Goal: Task Accomplishment & Management: Use online tool/utility

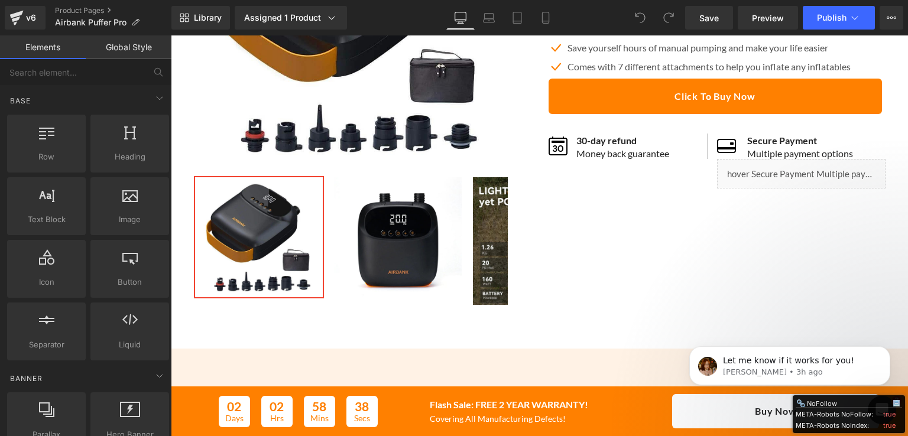
scroll to position [59, 0]
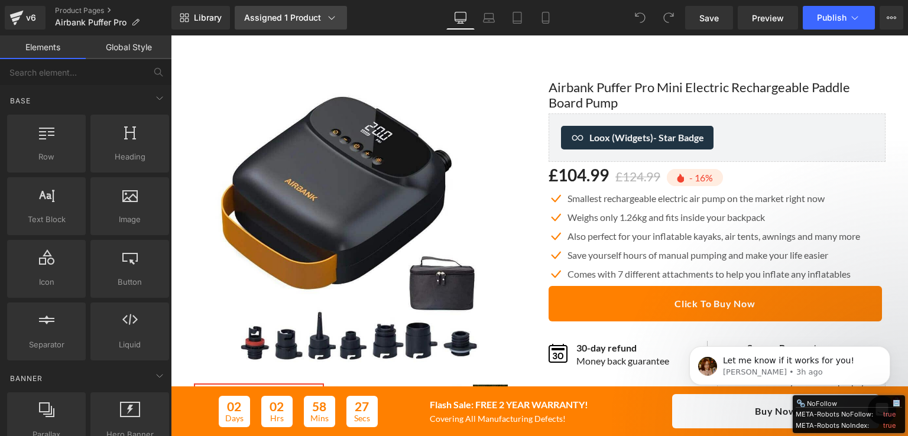
click at [323, 14] on div "Assigned 1 Product" at bounding box center [290, 18] width 93 height 12
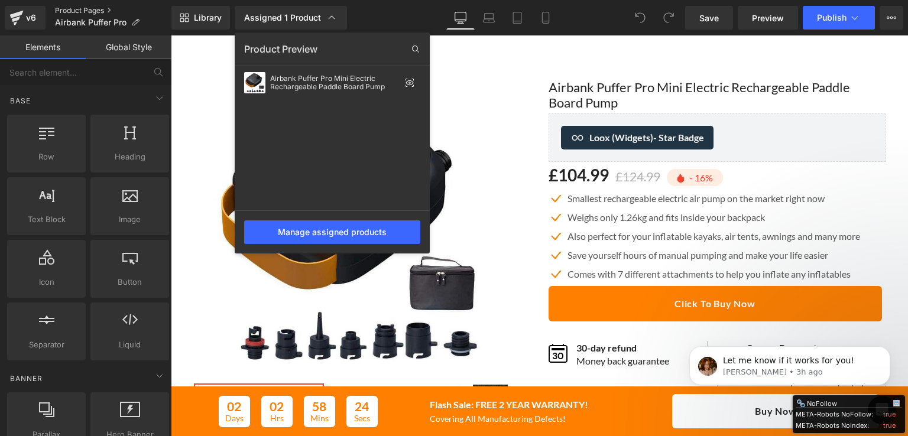
click at [77, 10] on link "Product Pages" at bounding box center [113, 10] width 116 height 9
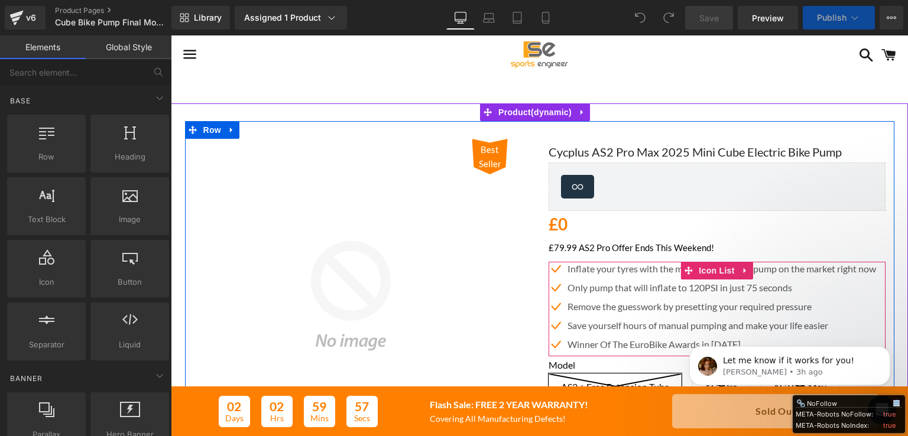
scroll to position [177, 0]
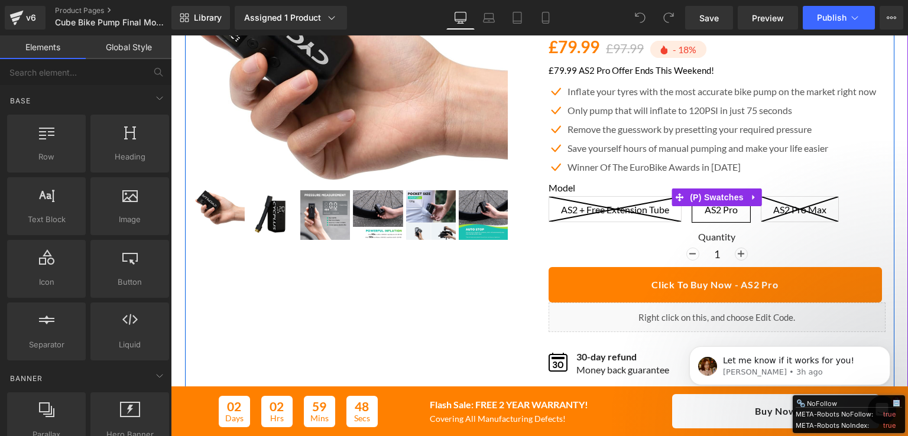
click at [577, 216] on div "Model AS2 + Free Extension Tube AS2 Pro AS2 Pro Max" at bounding box center [717, 206] width 337 height 49
click at [572, 206] on div "Model AS2 + Free Extension Tube AS2 Pro AS2 Pro Max" at bounding box center [717, 206] width 337 height 49
click at [550, 202] on div "Model AS2 + Free Extension Tube AS2 Pro AS2 Pro Max" at bounding box center [717, 206] width 337 height 49
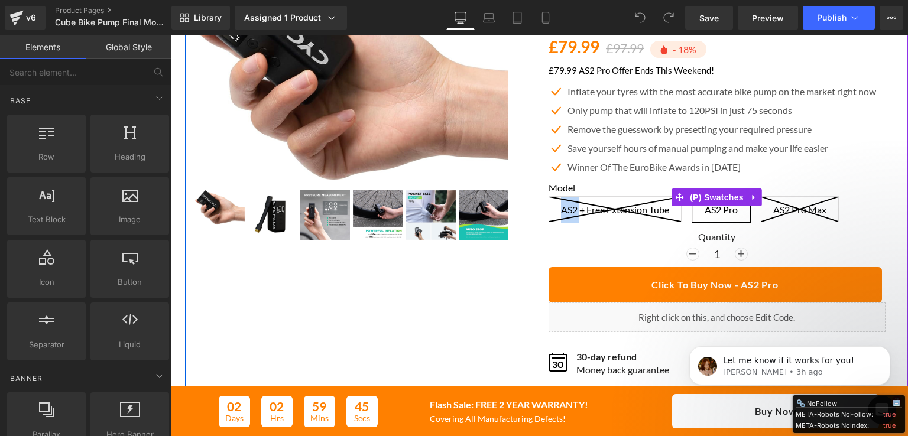
click at [550, 202] on div "Model AS2 + Free Extension Tube AS2 Pro AS2 Pro Max" at bounding box center [717, 206] width 337 height 49
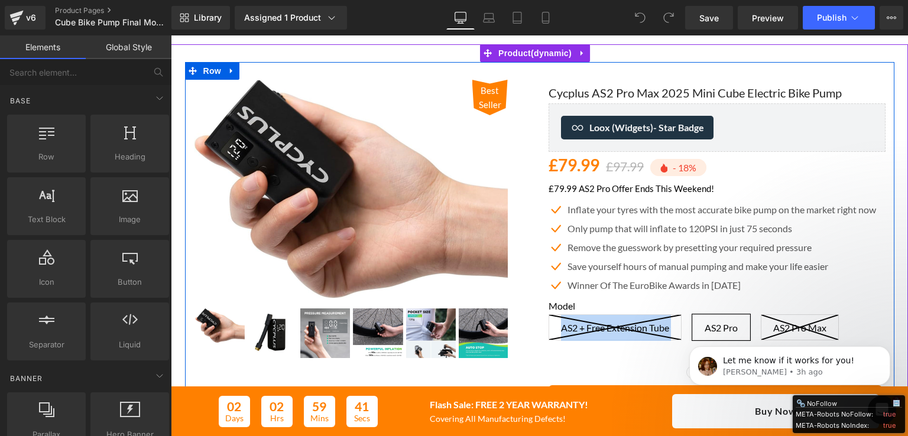
scroll to position [118, 0]
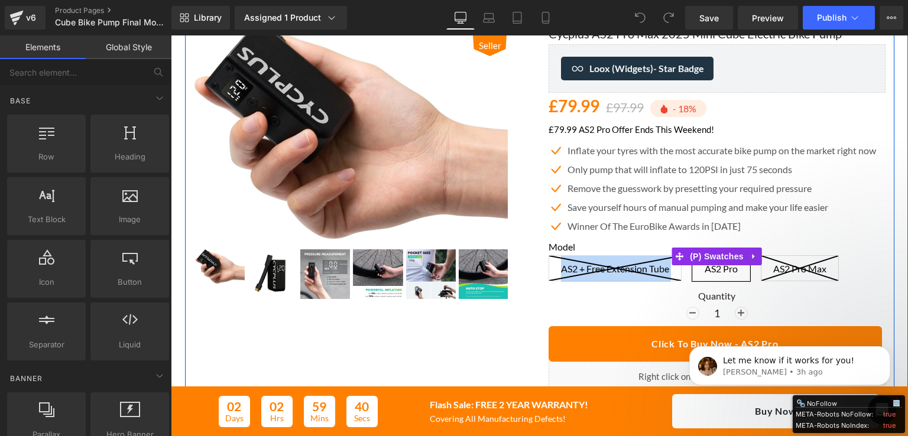
click at [671, 265] on div "Model AS2 + Free Extension Tube AS2 Pro AS2 Pro Max" at bounding box center [717, 265] width 337 height 49
click at [675, 255] on icon at bounding box center [679, 256] width 8 height 8
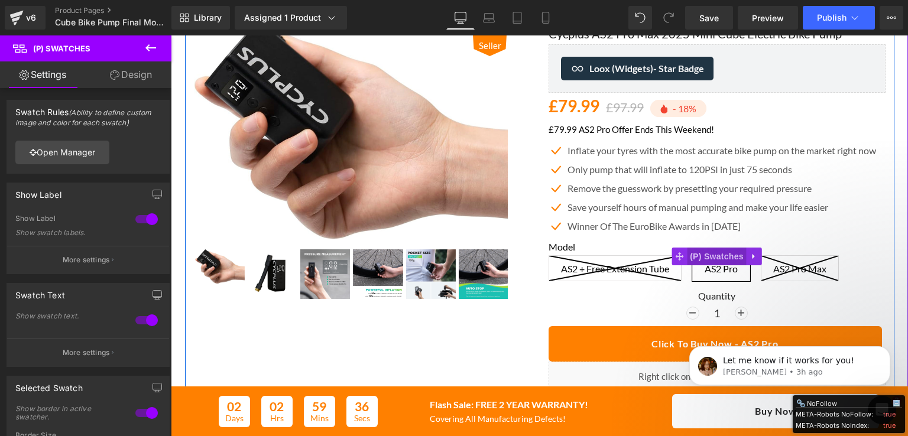
click at [705, 256] on span "(P) Swatches" at bounding box center [717, 257] width 60 height 18
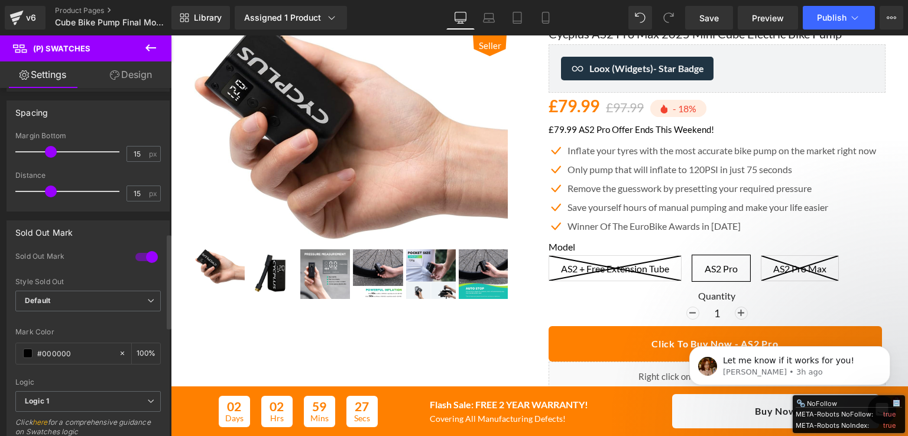
scroll to position [591, 0]
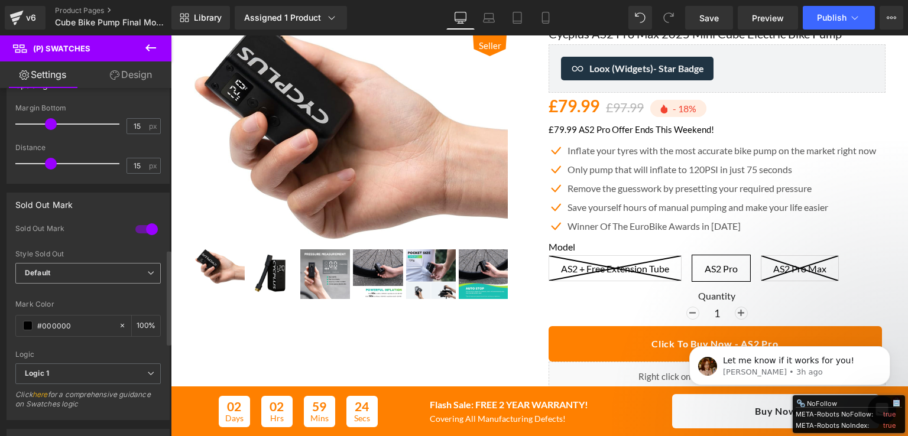
click at [100, 272] on span "Default" at bounding box center [87, 273] width 145 height 21
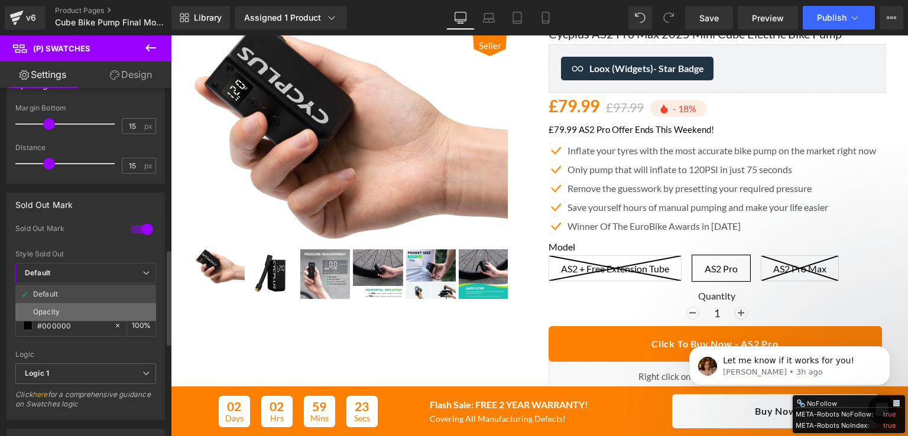
click at [108, 306] on li "Opacity" at bounding box center [85, 312] width 141 height 18
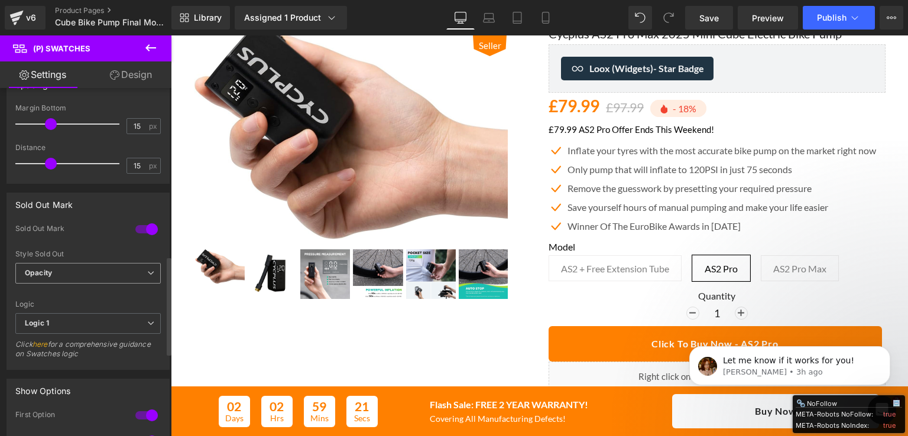
click at [99, 272] on span "Opacity" at bounding box center [87, 273] width 145 height 21
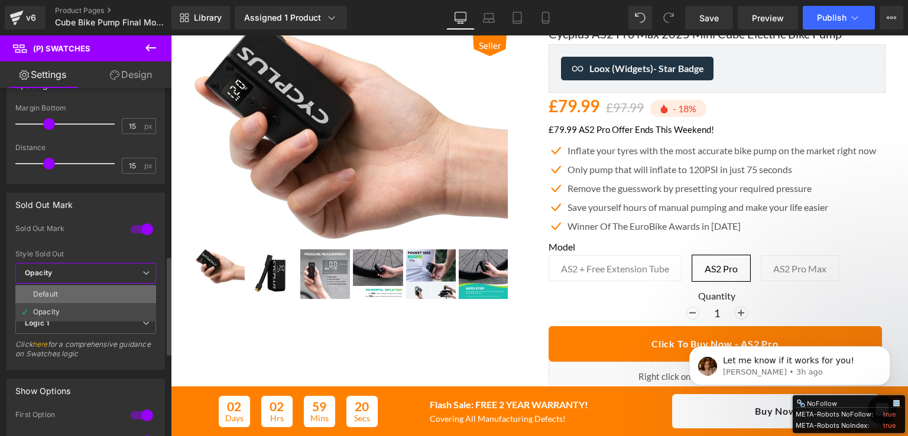
click at [92, 289] on li "Default" at bounding box center [85, 294] width 141 height 18
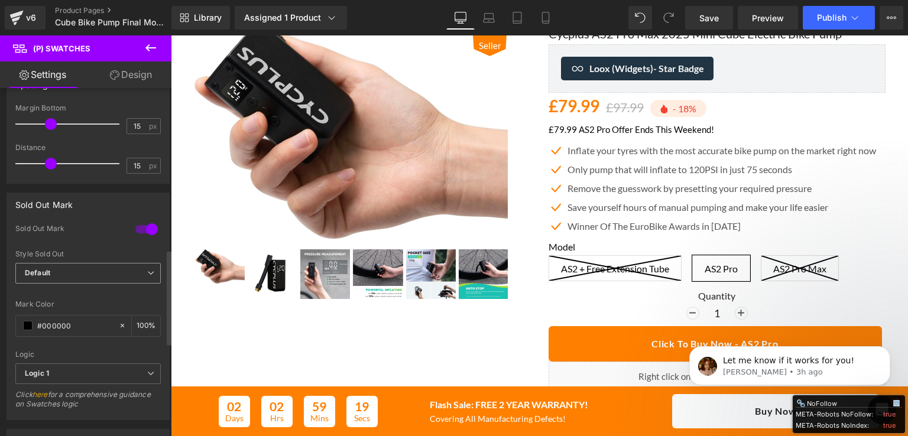
click at [95, 269] on span "Default" at bounding box center [87, 273] width 145 height 21
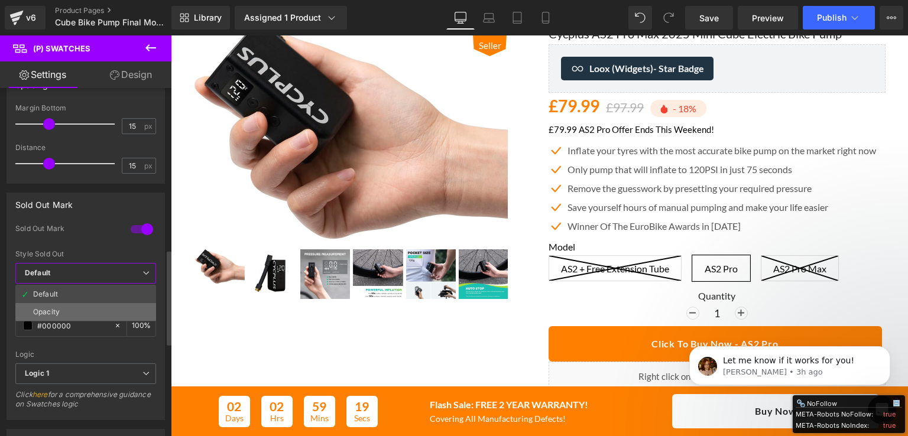
click at [89, 307] on li "Opacity" at bounding box center [85, 312] width 141 height 18
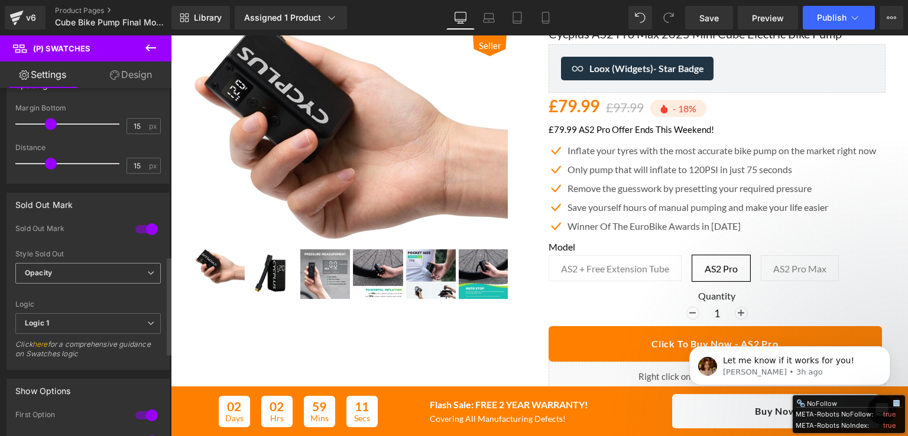
click at [28, 263] on span "Opacity" at bounding box center [87, 273] width 145 height 21
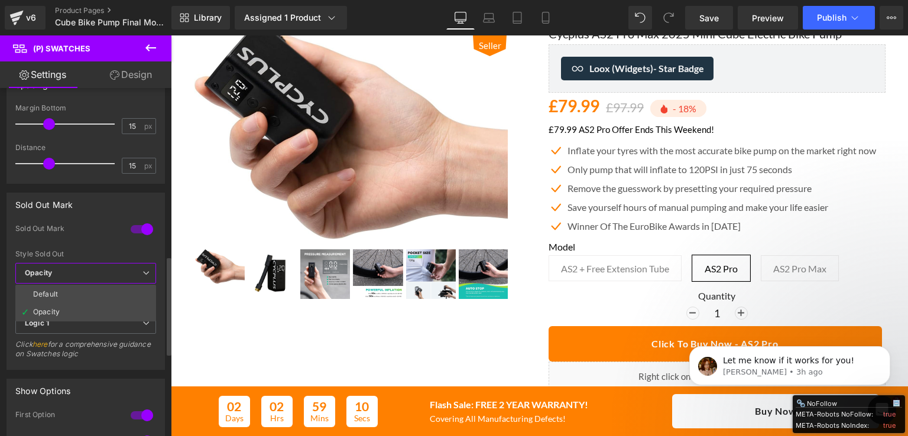
click at [75, 291] on li "Default" at bounding box center [85, 294] width 141 height 18
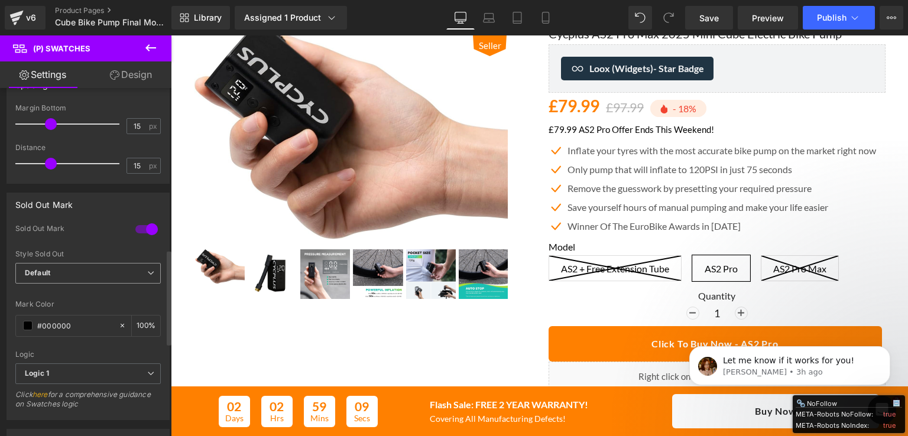
click at [78, 273] on span "Default" at bounding box center [87, 273] width 145 height 21
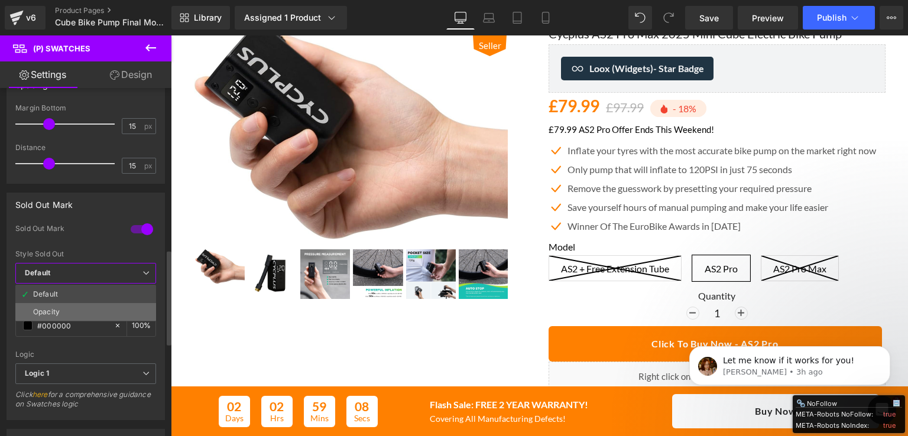
click at [69, 304] on li "Opacity" at bounding box center [85, 312] width 141 height 18
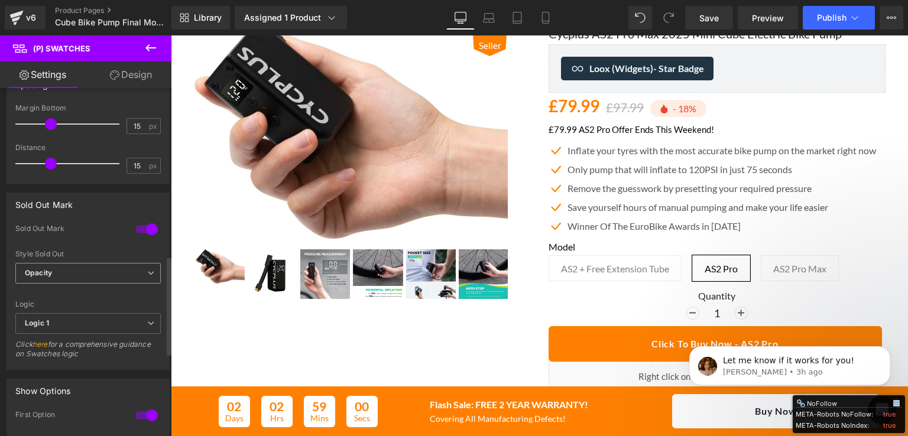
click at [67, 274] on span "Opacity" at bounding box center [87, 273] width 145 height 21
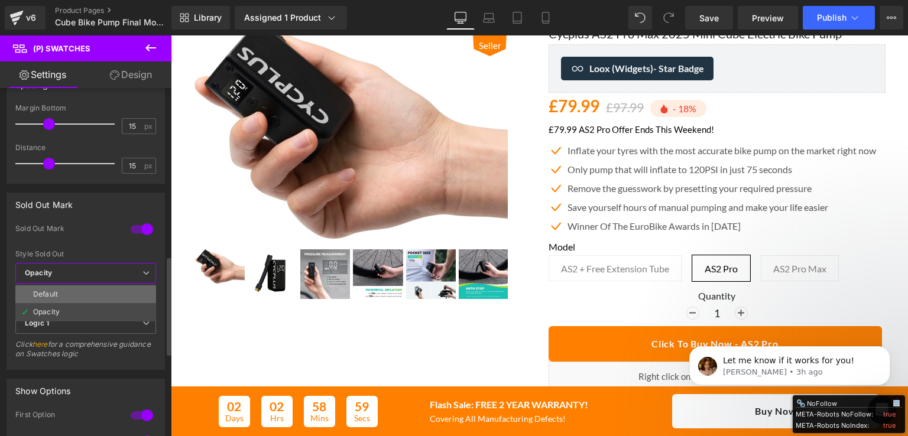
click at [61, 288] on li "Default" at bounding box center [85, 294] width 141 height 18
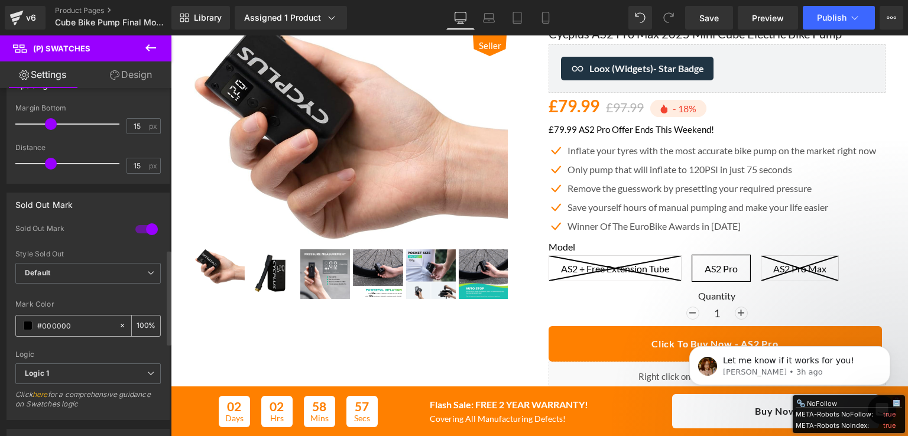
click at [30, 321] on span at bounding box center [27, 325] width 9 height 9
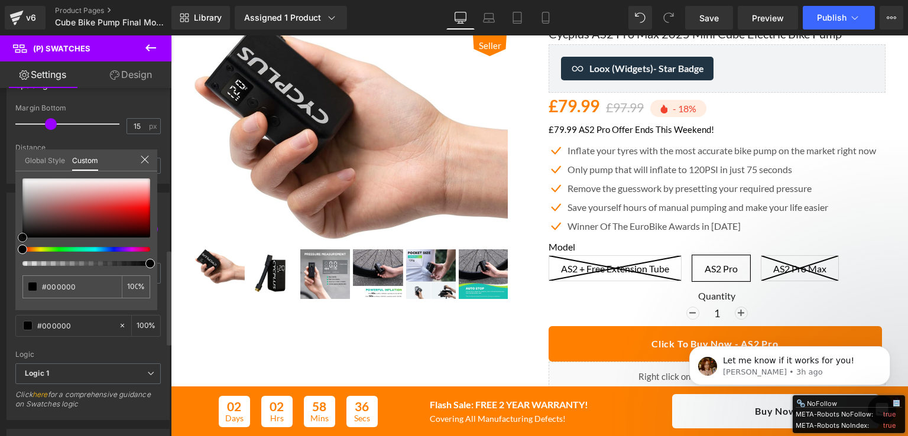
drag, startPoint x: 40, startPoint y: 200, endPoint x: 10, endPoint y: 239, distance: 49.4
click at [10, 239] on div "Sold Out Mark 1 Sold Out Mark Default Opacity Style Sold Out Default Default Op…" at bounding box center [88, 302] width 177 height 236
click at [142, 157] on icon at bounding box center [145, 160] width 8 height 8
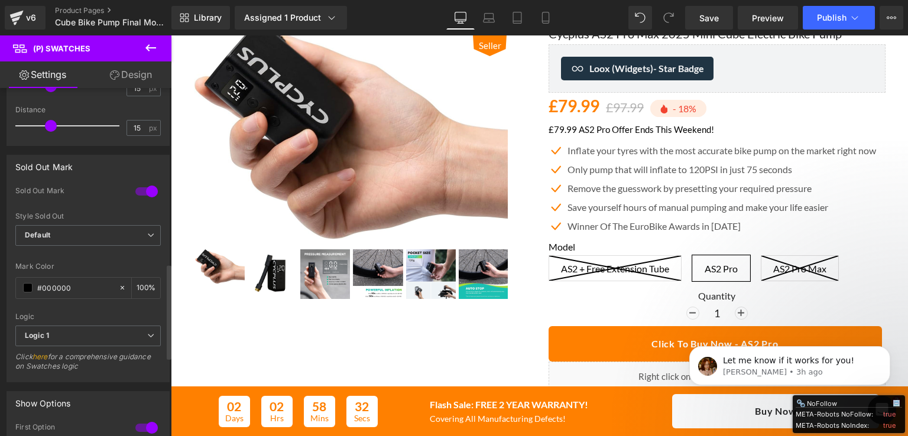
scroll to position [650, 0]
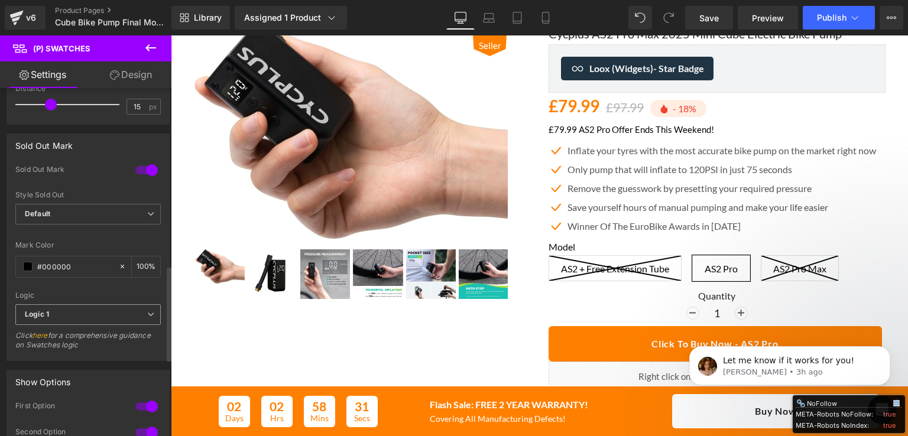
click at [80, 306] on span "Logic 1" at bounding box center [87, 314] width 145 height 21
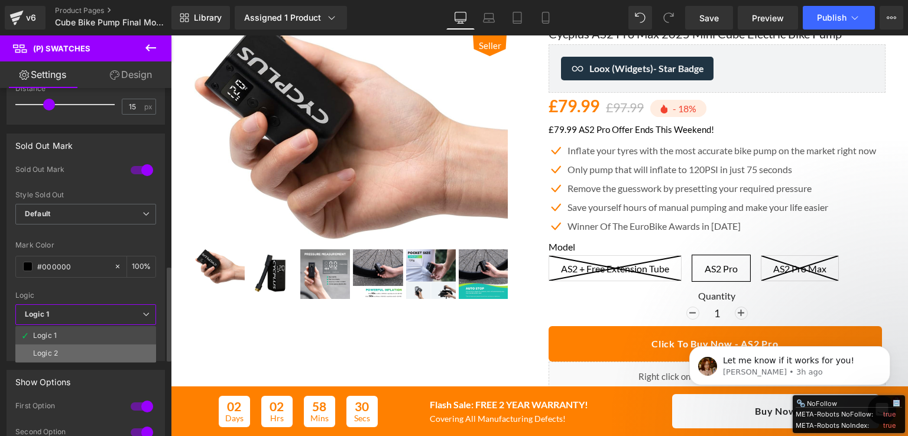
click at [86, 345] on li "Logic 2" at bounding box center [85, 354] width 141 height 18
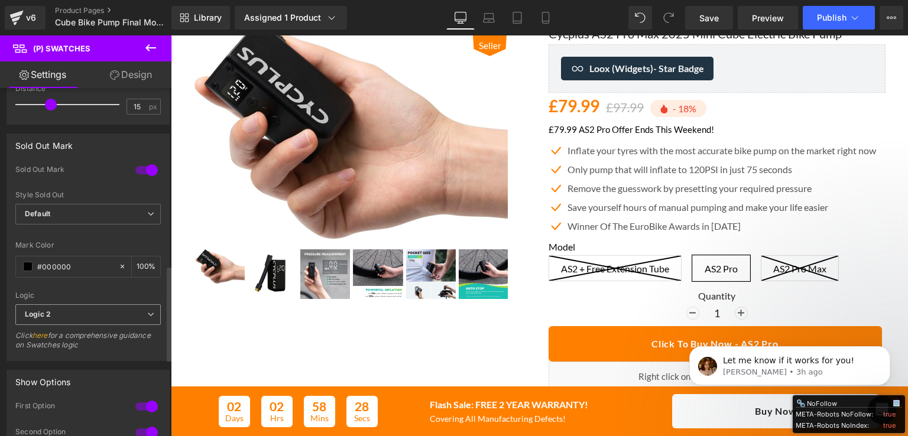
click at [80, 308] on span "Logic 2" at bounding box center [87, 314] width 145 height 21
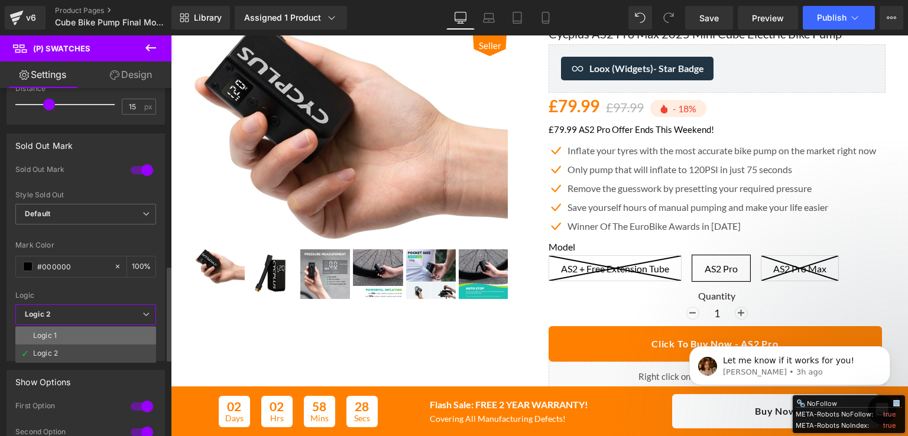
click at [69, 327] on li "Logic 1" at bounding box center [85, 336] width 141 height 18
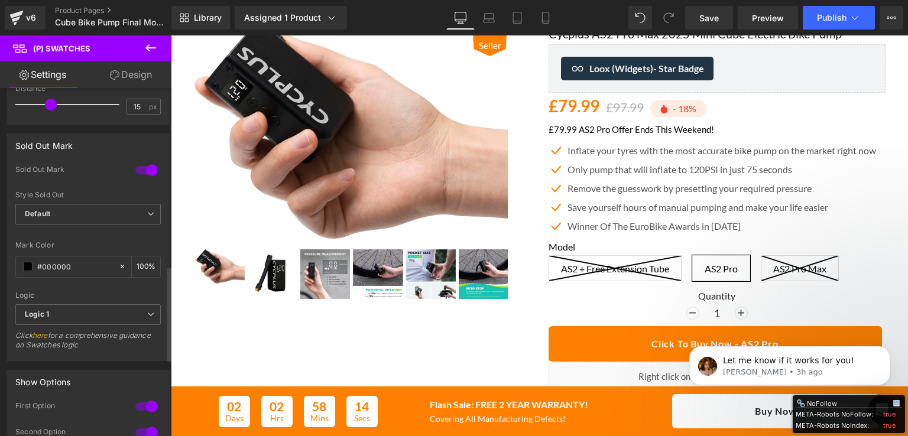
click at [141, 167] on div at bounding box center [146, 170] width 28 height 19
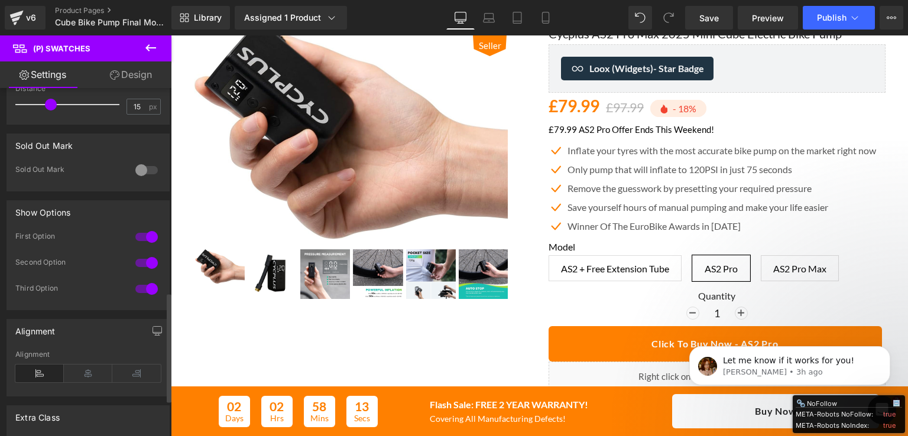
click at [141, 166] on div at bounding box center [146, 170] width 28 height 19
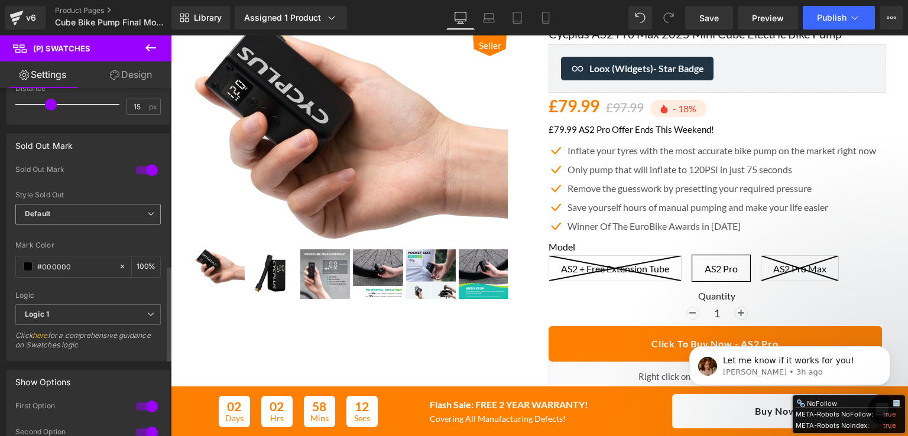
click at [130, 219] on span "Default" at bounding box center [87, 214] width 145 height 21
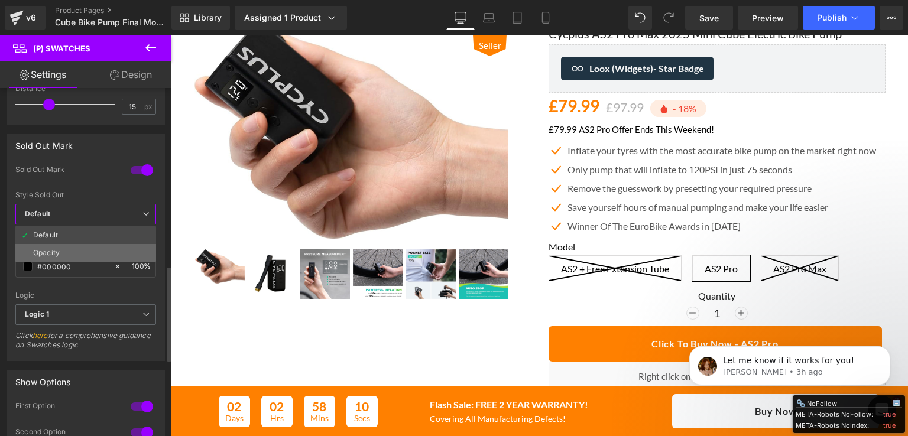
click at [116, 245] on li "Opacity" at bounding box center [85, 253] width 141 height 18
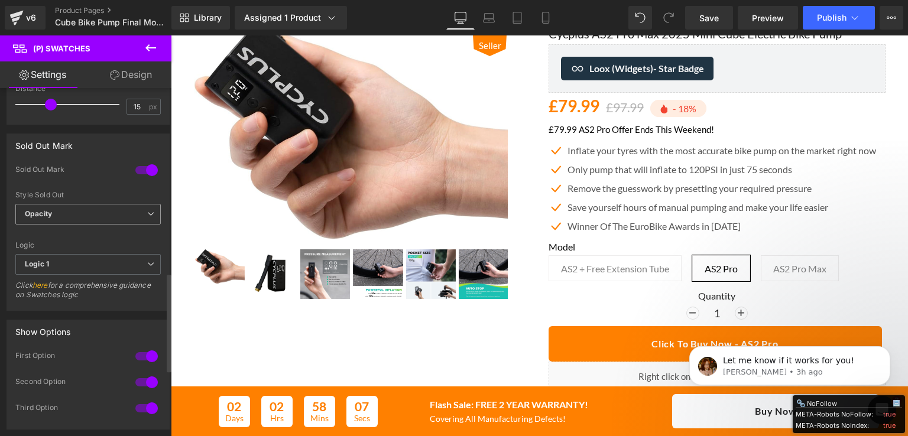
click at [122, 216] on span "Opacity" at bounding box center [87, 214] width 145 height 21
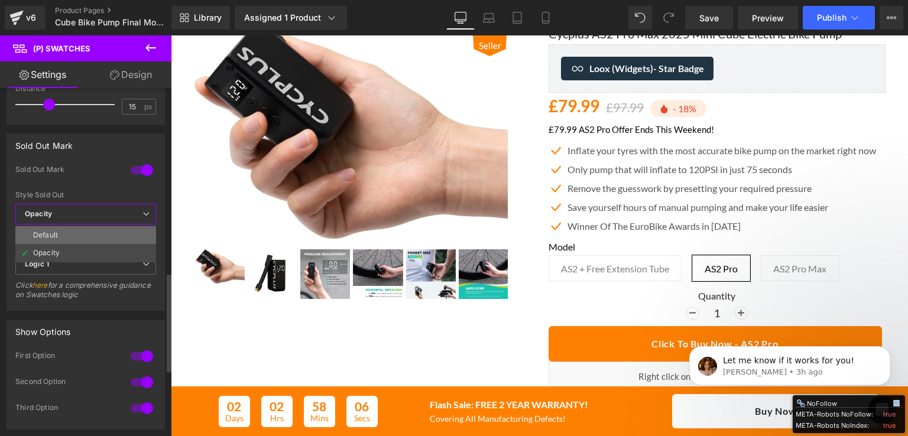
click at [119, 229] on li "Default" at bounding box center [85, 235] width 141 height 18
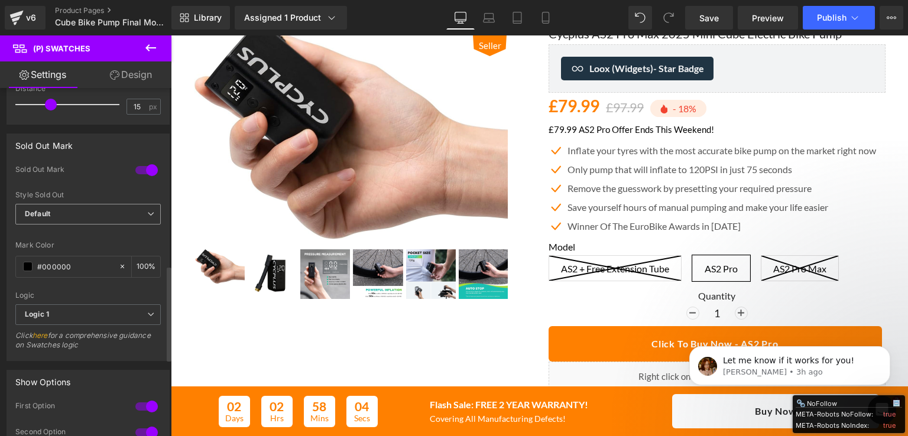
click at [121, 213] on span "Default" at bounding box center [87, 214] width 145 height 21
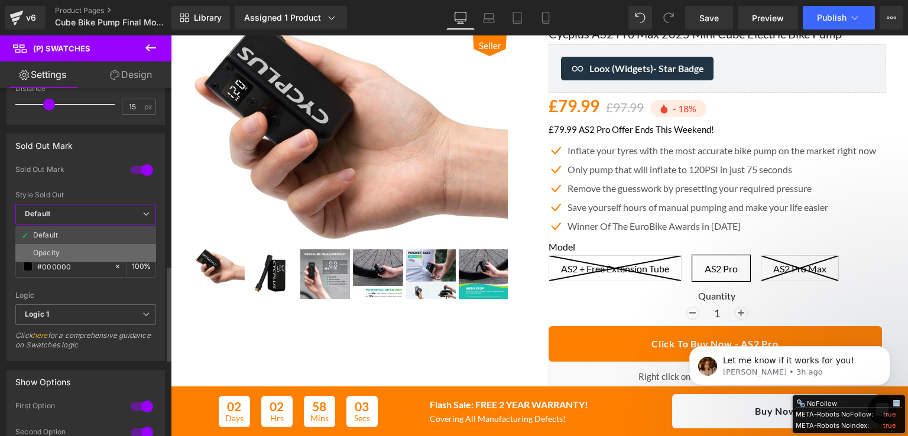
click at [117, 246] on li "Opacity" at bounding box center [85, 253] width 141 height 18
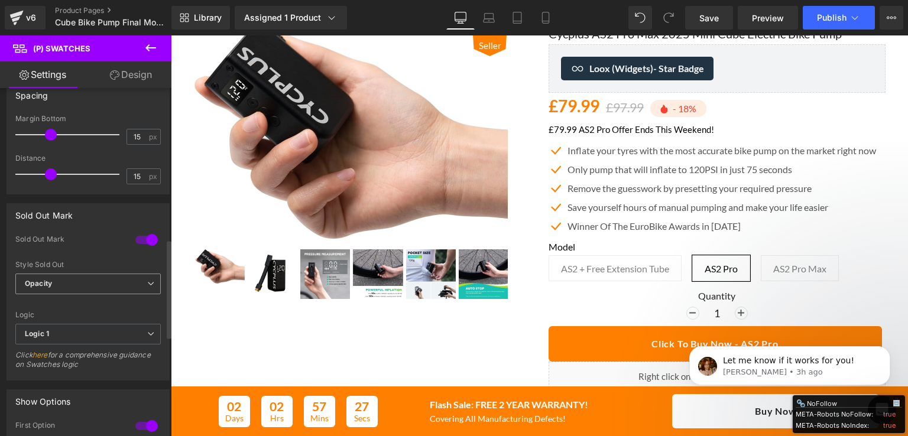
scroll to position [532, 0]
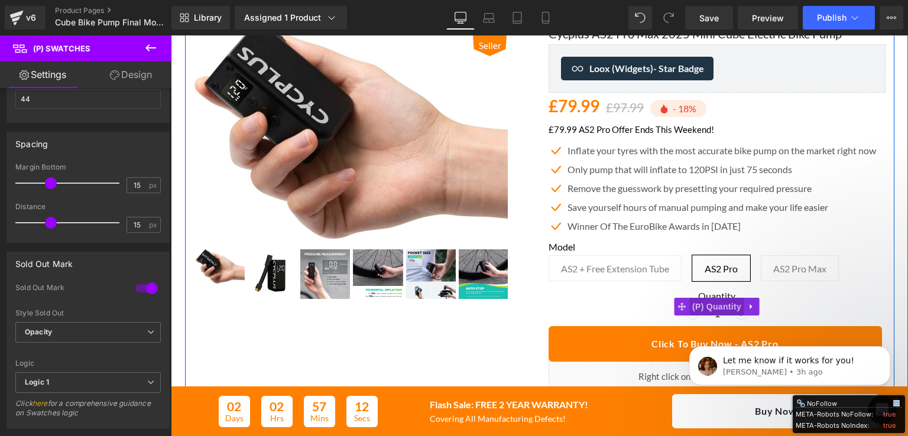
drag, startPoint x: 712, startPoint y: 307, endPoint x: 701, endPoint y: 310, distance: 11.0
click at [712, 307] on span "(P) Quantity" at bounding box center [716, 307] width 55 height 18
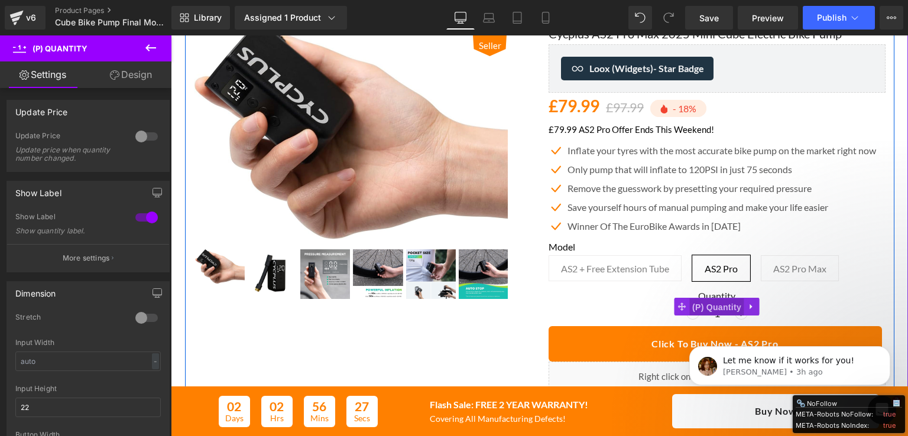
click at [714, 300] on span "(P) Quantity" at bounding box center [716, 307] width 55 height 18
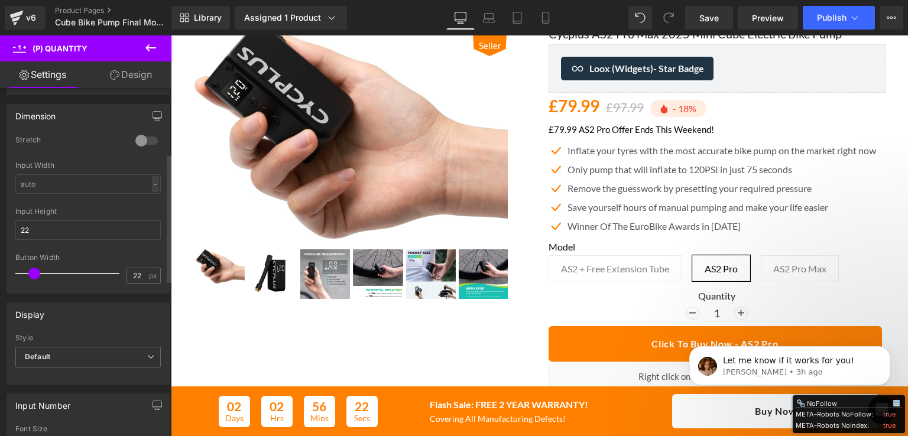
scroll to position [236, 0]
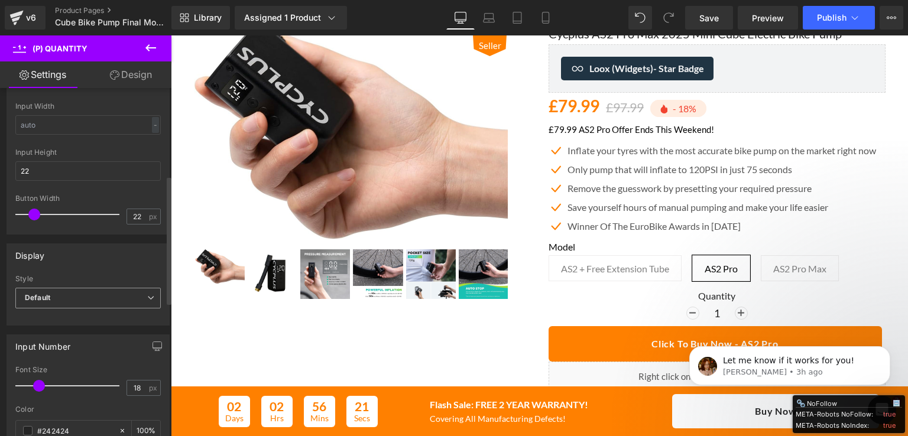
click at [76, 301] on span "Default" at bounding box center [87, 298] width 145 height 21
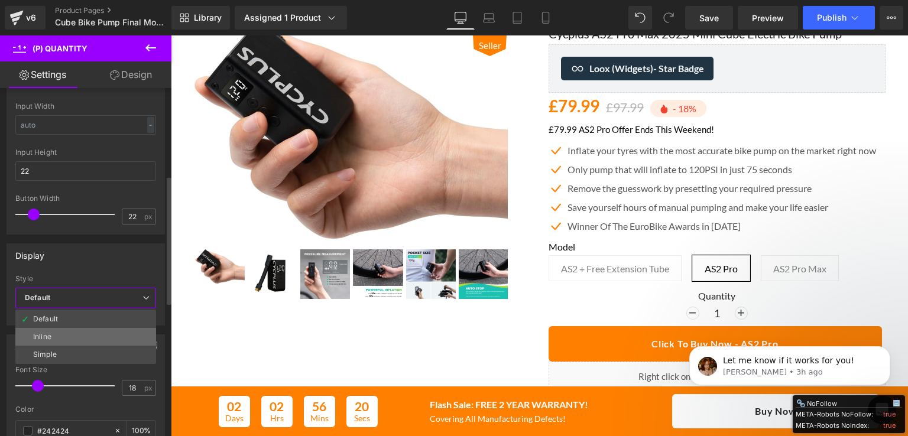
click at [83, 336] on li "Inline" at bounding box center [85, 337] width 141 height 18
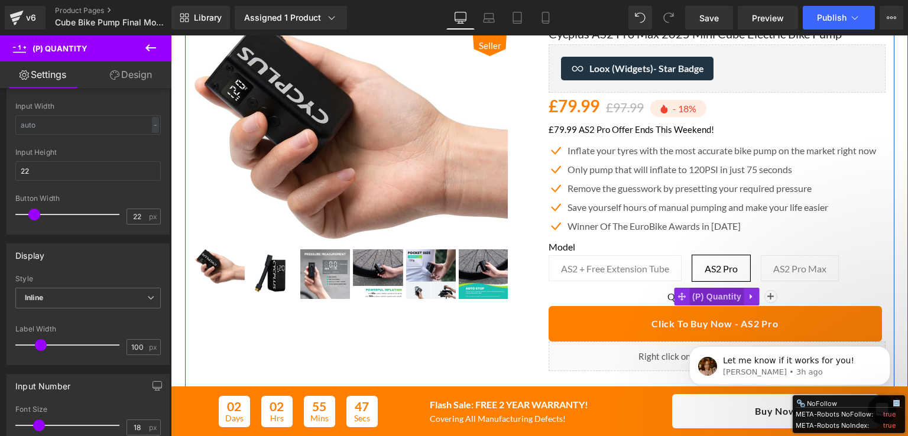
click at [716, 297] on span "(P) Quantity" at bounding box center [716, 297] width 55 height 18
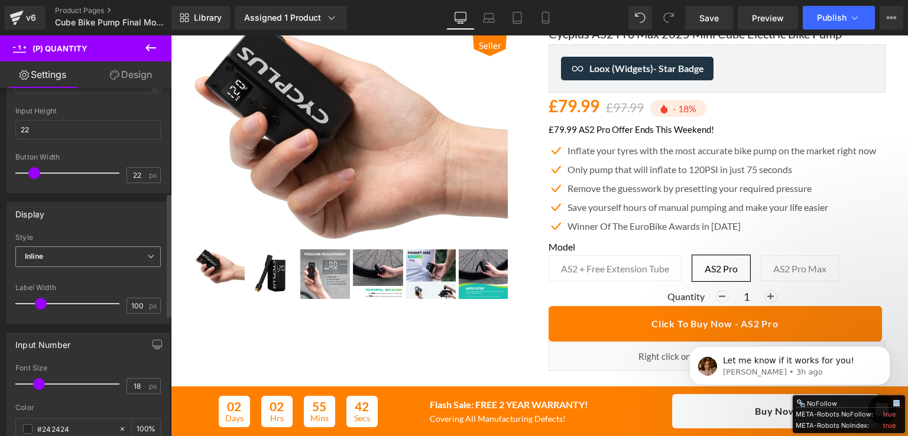
scroll to position [296, 0]
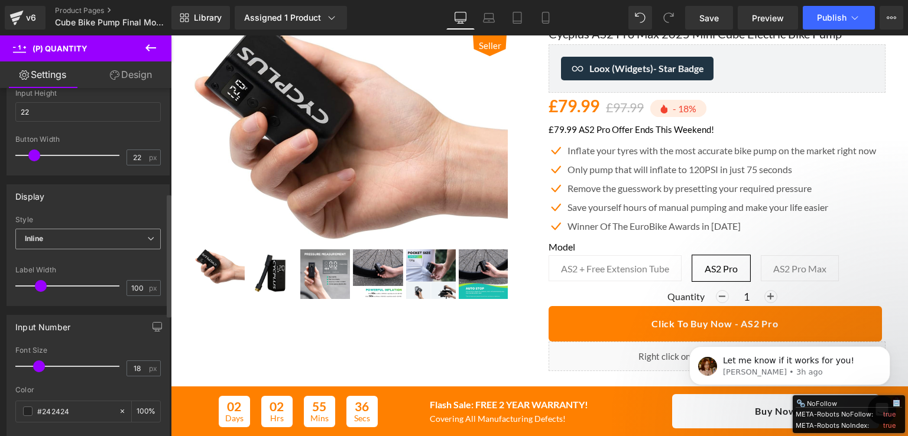
click at [108, 242] on span "Inline" at bounding box center [87, 239] width 145 height 21
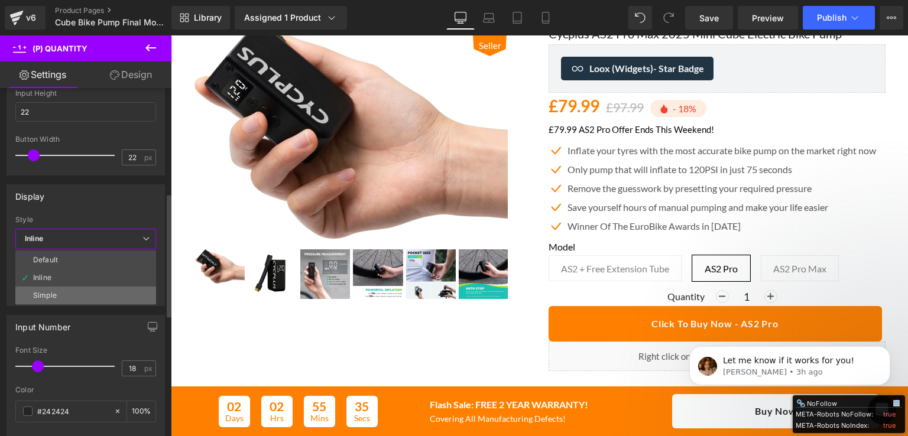
click at [91, 290] on li "Simple" at bounding box center [85, 296] width 141 height 18
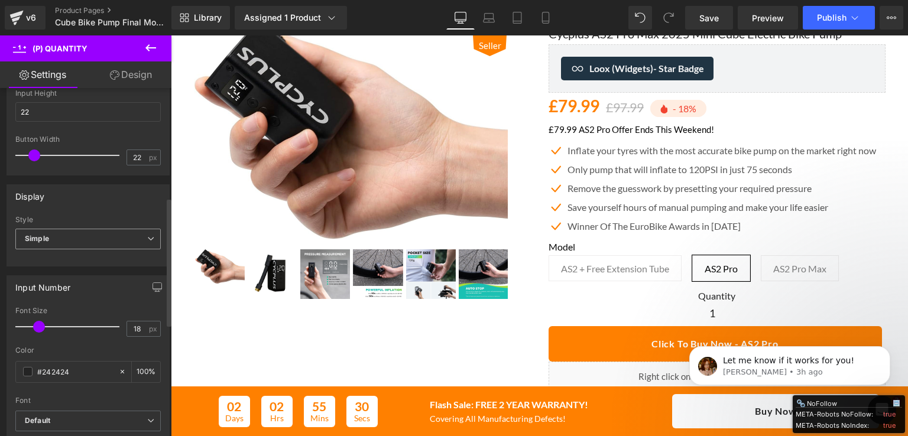
click at [90, 240] on span "Simple" at bounding box center [87, 239] width 145 height 21
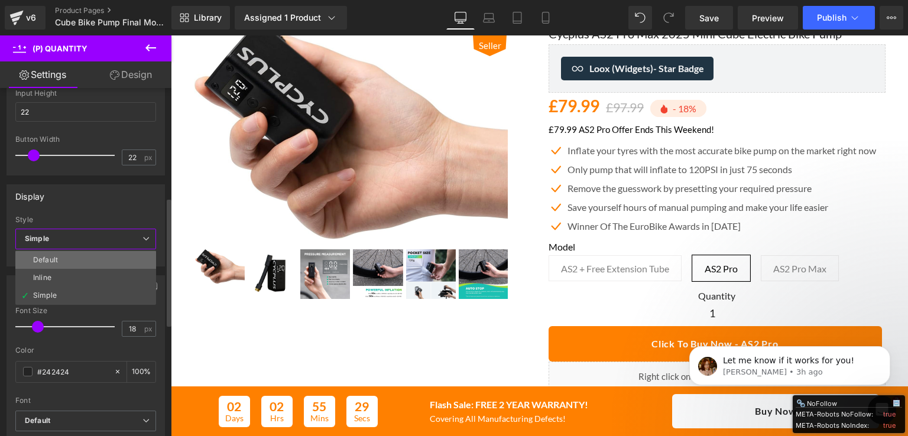
click at [74, 257] on li "Default" at bounding box center [85, 260] width 141 height 18
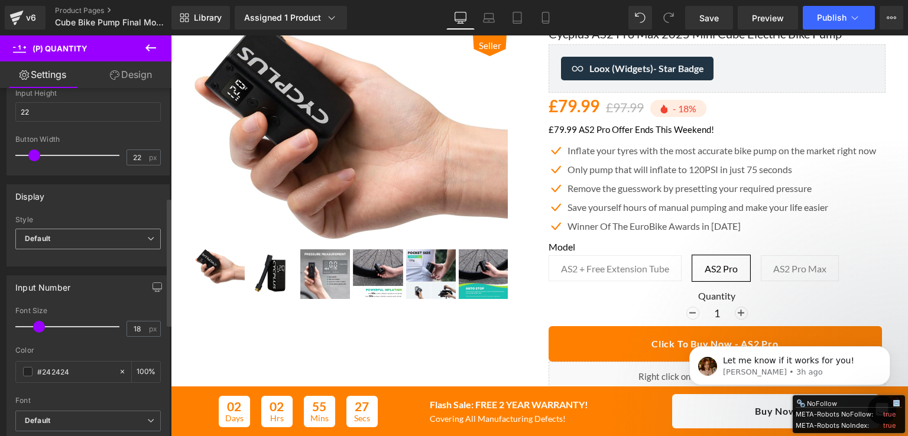
click at [74, 242] on span "Default" at bounding box center [87, 239] width 145 height 21
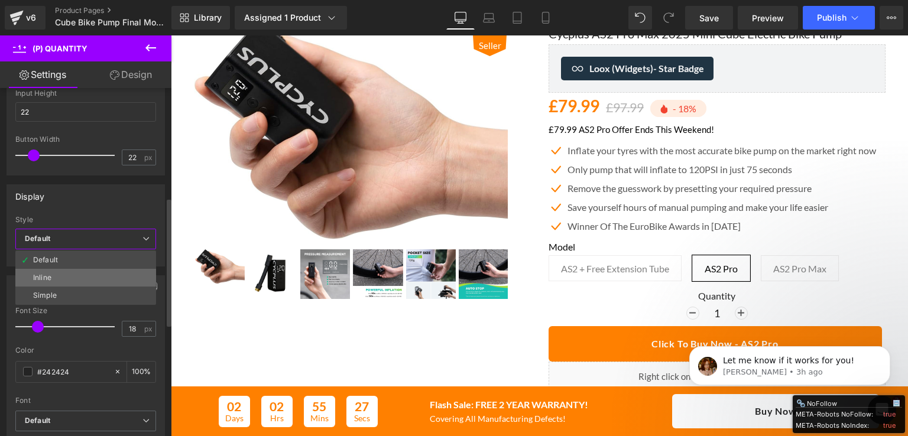
click at [70, 270] on li "Inline" at bounding box center [85, 278] width 141 height 18
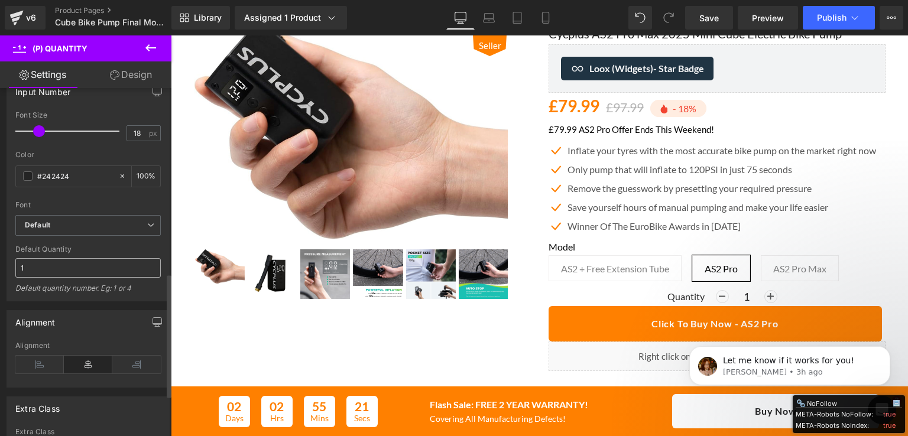
scroll to position [532, 0]
click at [40, 362] on icon at bounding box center [39, 364] width 48 height 18
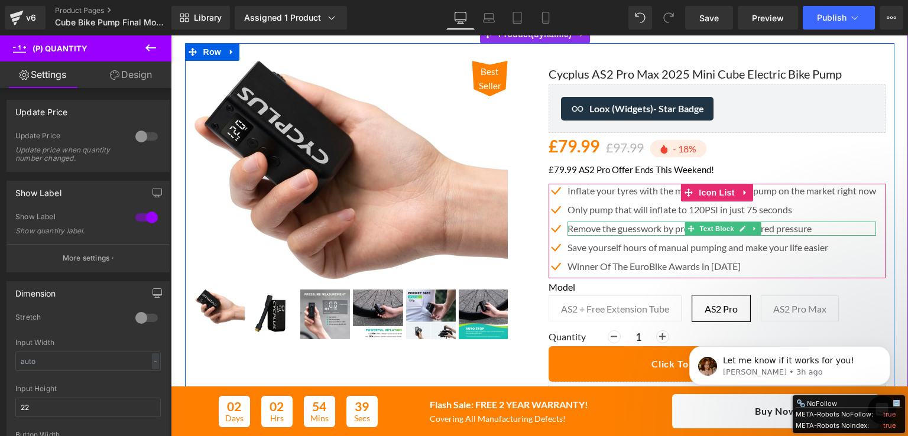
scroll to position [0, 0]
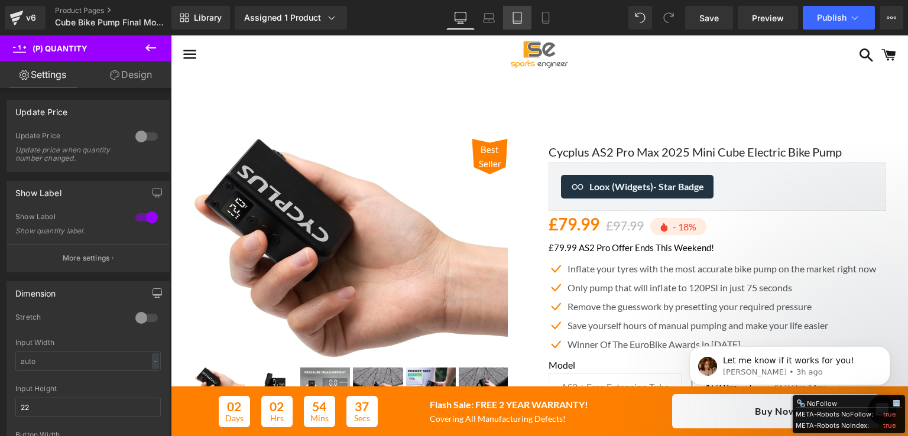
click at [513, 12] on icon at bounding box center [517, 18] width 12 height 12
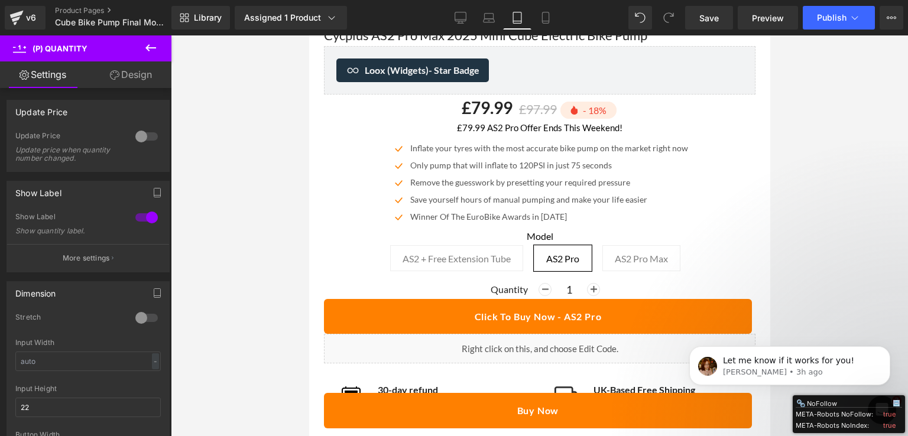
scroll to position [689, 0]
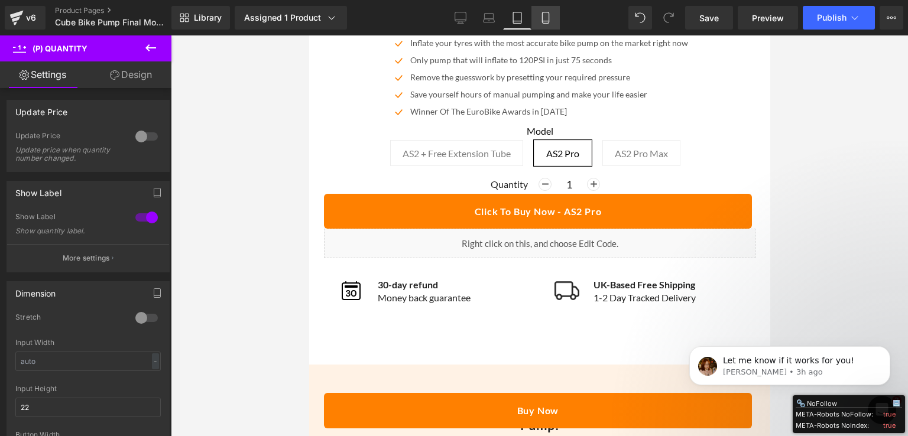
click at [540, 18] on icon at bounding box center [546, 18] width 12 height 12
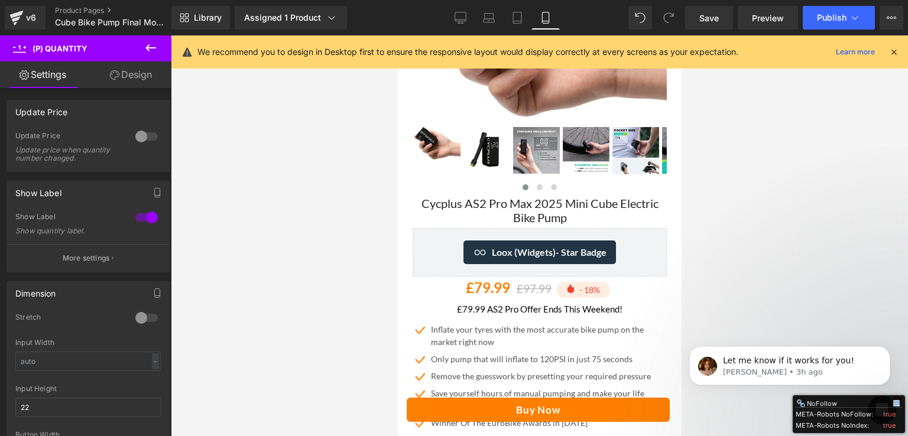
scroll to position [236, 0]
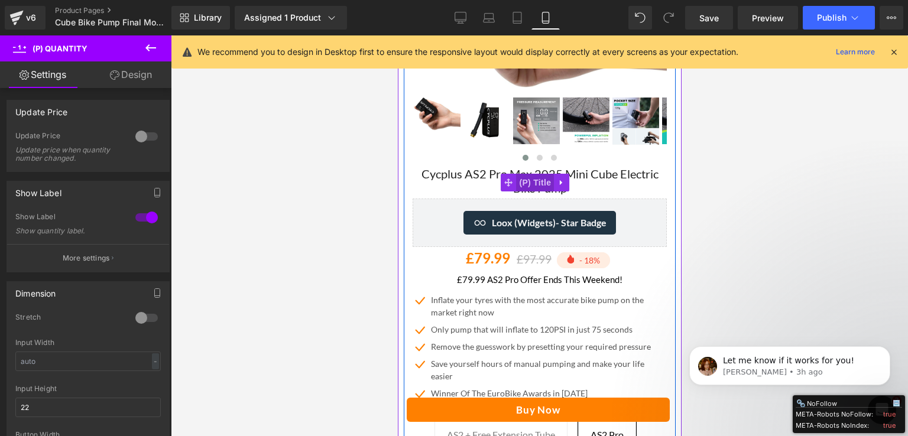
click at [533, 174] on span "(P) Title" at bounding box center [535, 183] width 38 height 18
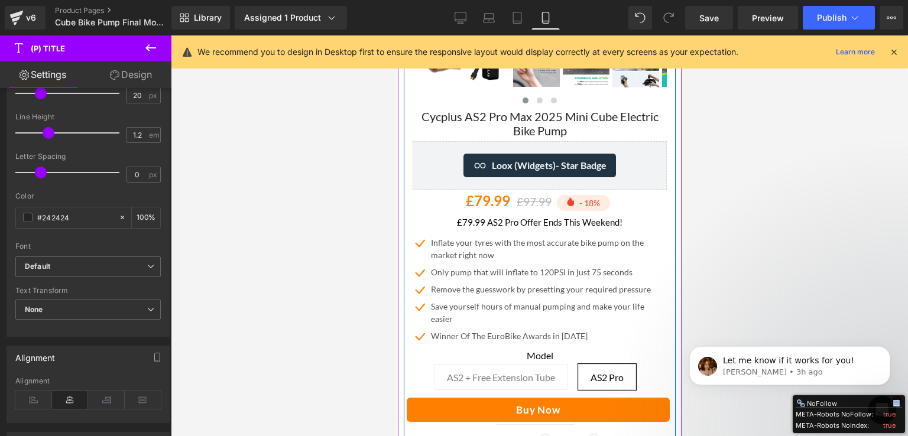
scroll to position [296, 0]
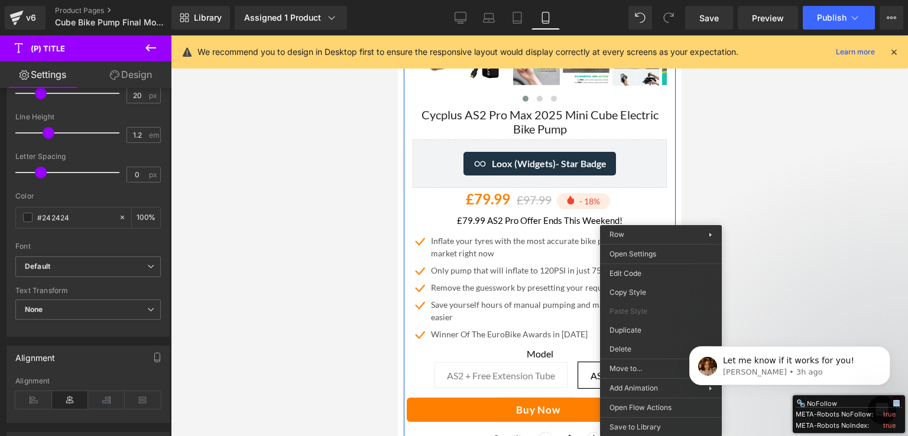
click at [729, 138] on div at bounding box center [539, 235] width 737 height 401
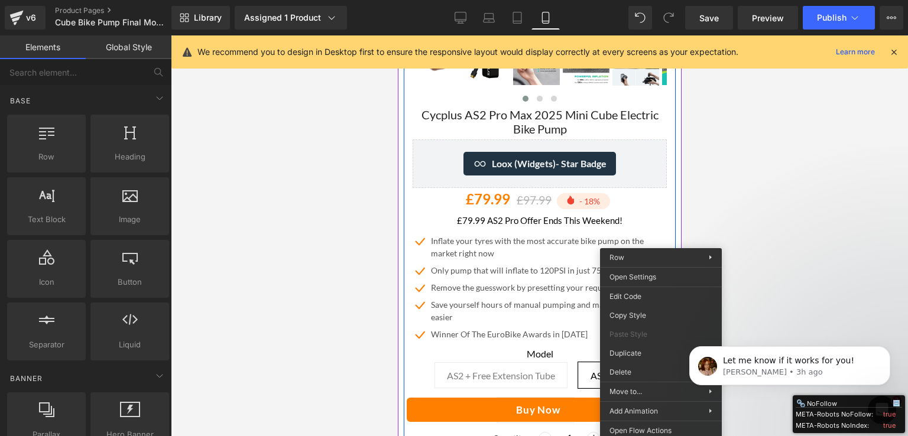
scroll to position [236, 0]
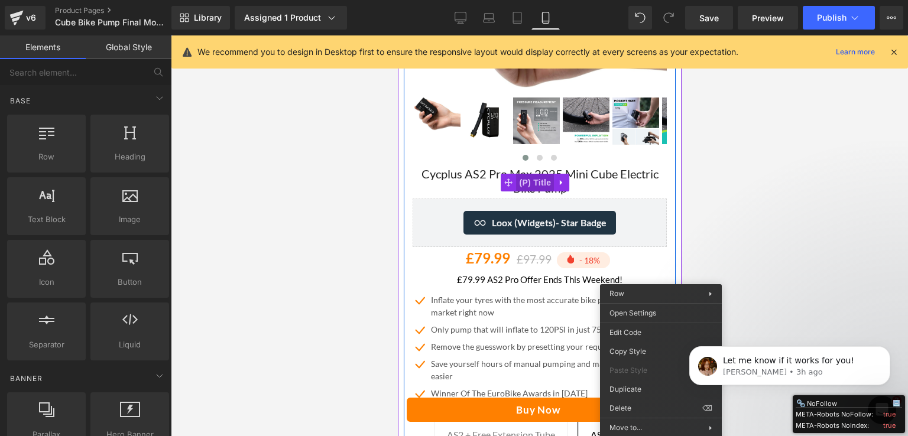
click at [527, 174] on span "(P) Title" at bounding box center [535, 183] width 38 height 18
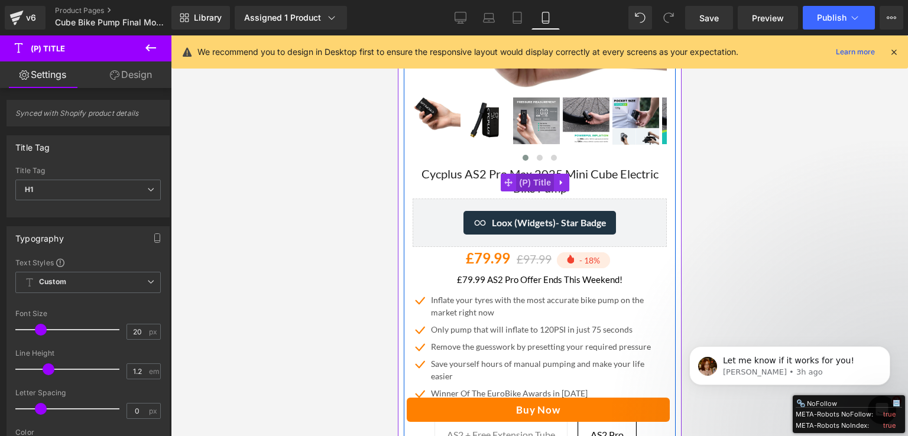
click at [526, 174] on span "(P) Title" at bounding box center [535, 183] width 38 height 18
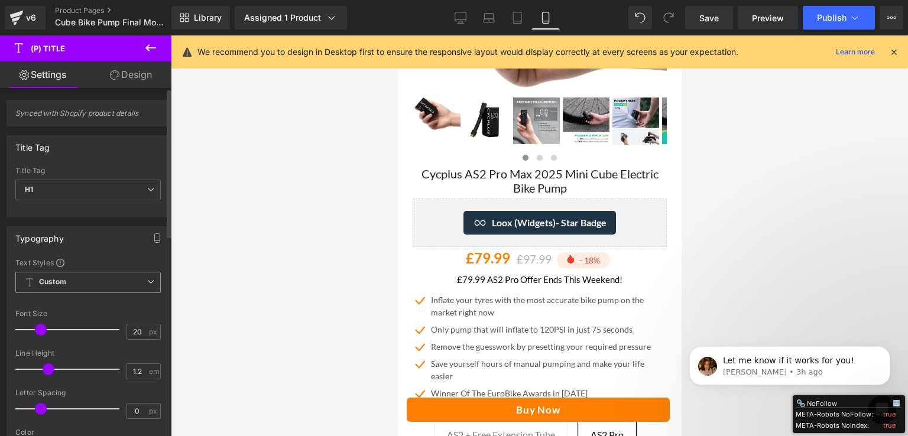
click at [121, 284] on span "Custom Setup Global Style" at bounding box center [87, 282] width 145 height 21
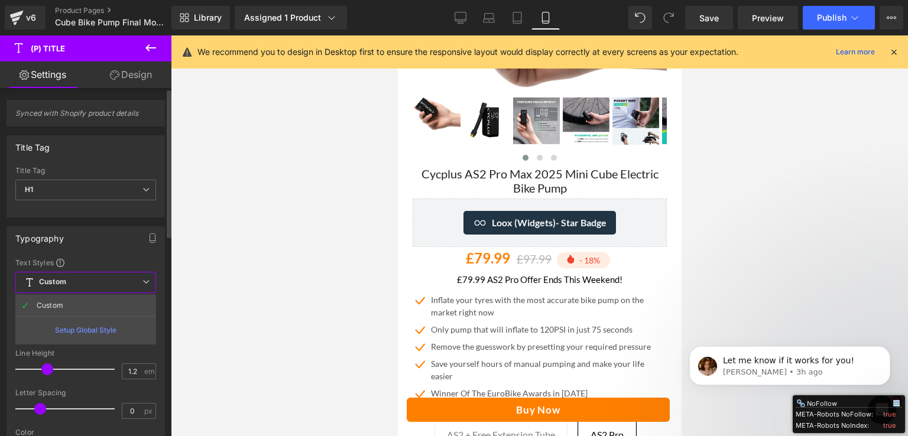
click at [126, 256] on div "Typography Text Styles Custom Custom Setup Global Style Custom Setup Global Sty…" at bounding box center [86, 400] width 158 height 348
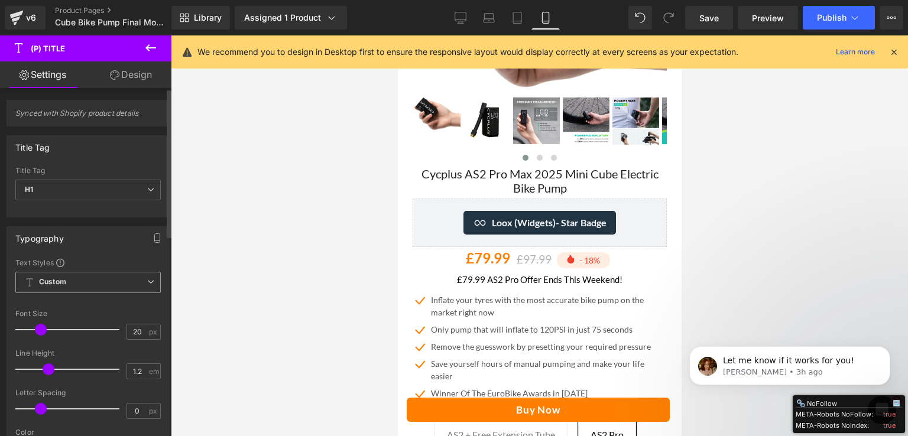
click at [81, 285] on span "Custom Setup Global Style" at bounding box center [87, 282] width 145 height 21
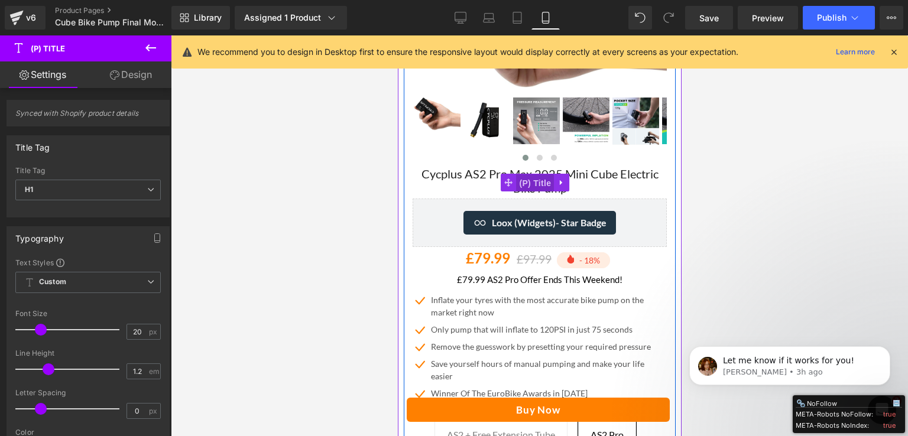
click at [535, 175] on span "(P) Title" at bounding box center [535, 183] width 38 height 18
click at [410, 164] on div "Cycplus AS2 Pro Max 2025 Mini Cube Electric Bike Pump (P) Title Loox (Widgets) …" at bounding box center [539, 413] width 272 height 499
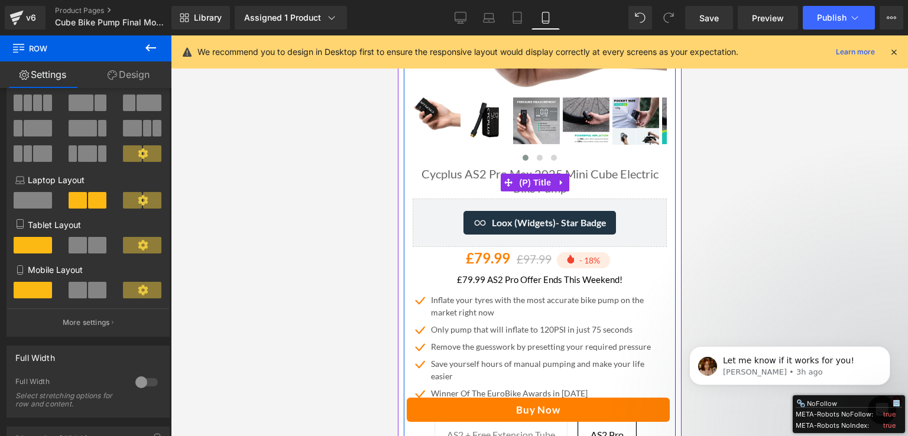
click at [455, 168] on link "Cycplus AS2 Pro Max 2025 Mini Cube Electric Bike Pump" at bounding box center [539, 181] width 254 height 28
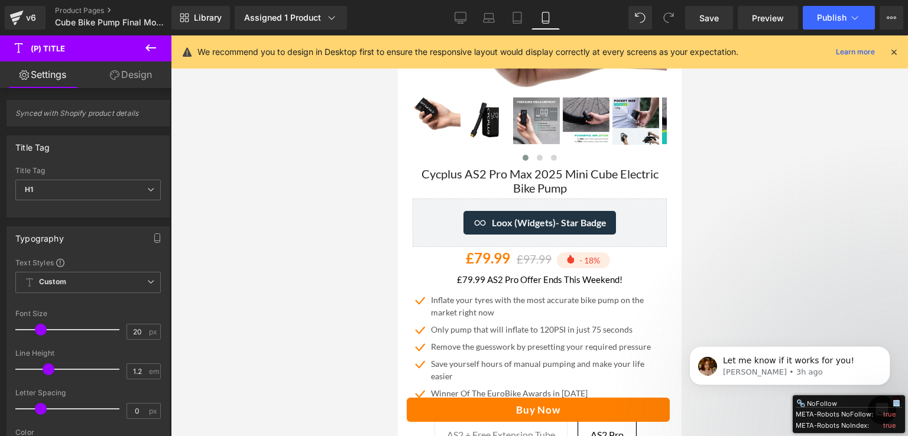
click at [130, 77] on link "Design" at bounding box center [131, 74] width 86 height 27
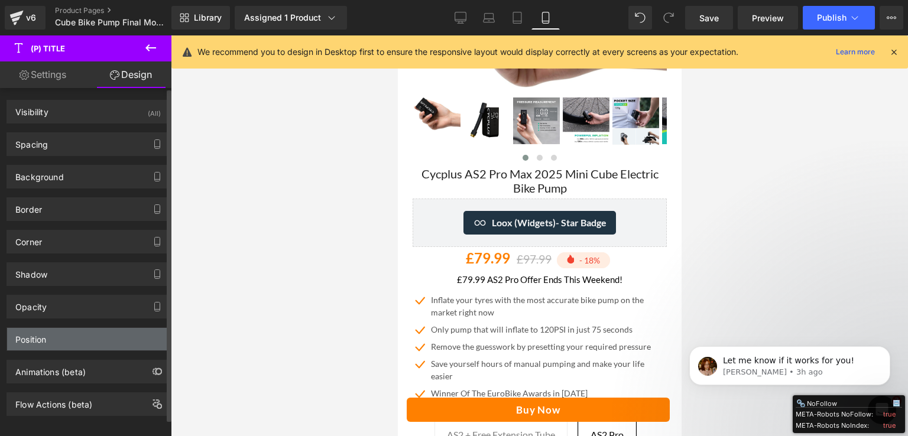
click at [87, 334] on div "Position" at bounding box center [88, 339] width 162 height 22
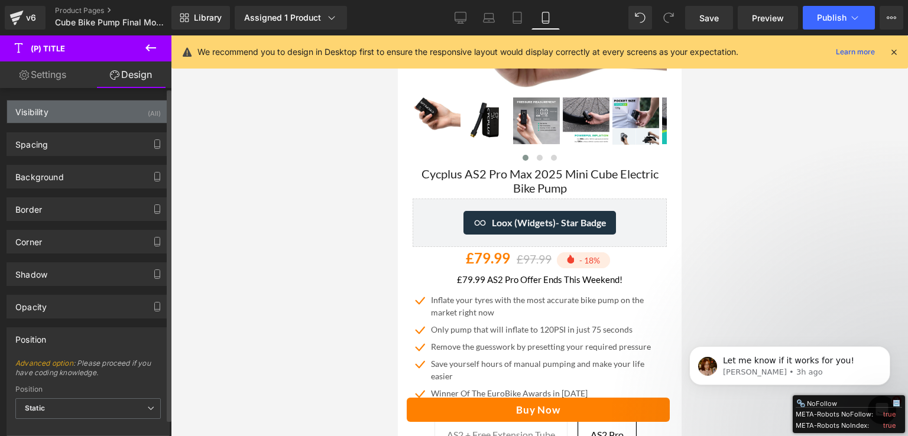
click at [67, 113] on div "Visibility (All)" at bounding box center [88, 111] width 162 height 22
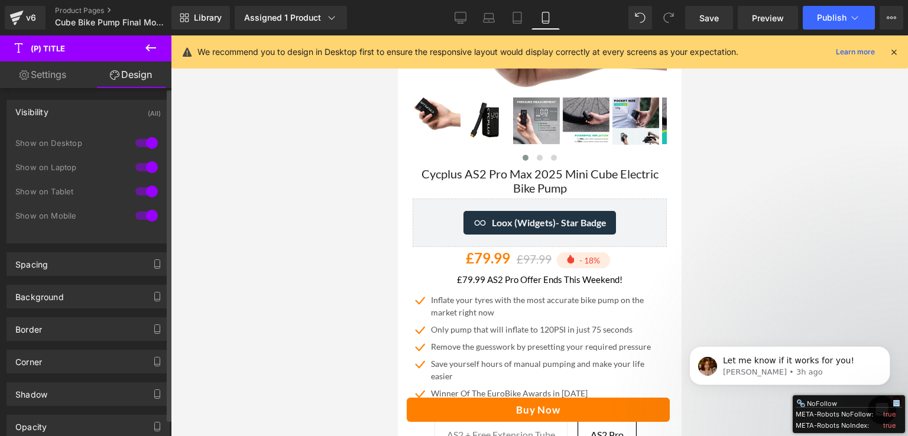
click at [67, 113] on div "Visibility (All)" at bounding box center [88, 111] width 162 height 22
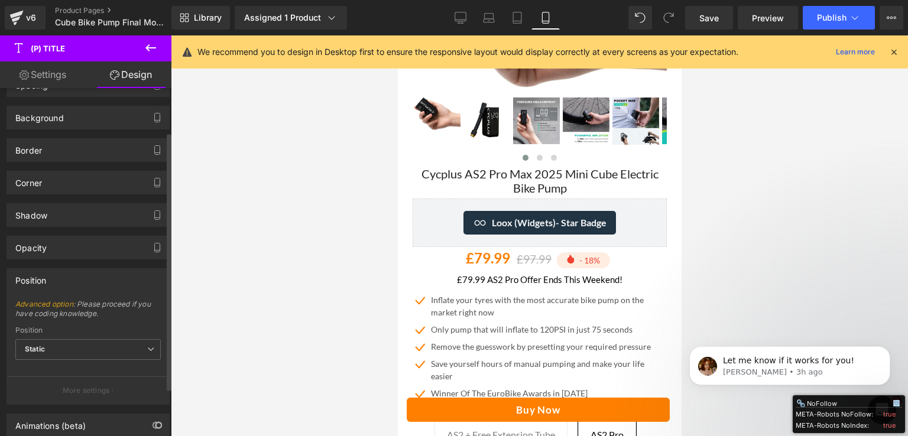
click at [68, 271] on div "Position" at bounding box center [88, 280] width 162 height 22
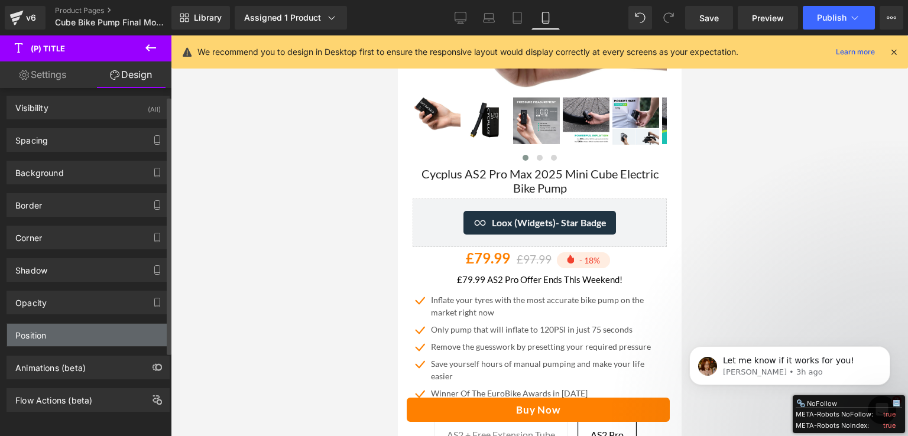
scroll to position [11, 0]
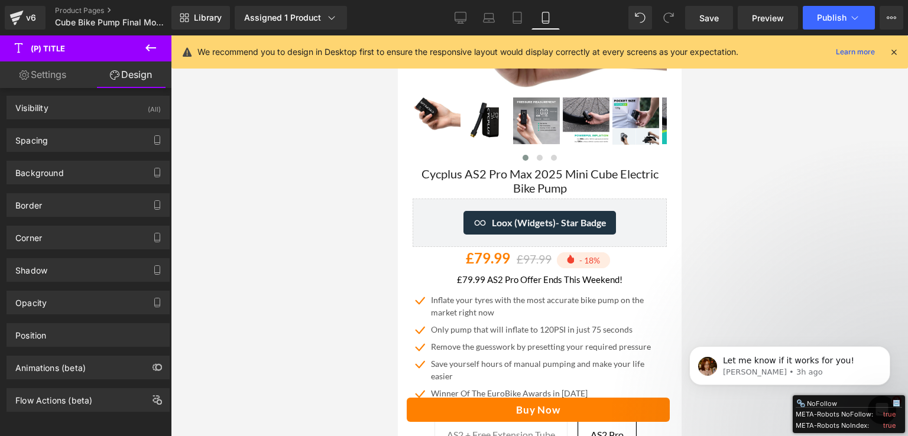
click at [40, 75] on link "Settings" at bounding box center [43, 74] width 86 height 27
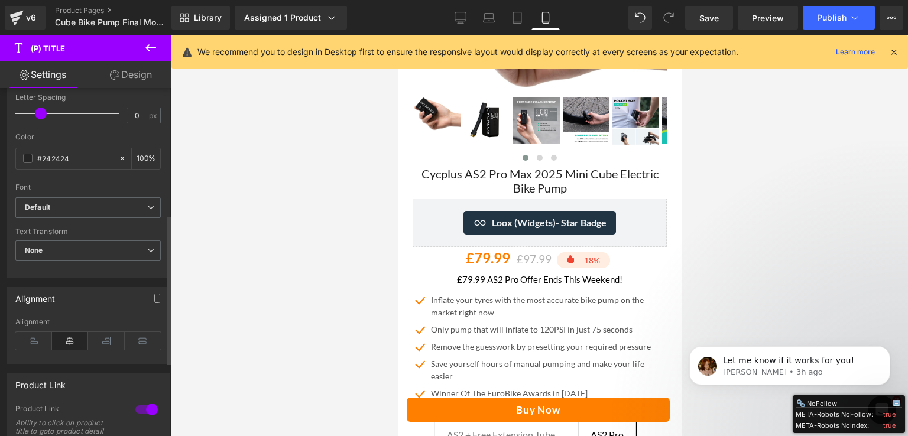
scroll to position [355, 0]
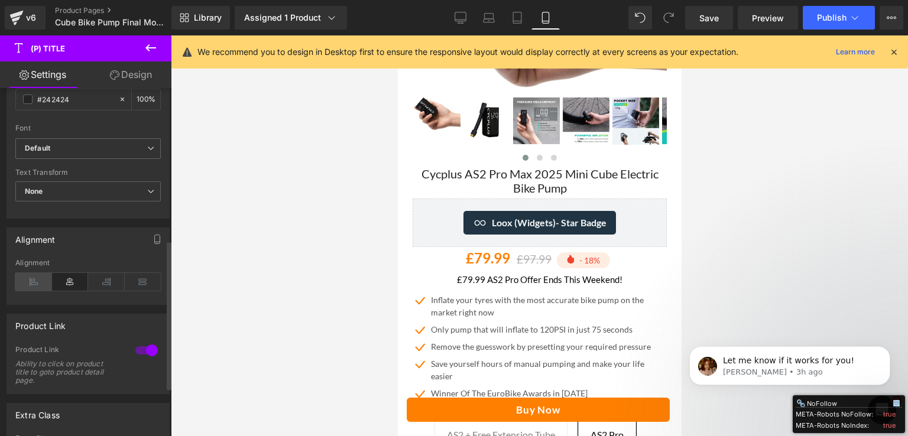
click at [38, 282] on icon at bounding box center [33, 282] width 37 height 18
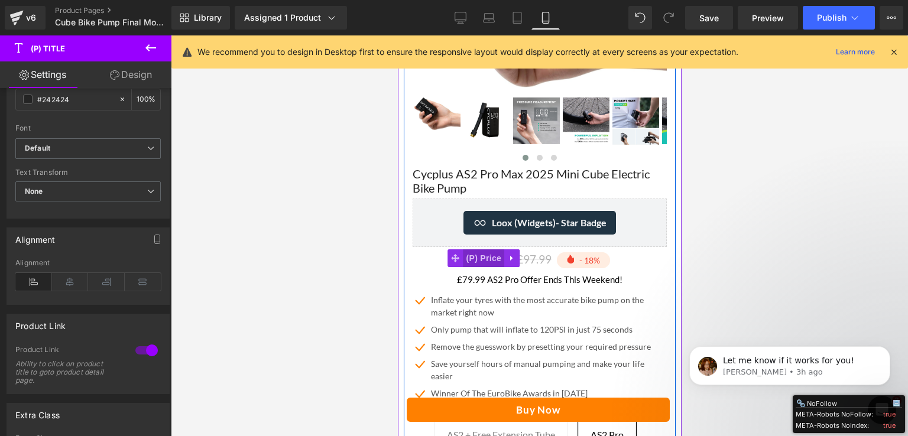
click at [475, 250] on span "(P) Price" at bounding box center [483, 258] width 41 height 18
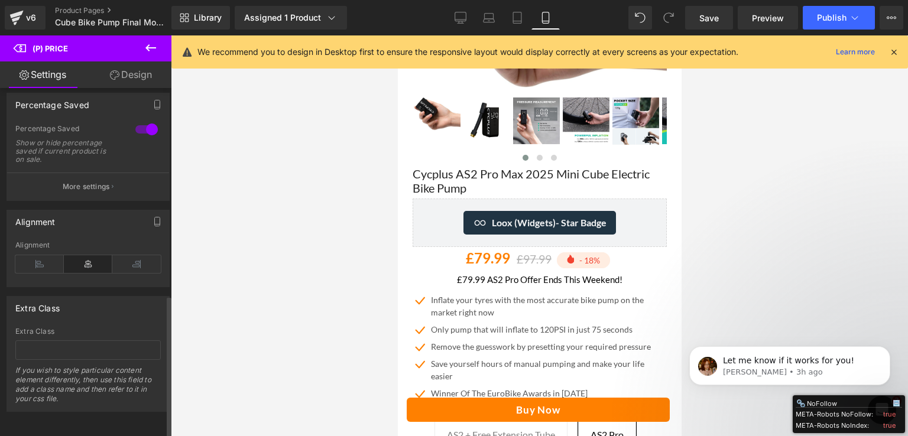
scroll to position [505, 0]
click at [45, 258] on icon at bounding box center [39, 264] width 48 height 18
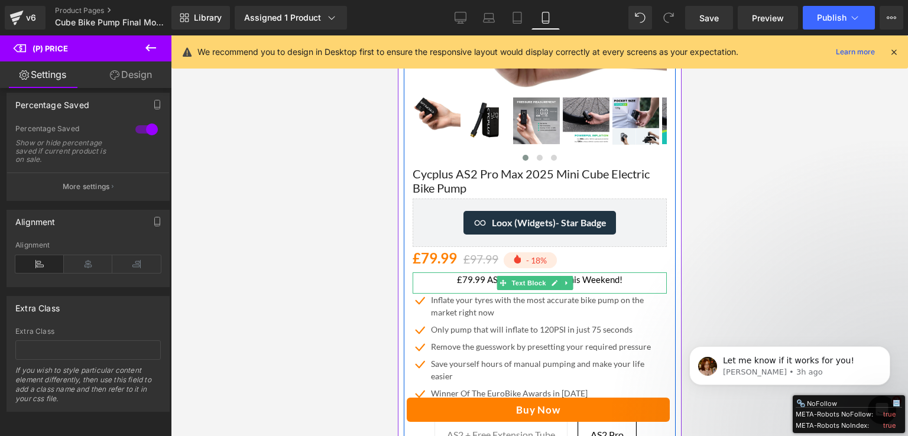
click at [473, 272] on p "£79.99 AS2 Pro Offer Ends This Weekend!" at bounding box center [539, 279] width 254 height 14
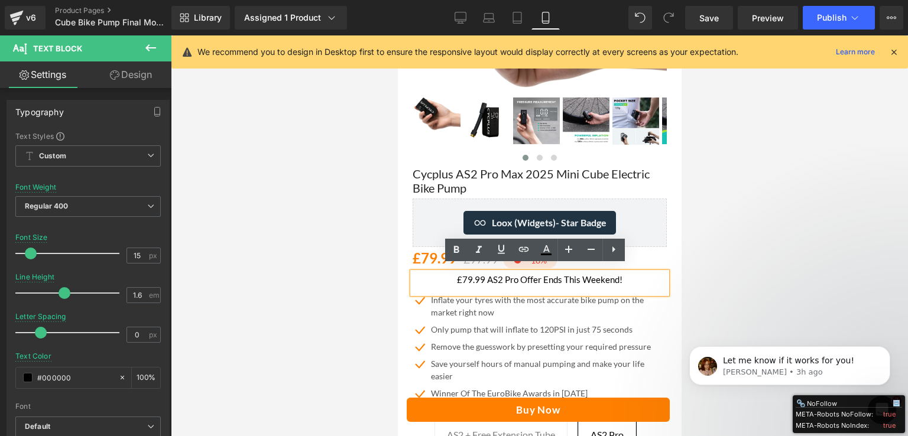
click at [497, 272] on p "£79.99 AS2 Pro Offer Ends This Weekend!" at bounding box center [539, 279] width 254 height 14
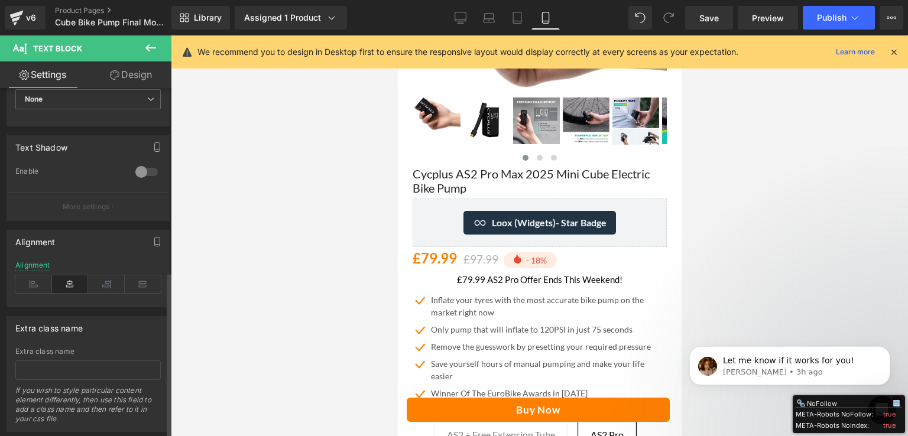
scroll to position [397, 0]
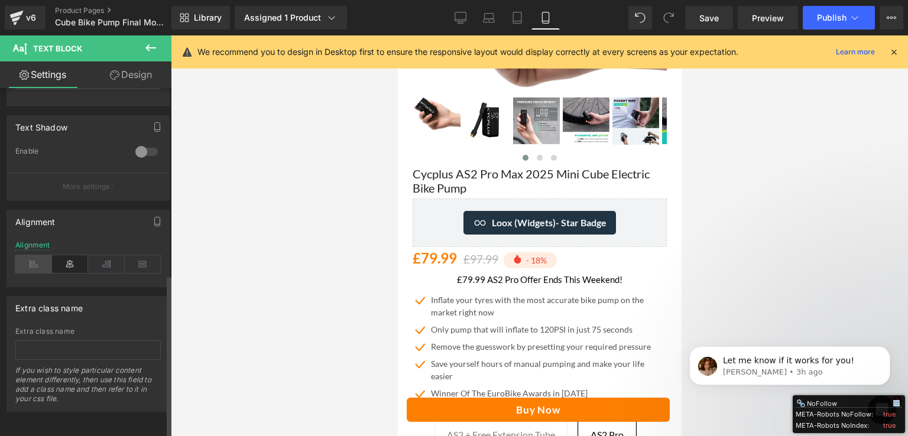
click at [43, 255] on icon at bounding box center [33, 264] width 37 height 18
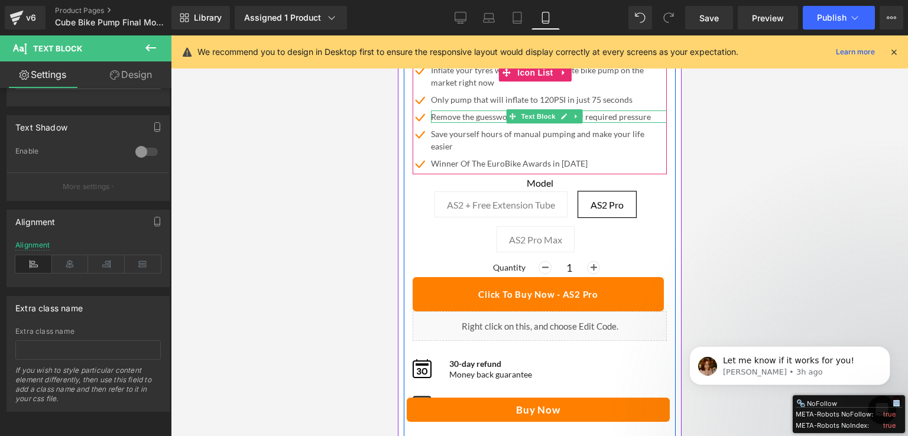
scroll to position [473, 0]
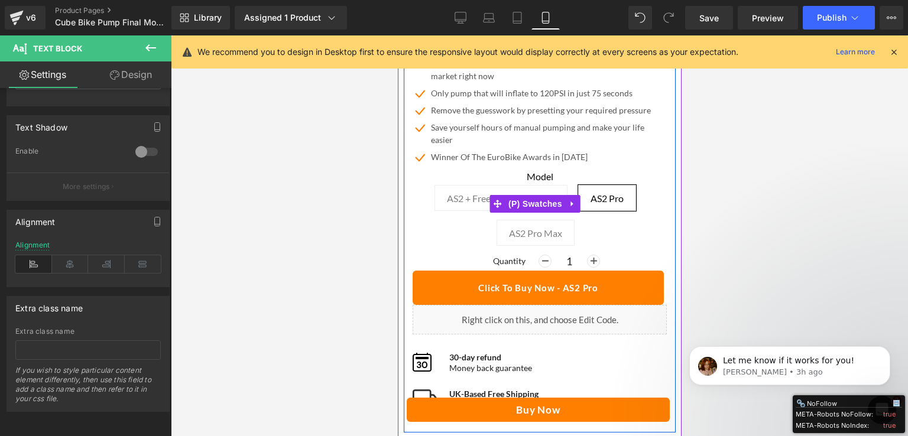
click at [533, 171] on label "Model" at bounding box center [539, 178] width 254 height 14
click at [528, 197] on span "(P) Swatches" at bounding box center [535, 204] width 60 height 18
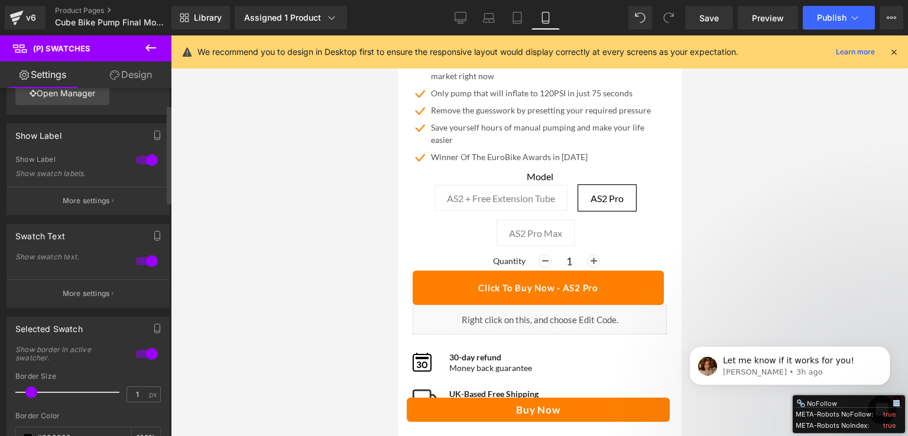
scroll to position [0, 0]
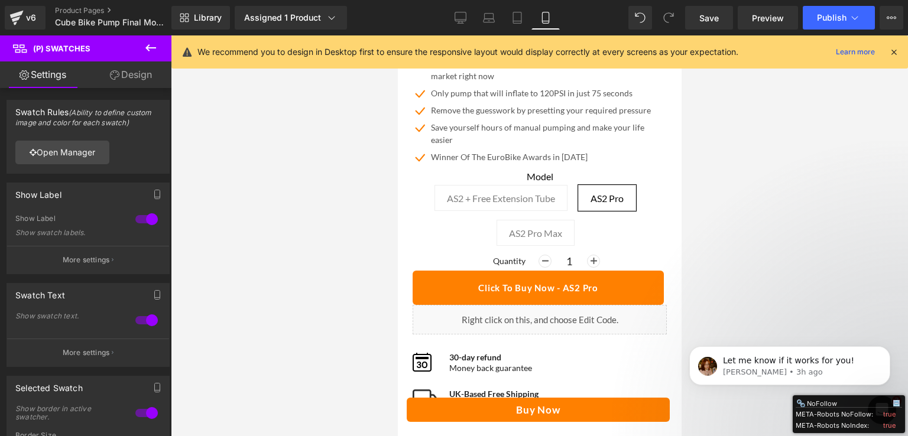
click at [135, 76] on link "Design" at bounding box center [131, 74] width 86 height 27
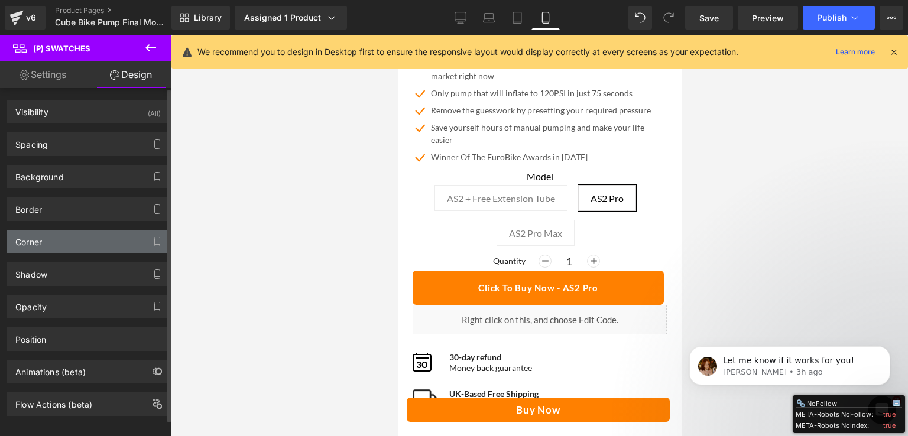
scroll to position [11, 0]
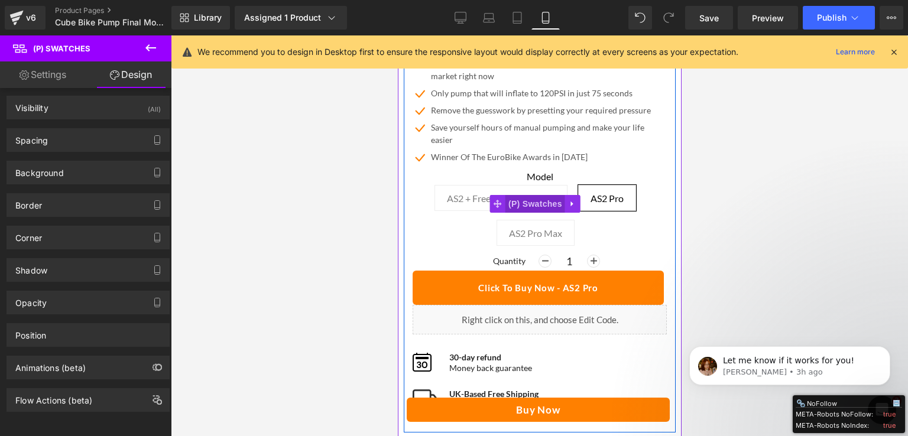
click at [528, 195] on span "(P) Swatches" at bounding box center [535, 204] width 60 height 18
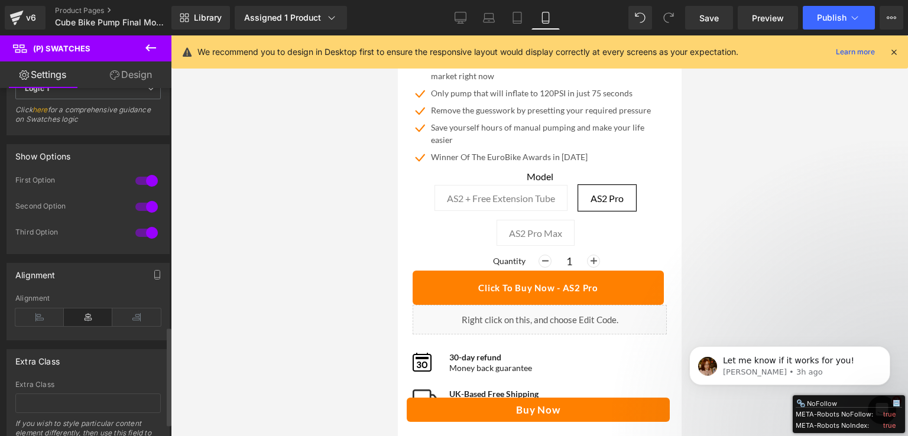
scroll to position [884, 0]
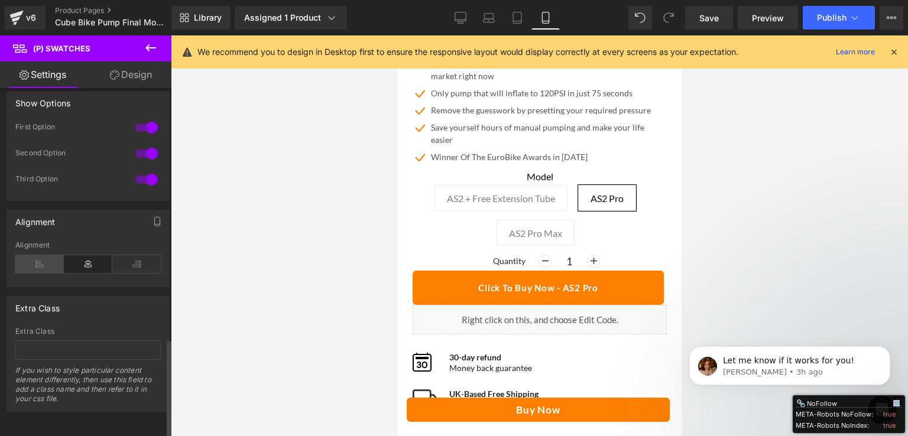
click at [44, 255] on icon at bounding box center [39, 264] width 48 height 18
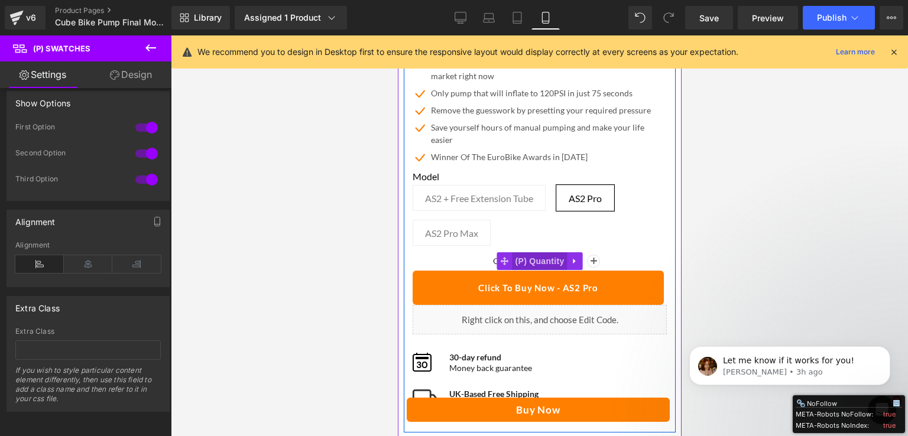
click at [525, 258] on span "(P) Quantity" at bounding box center [539, 261] width 55 height 18
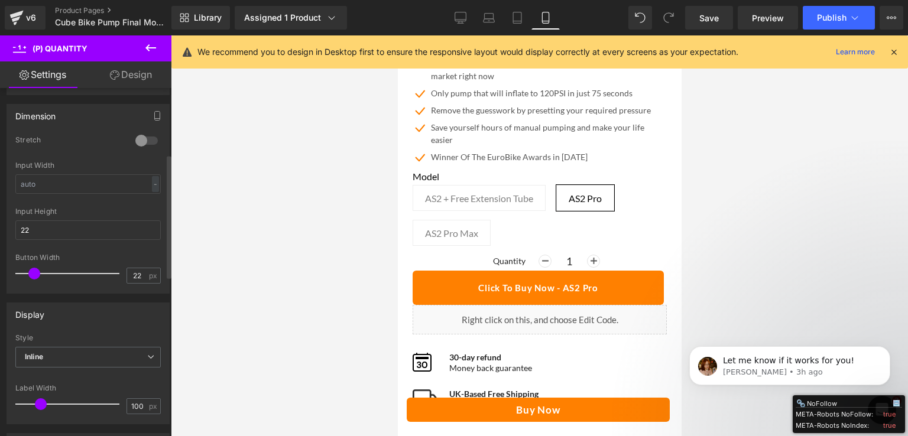
scroll to position [296, 0]
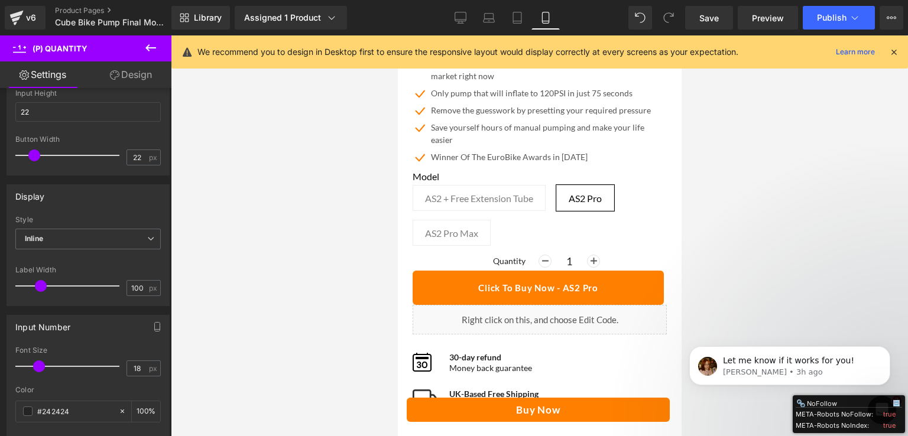
click at [131, 76] on link "Design" at bounding box center [131, 74] width 86 height 27
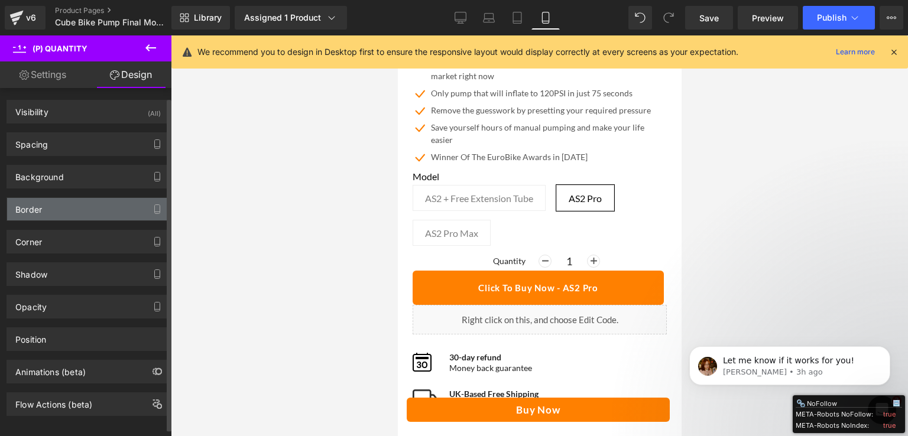
scroll to position [11, 0]
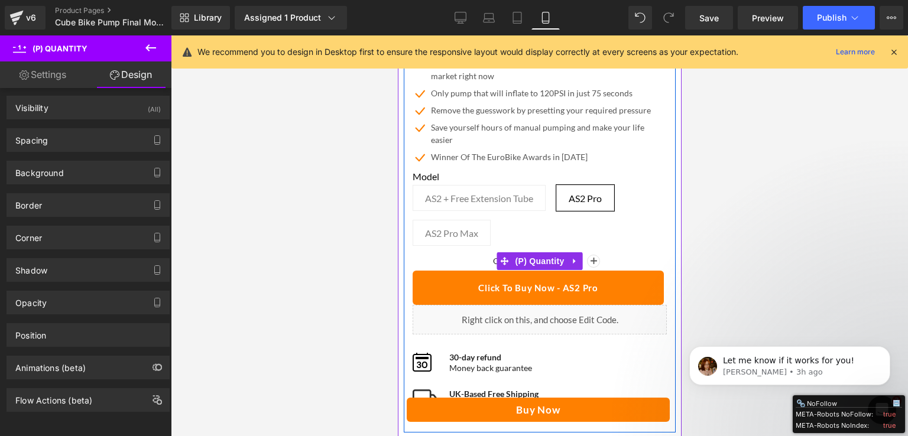
click at [514, 252] on span "(P) Quantity" at bounding box center [539, 261] width 55 height 18
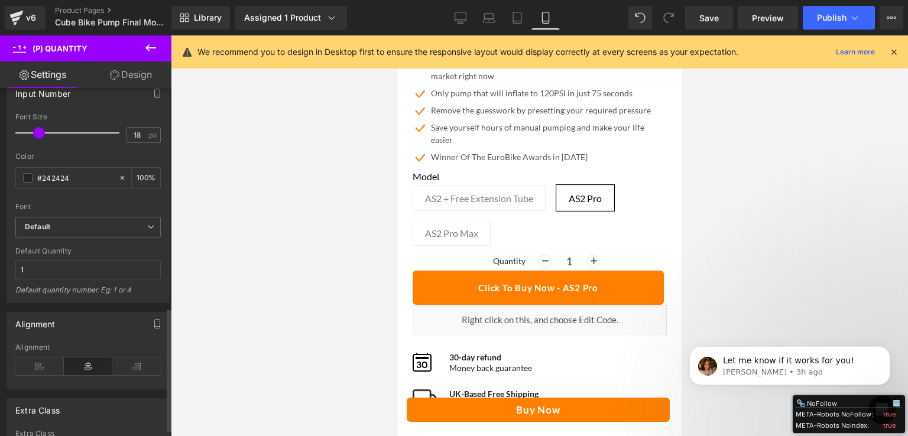
scroll to position [637, 0]
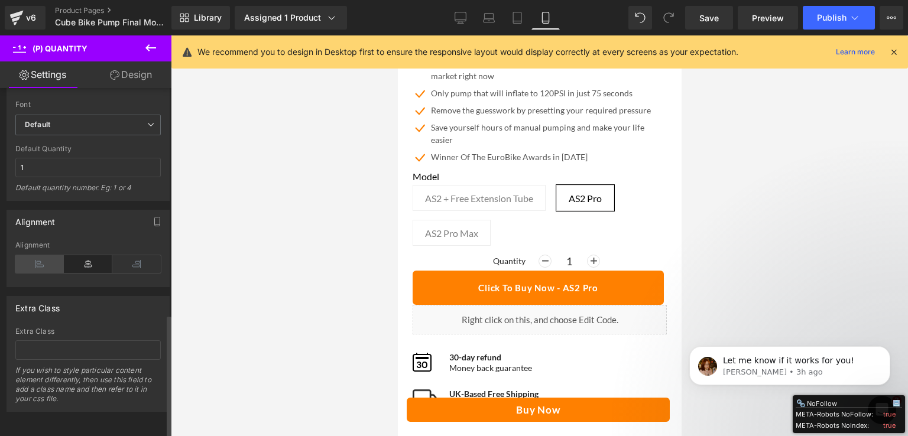
click at [38, 255] on icon at bounding box center [39, 264] width 48 height 18
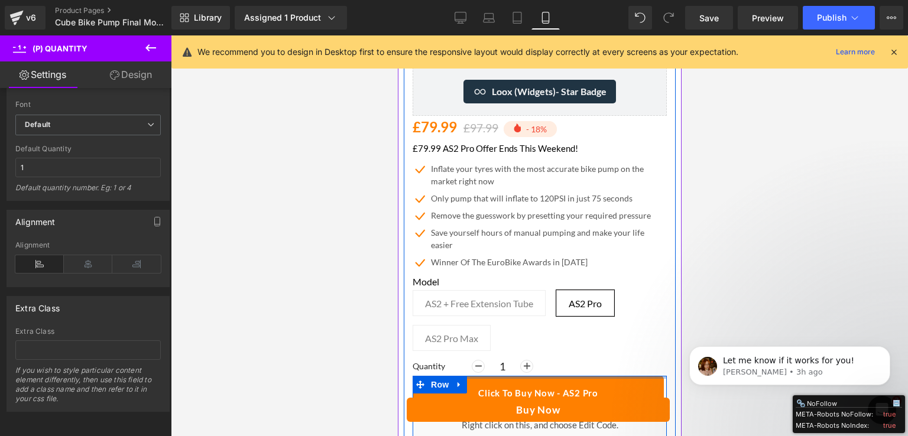
scroll to position [355, 0]
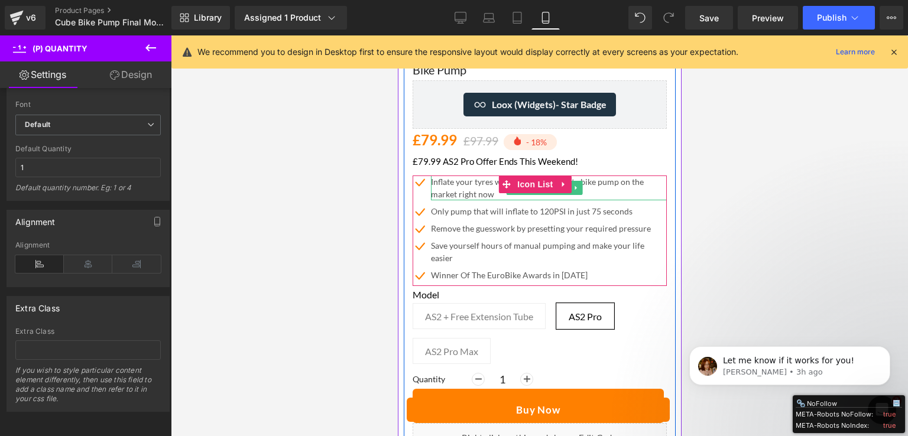
click at [484, 179] on p "Inflate your tyres with the most accurate bike pump on the market right now" at bounding box center [548, 188] width 236 height 25
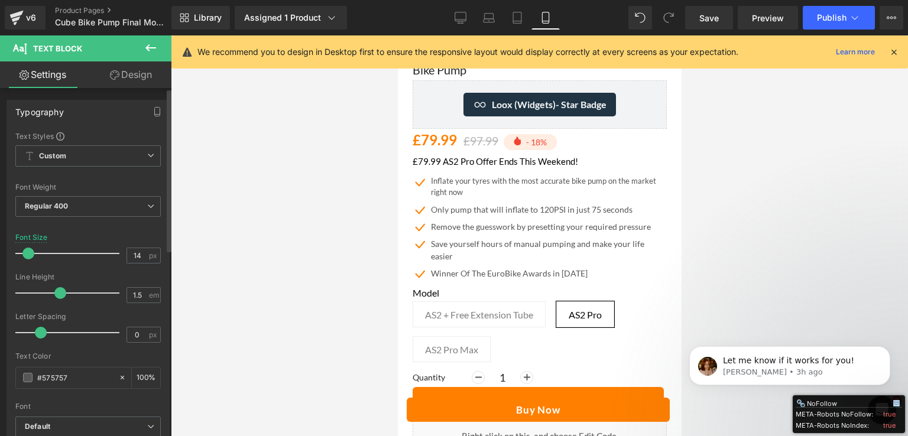
click at [24, 257] on span at bounding box center [28, 254] width 12 height 12
click at [137, 256] on input "14" at bounding box center [137, 255] width 21 height 15
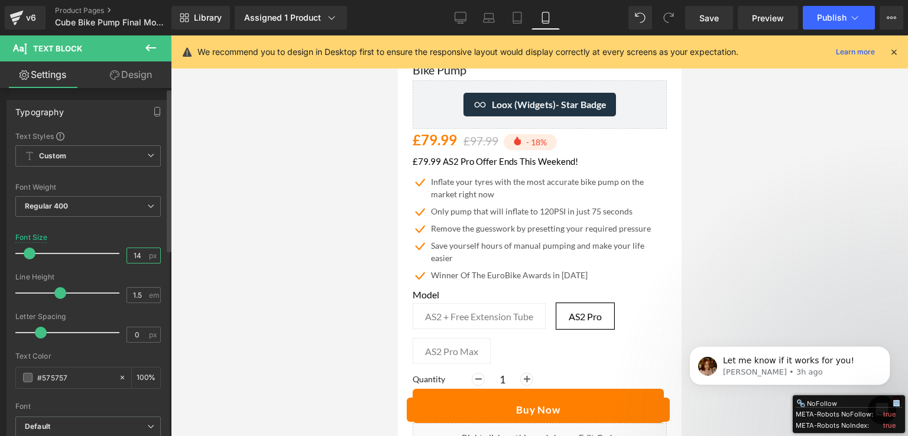
type input "14"
click at [109, 235] on div "Font Size 14 px" at bounding box center [87, 253] width 145 height 40
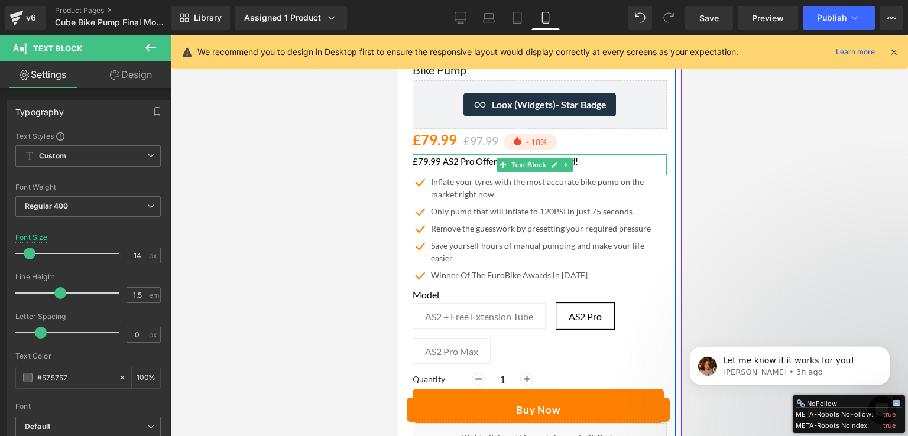
click at [431, 163] on div "£79.99 AS2 Pro Offer Ends This Weekend!" at bounding box center [539, 164] width 254 height 21
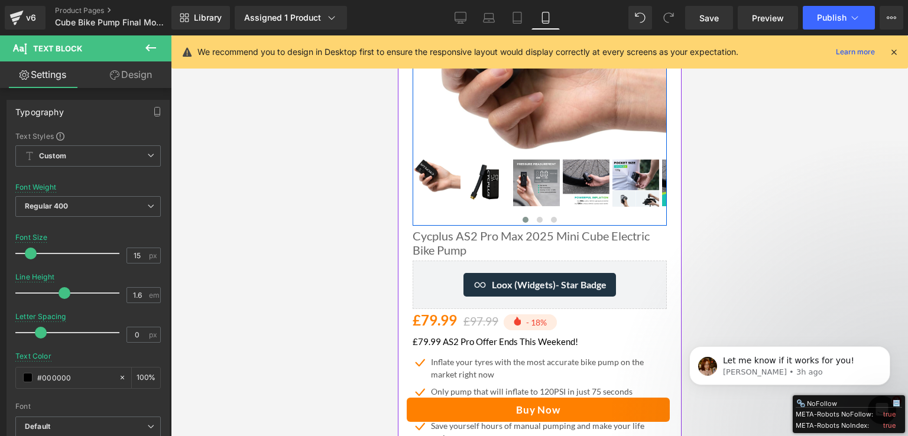
scroll to position [177, 0]
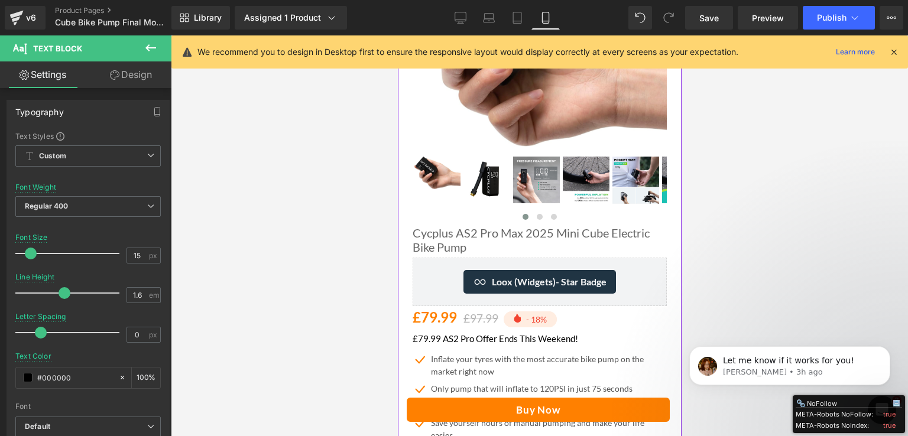
drag, startPoint x: 595, startPoint y: 246, endPoint x: 554, endPoint y: 244, distance: 40.8
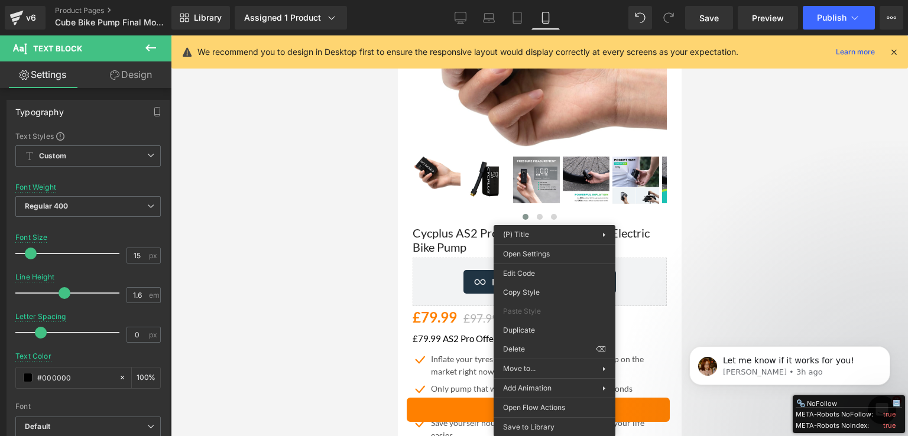
click at [806, 202] on div at bounding box center [539, 235] width 737 height 401
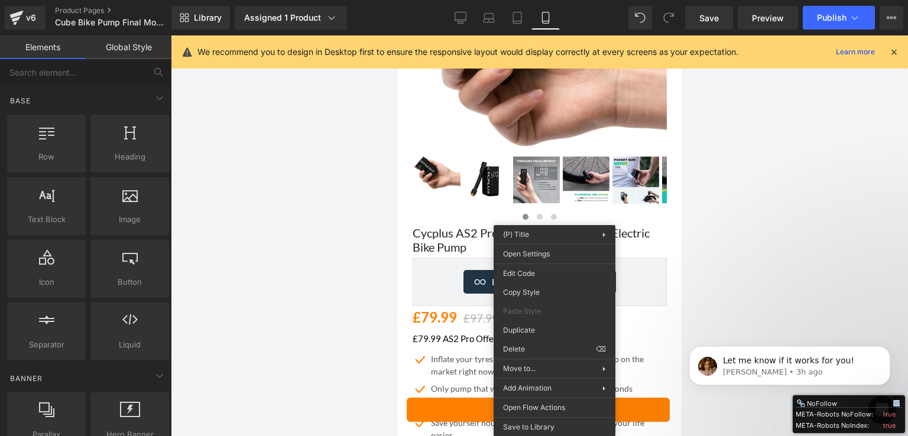
click at [341, 199] on div at bounding box center [539, 235] width 737 height 401
click at [745, 177] on div at bounding box center [539, 235] width 737 height 401
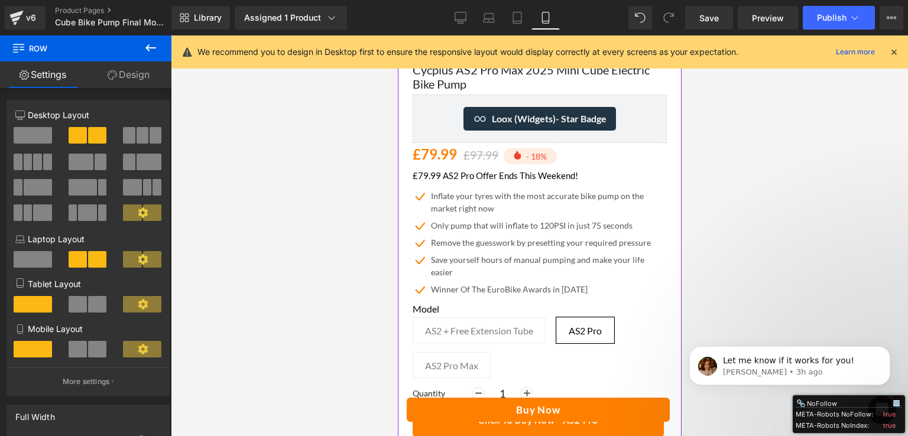
scroll to position [355, 0]
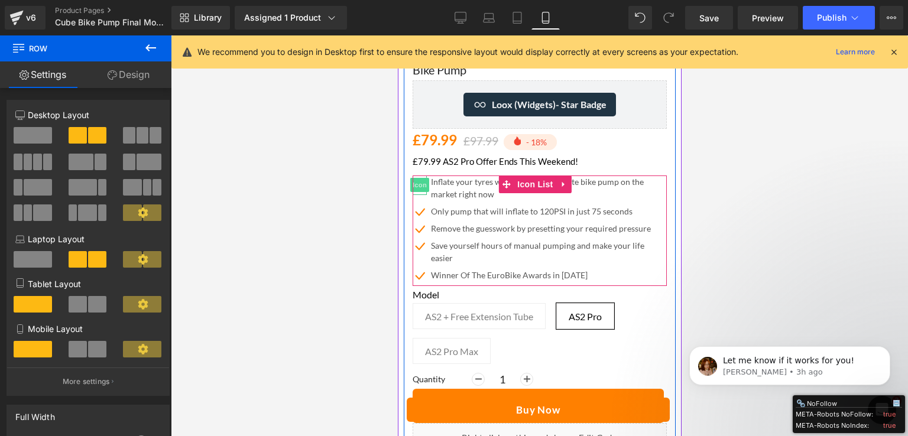
click at [420, 178] on span "Icon" at bounding box center [419, 185] width 19 height 14
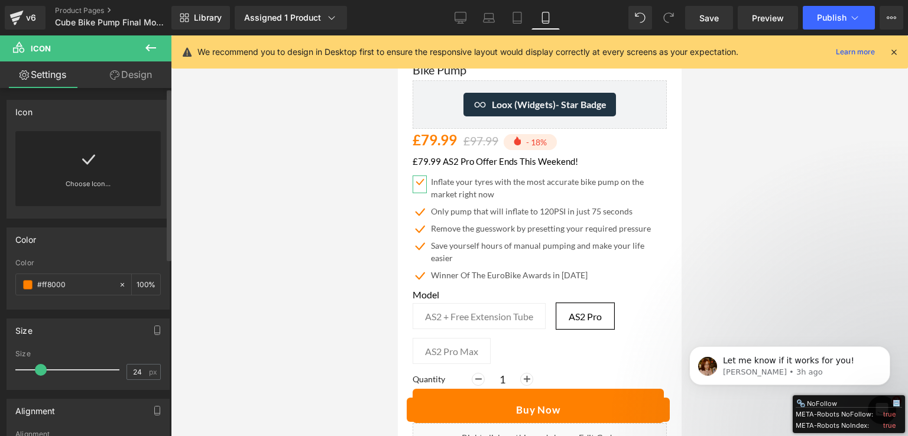
click at [40, 369] on span at bounding box center [41, 370] width 12 height 12
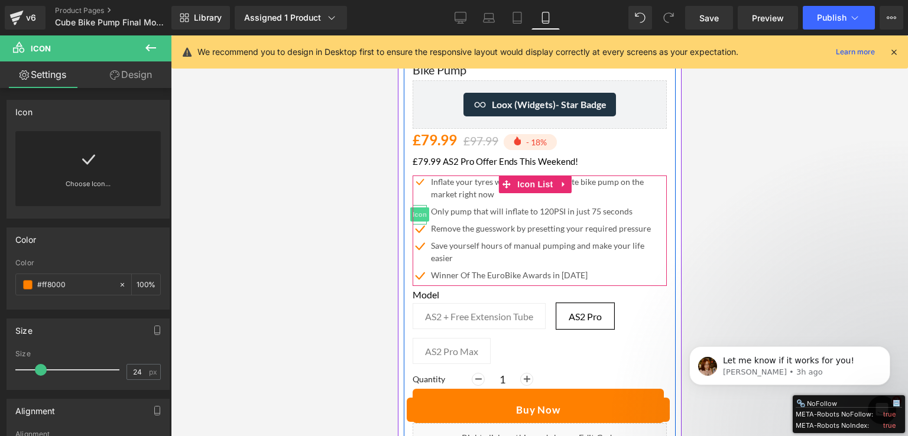
click at [417, 209] on span "Icon" at bounding box center [419, 214] width 19 height 14
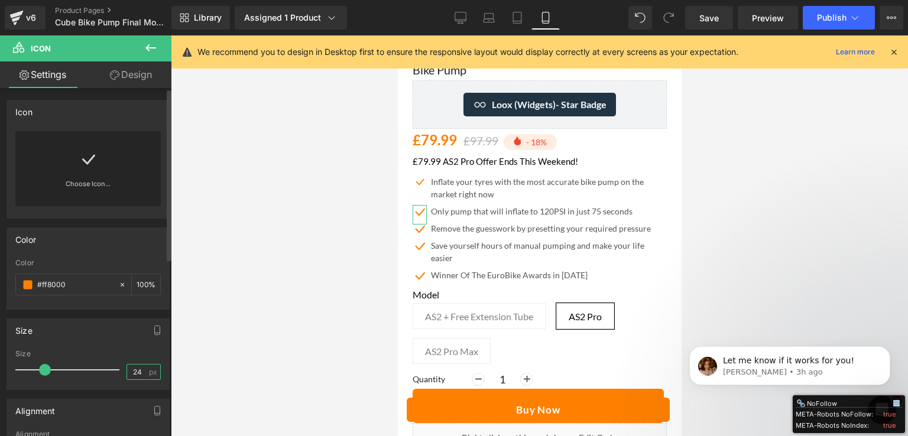
click at [137, 371] on input "24" at bounding box center [137, 372] width 21 height 15
type input "20"
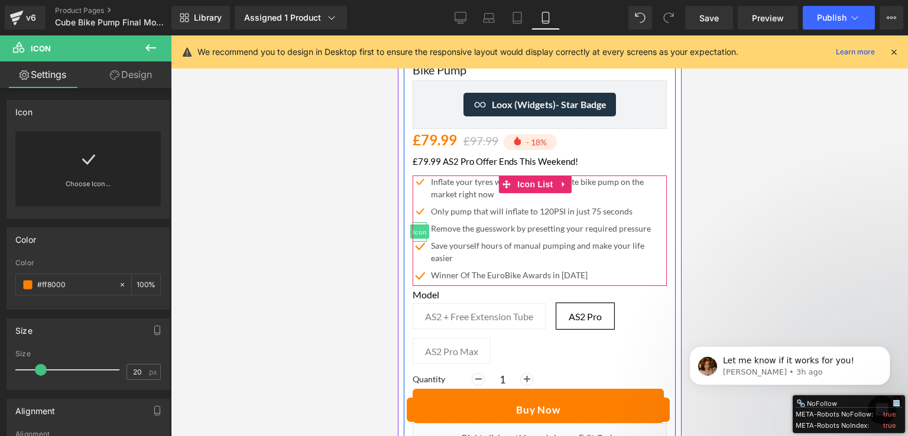
click at [421, 225] on span "Icon" at bounding box center [419, 232] width 19 height 14
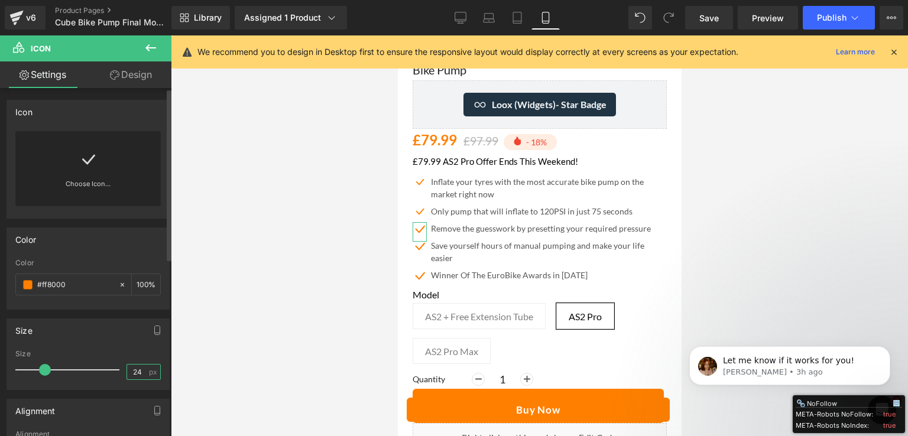
click at [131, 372] on input "24" at bounding box center [137, 372] width 21 height 15
type input "20"
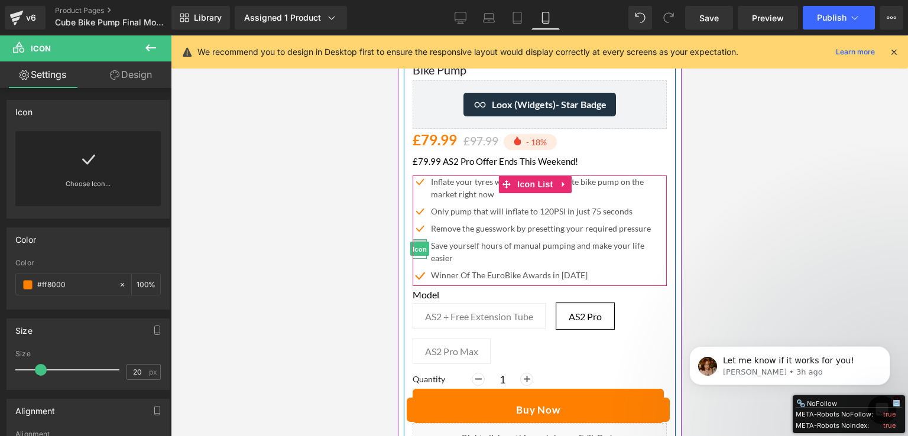
click at [425, 242] on span "Icon" at bounding box center [419, 249] width 19 height 14
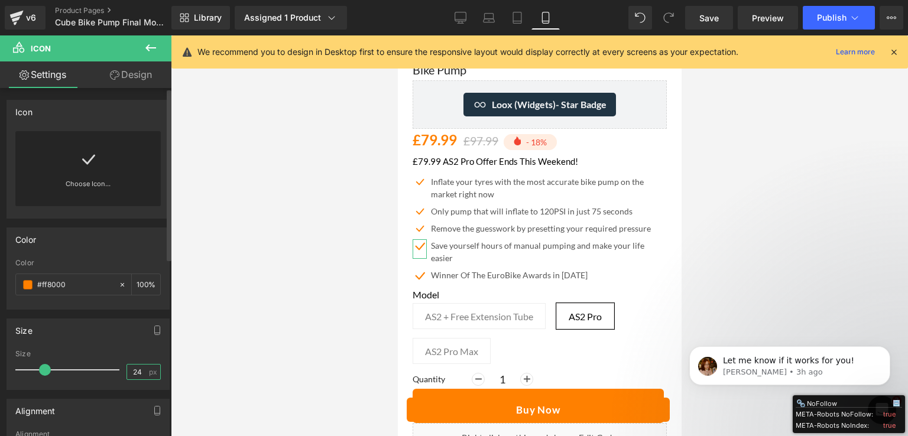
click at [128, 368] on input "24" at bounding box center [137, 372] width 21 height 15
type input "20"
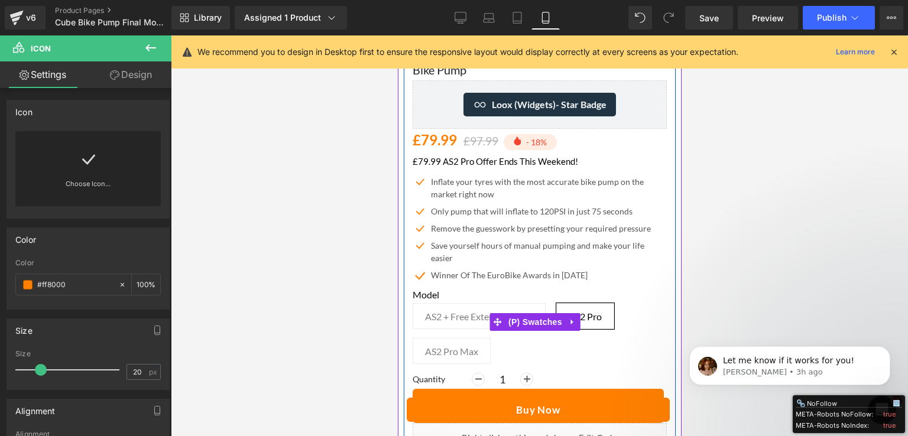
click at [419, 271] on div "Model AS2 + Free Extension Tube AS2 Pro AS2 Pro Max" at bounding box center [539, 322] width 254 height 102
click at [420, 271] on div "Model AS2 + Free Extension Tube AS2 Pro AS2 Pro Max" at bounding box center [539, 322] width 254 height 102
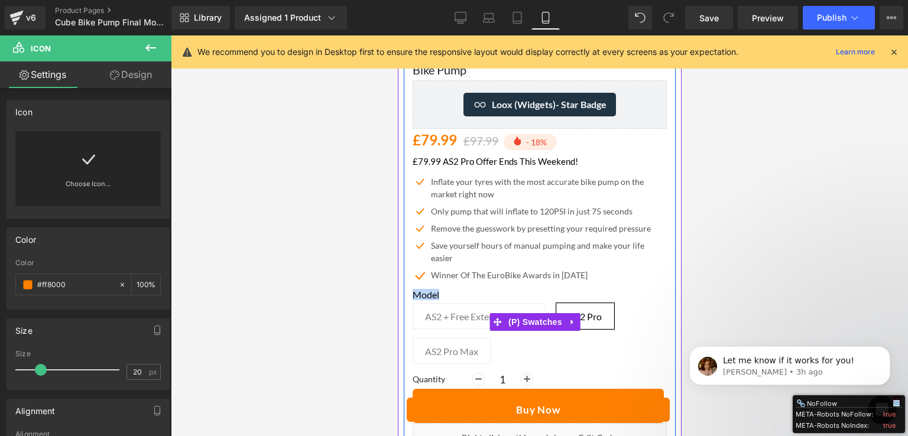
click at [528, 281] on div "Model AS2 + Free Extension Tube AS2 Pro AS2 Pro Max" at bounding box center [539, 322] width 254 height 102
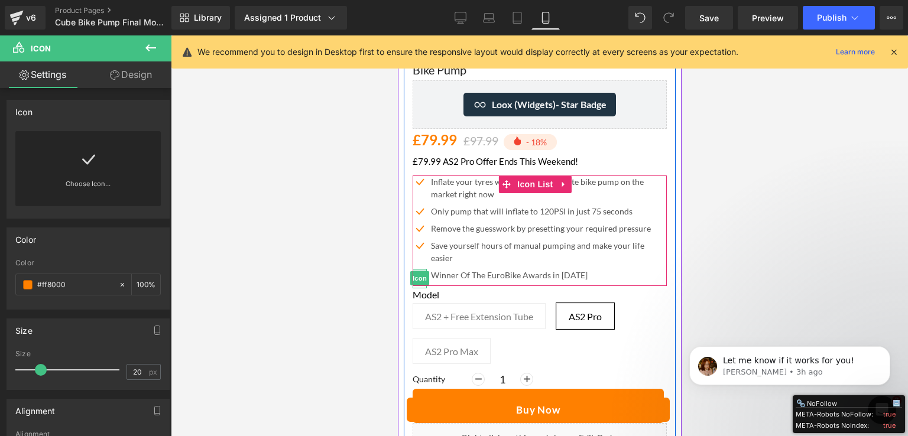
click at [421, 269] on div at bounding box center [419, 270] width 14 height 3
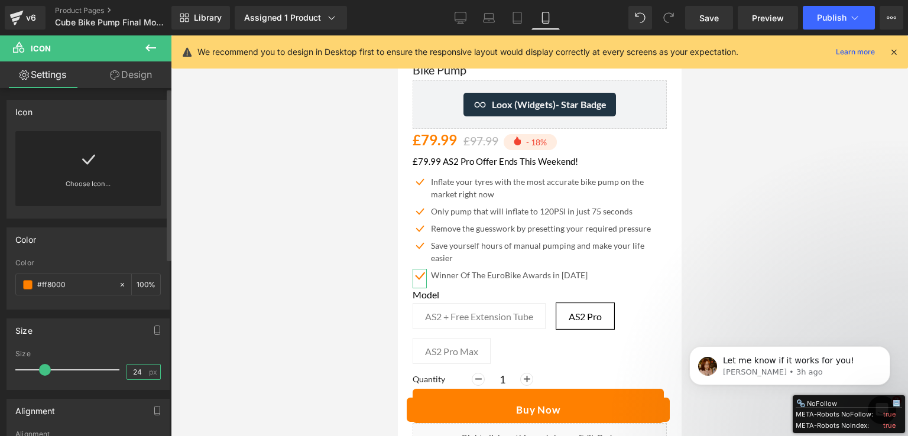
click at [132, 375] on input "24" at bounding box center [137, 372] width 21 height 15
type input "20"
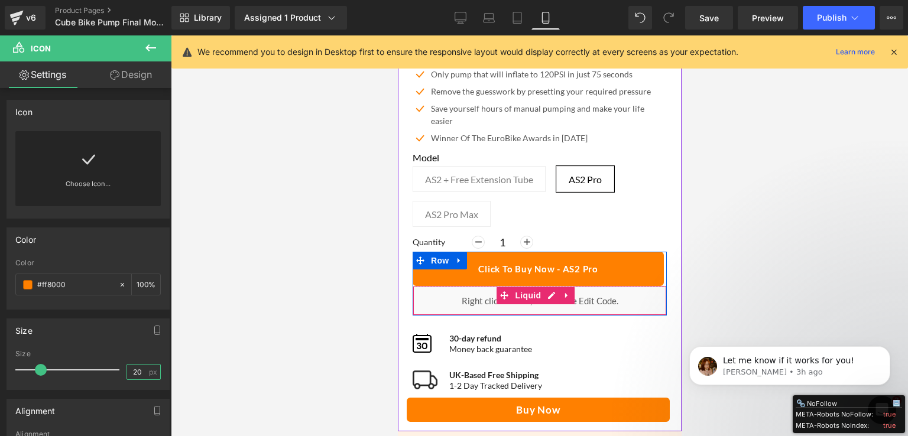
scroll to position [473, 0]
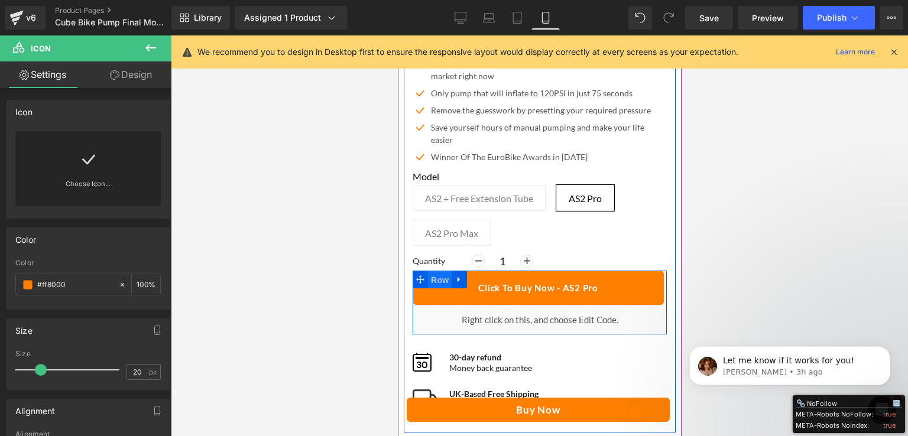
click at [431, 271] on span "Row" at bounding box center [439, 280] width 24 height 18
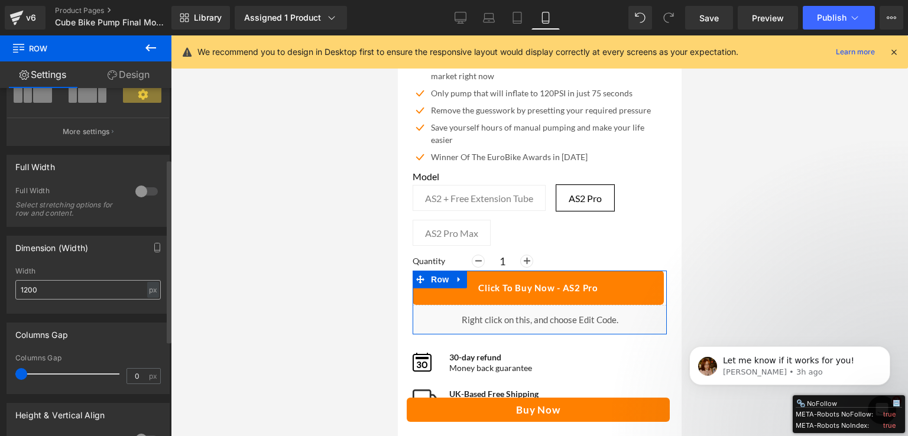
scroll to position [236, 0]
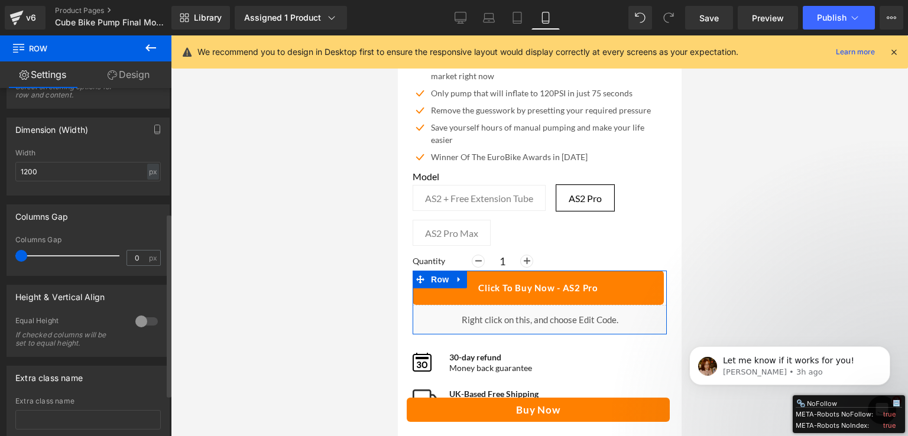
drag, startPoint x: 25, startPoint y: 254, endPoint x: 11, endPoint y: 257, distance: 14.5
click at [11, 257] on div "0px Columns Gap 0 px" at bounding box center [88, 256] width 162 height 40
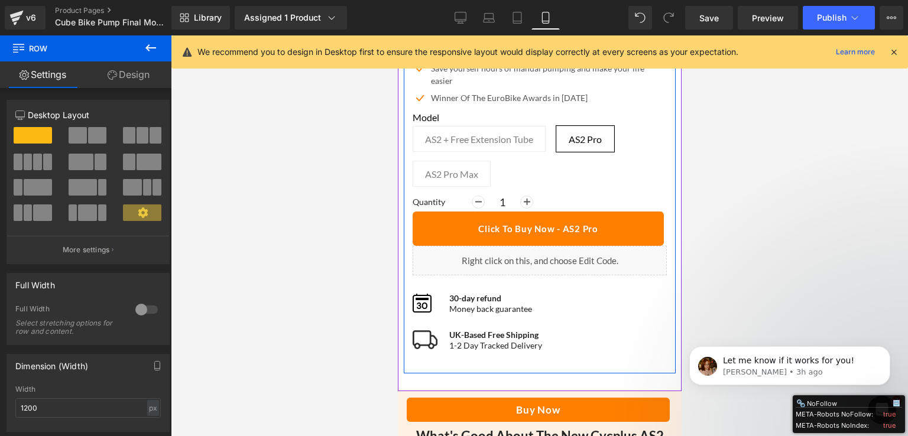
scroll to position [355, 0]
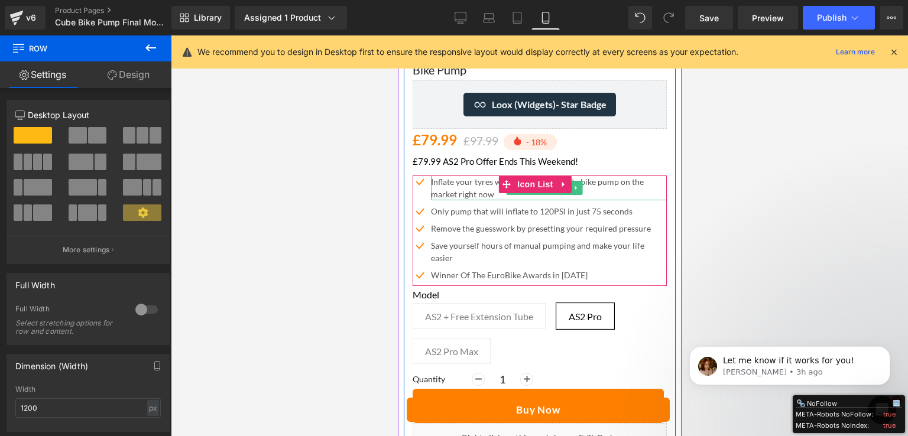
click at [478, 187] on p "Inflate your tyres with the most accurate bike pump on the market right now" at bounding box center [548, 188] width 236 height 25
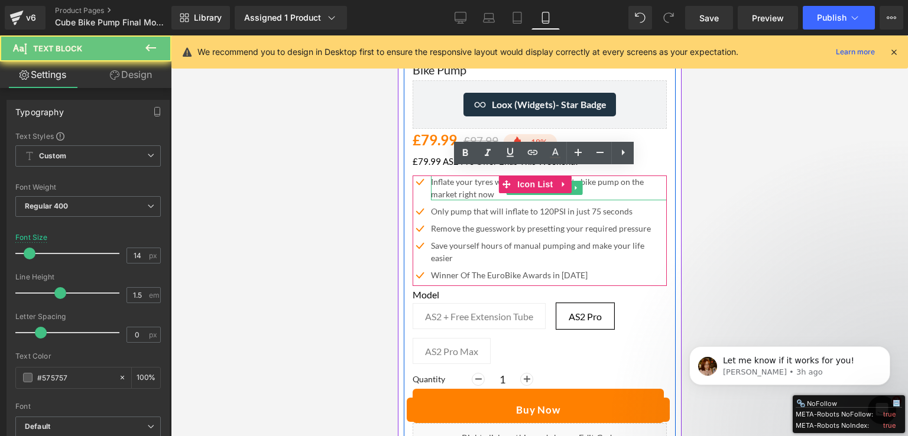
click at [478, 187] on p "Inflate your tyres with the most accurate bike pump on the market right now" at bounding box center [548, 188] width 236 height 25
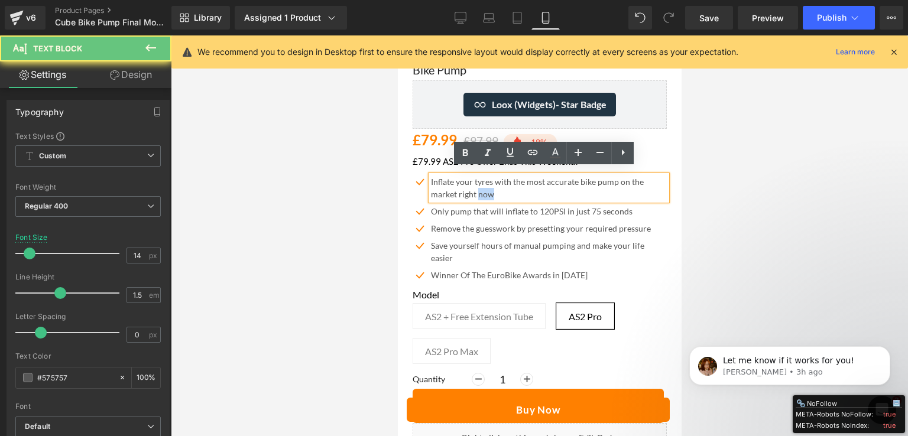
click at [478, 187] on p "Inflate your tyres with the most accurate bike pump on the market right now" at bounding box center [548, 188] width 236 height 25
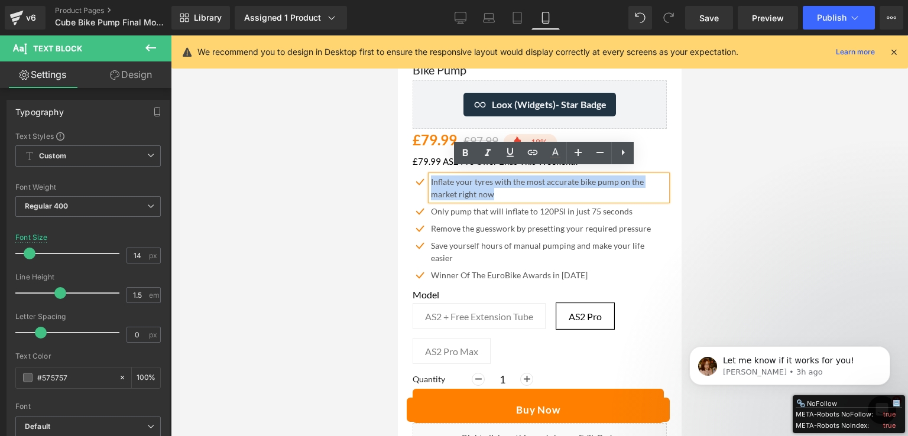
copy p "Inflate your tyres with the most accurate bike pump on the market right now"
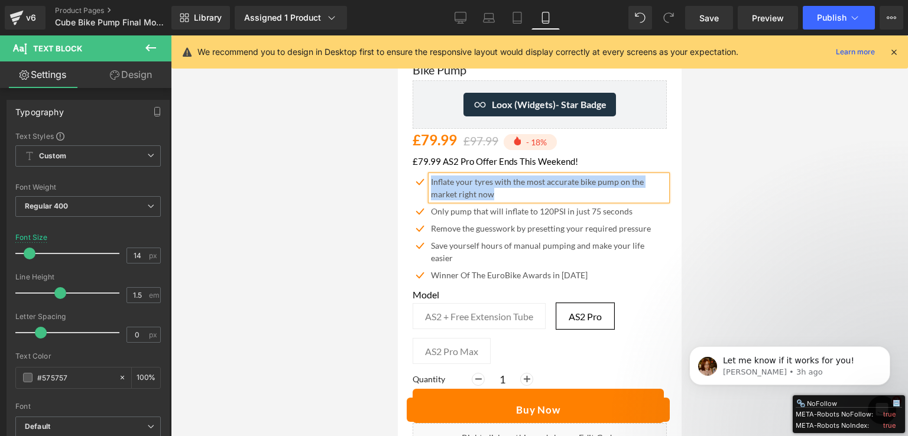
click at [489, 176] on p "Inflate your tyres with the most accurate bike pump on the market right now" at bounding box center [548, 188] width 236 height 25
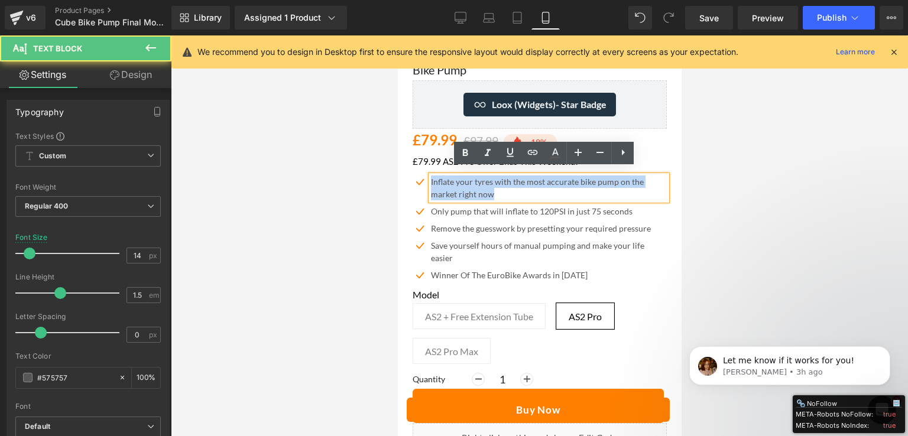
click at [485, 176] on p "Inflate your tyres with the most accurate bike pump on the market right now" at bounding box center [548, 188] width 236 height 25
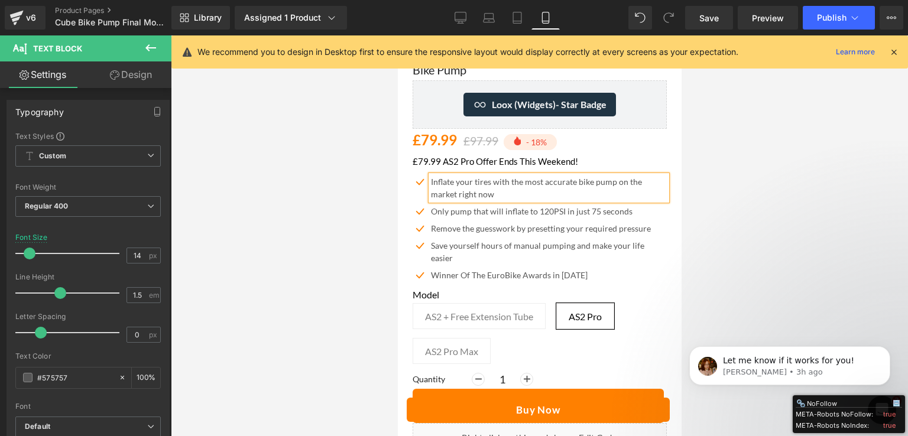
click at [827, 168] on div at bounding box center [539, 235] width 737 height 401
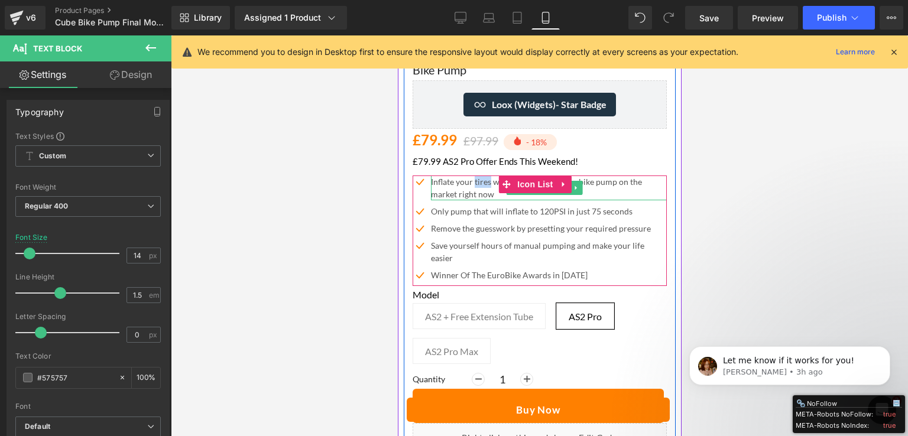
drag, startPoint x: 474, startPoint y: 177, endPoint x: 489, endPoint y: 178, distance: 14.8
click at [489, 178] on p "Inflate your tires with the most accurate bike pump on the market right now" at bounding box center [548, 188] width 236 height 25
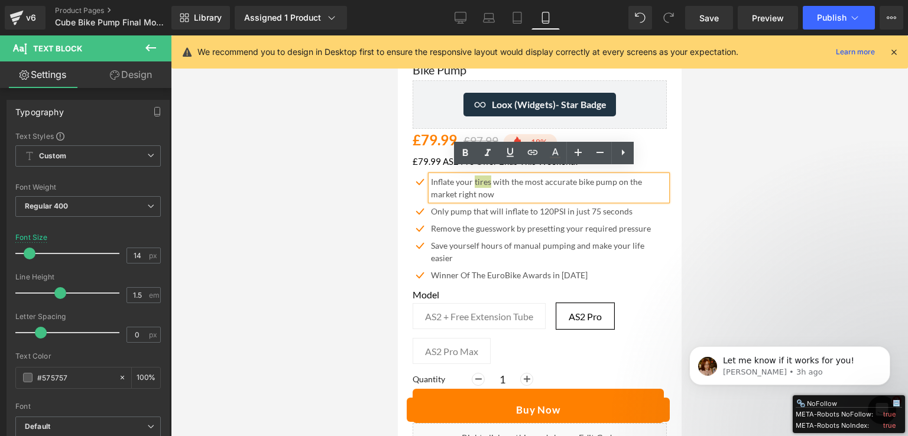
click at [790, 215] on div at bounding box center [539, 235] width 737 height 401
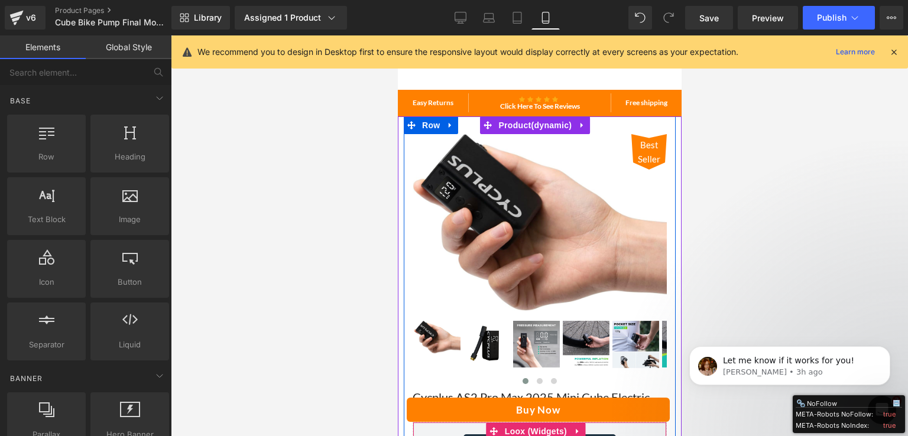
scroll to position [0, 0]
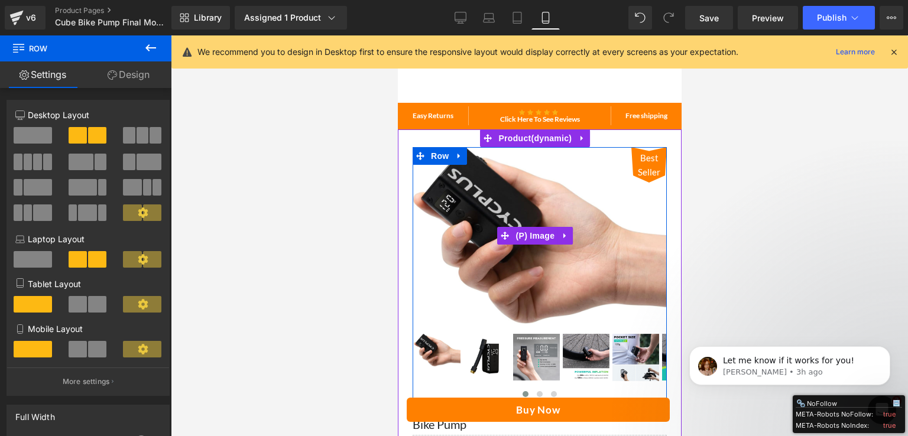
click at [606, 160] on img at bounding box center [539, 235] width 254 height 177
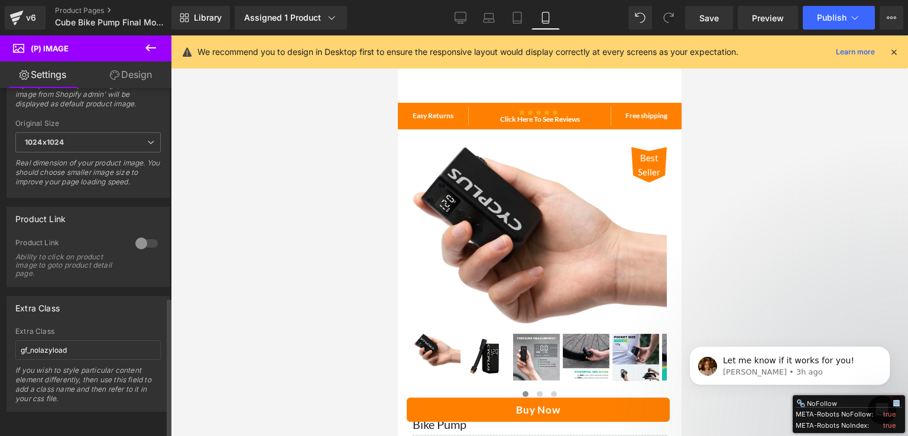
scroll to position [524, 0]
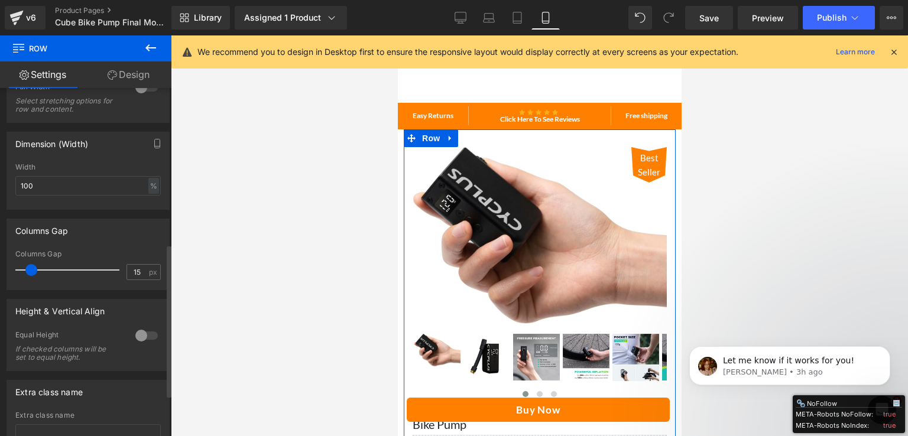
scroll to position [355, 0]
drag, startPoint x: 31, startPoint y: 268, endPoint x: 31, endPoint y: 262, distance: 6.5
click at [31, 262] on div at bounding box center [70, 270] width 98 height 24
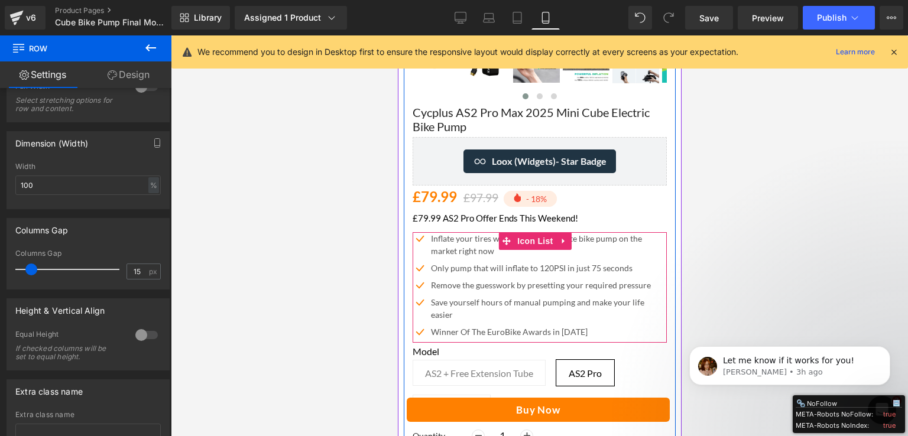
scroll to position [414, 0]
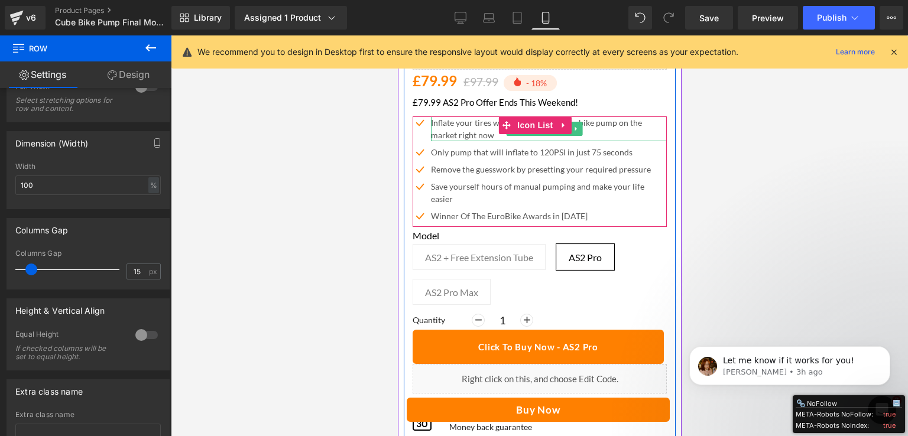
click at [485, 116] on p "Inflate your tires with the most accurate bike pump on the market right now" at bounding box center [548, 128] width 236 height 25
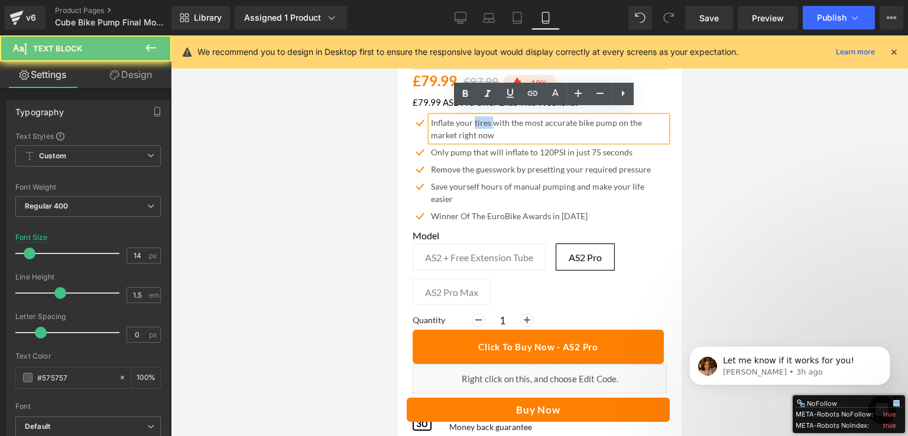
click at [476, 116] on p "Inflate your tires with the most accurate bike pump on the market right now" at bounding box center [548, 128] width 236 height 25
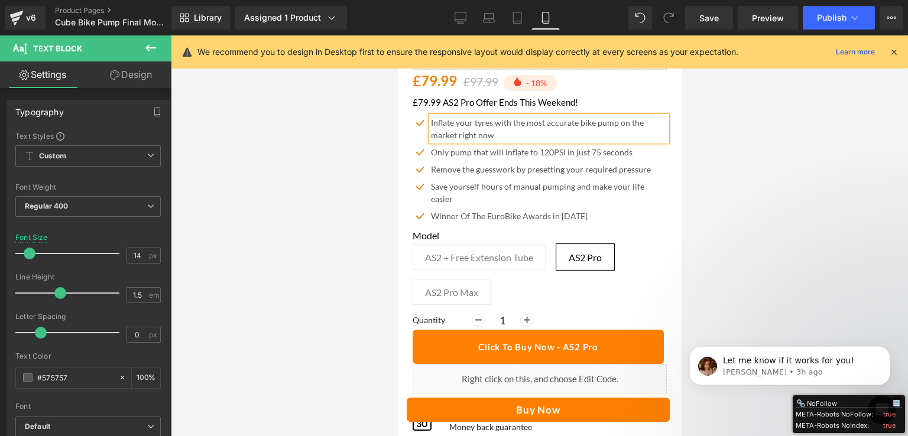
click at [773, 164] on div at bounding box center [539, 235] width 737 height 401
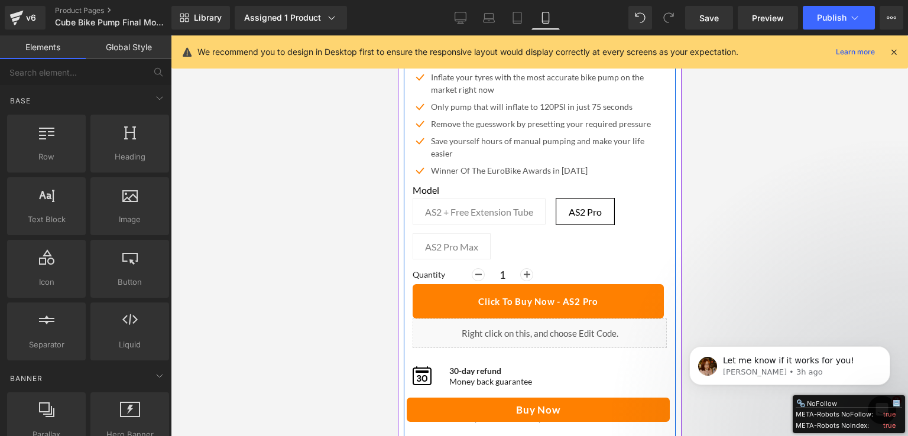
scroll to position [473, 0]
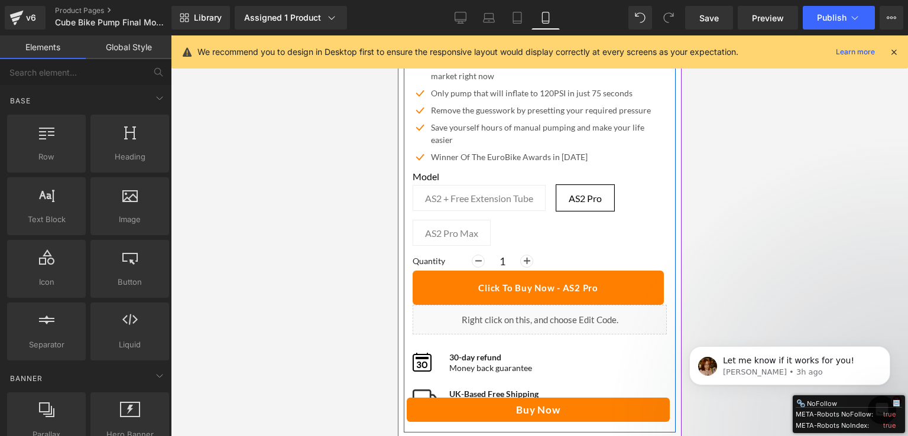
click at [436, 263] on div "Cycplus AS2 Pro Max 2025 Mini Cube Electric Bike Pump (P) Title Loox (Widgets) …" at bounding box center [539, 176] width 272 height 499
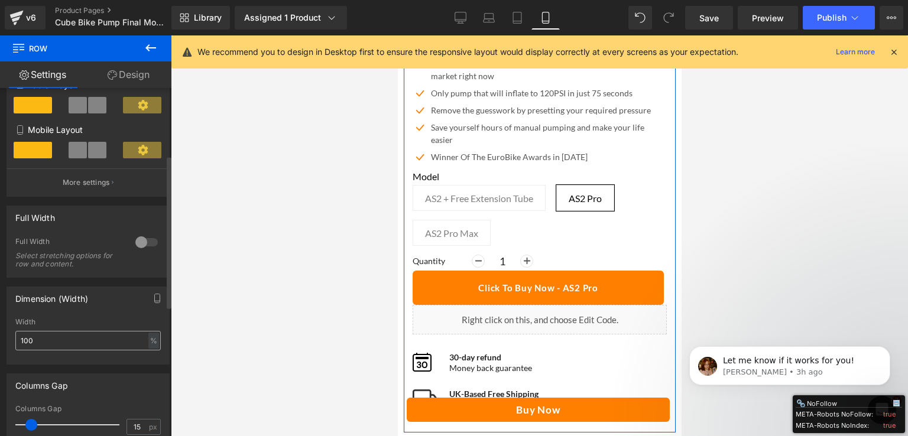
scroll to position [152, 0]
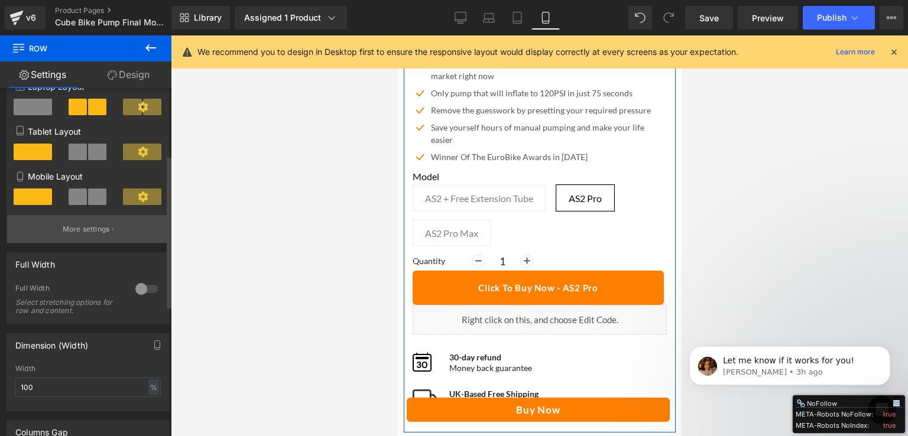
click at [74, 230] on p "More settings" at bounding box center [86, 229] width 47 height 11
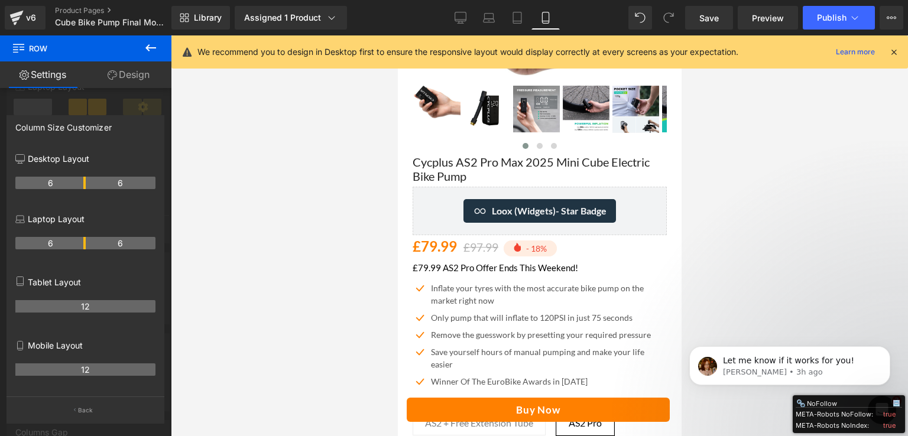
scroll to position [355, 0]
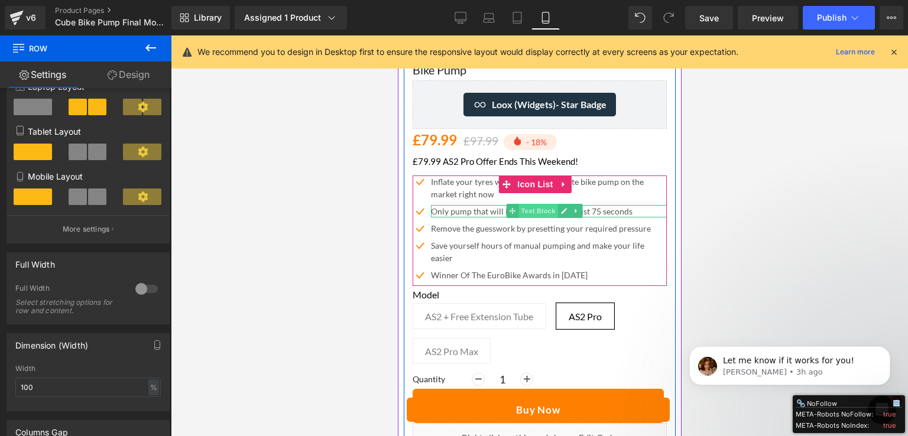
scroll to position [532, 0]
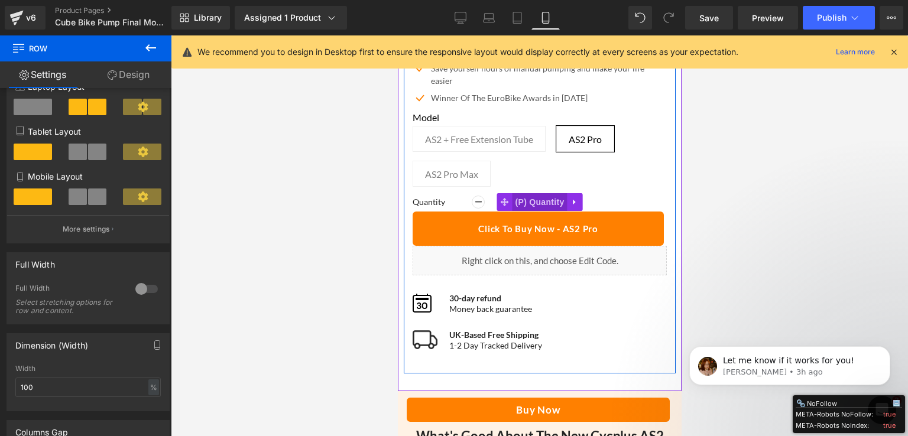
click at [518, 194] on span "(P) Quantity" at bounding box center [539, 202] width 55 height 18
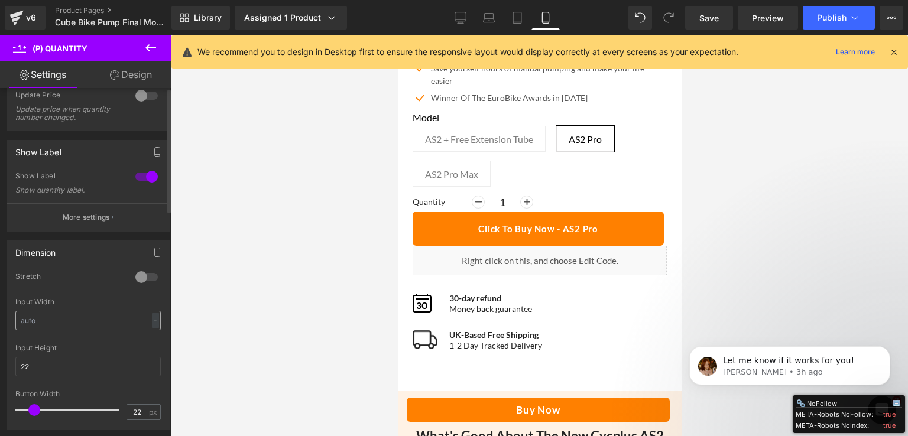
scroll to position [0, 0]
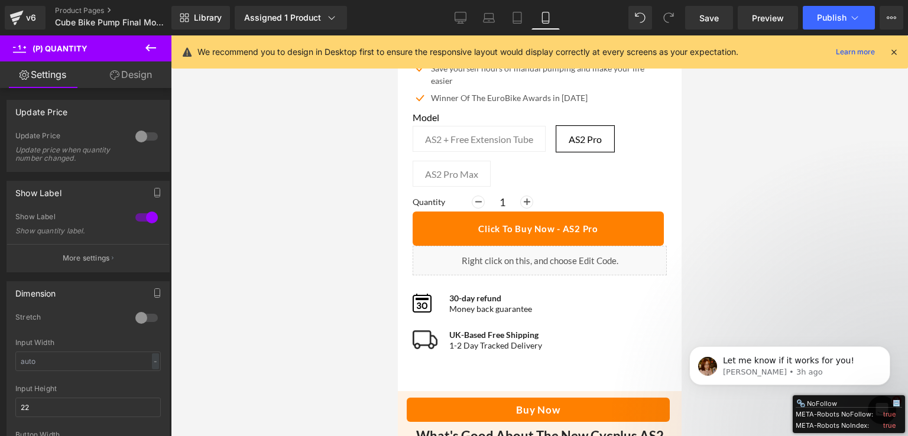
click at [119, 74] on link "Design" at bounding box center [131, 74] width 86 height 27
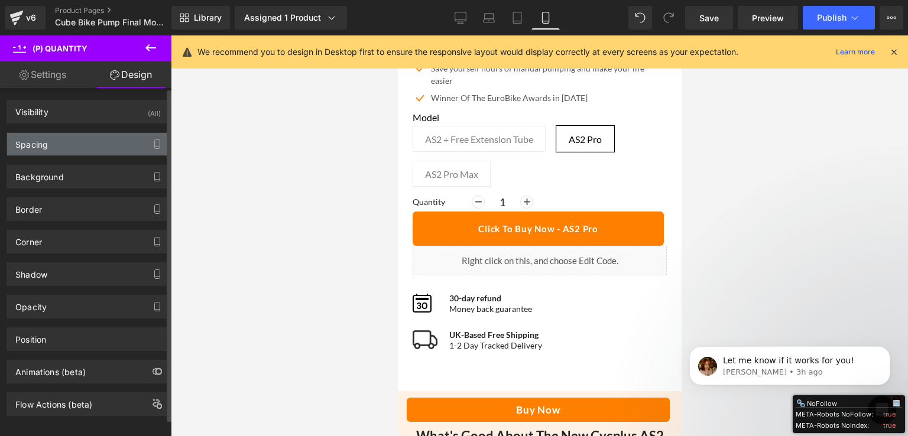
click at [95, 151] on div "Spacing" at bounding box center [88, 144] width 162 height 22
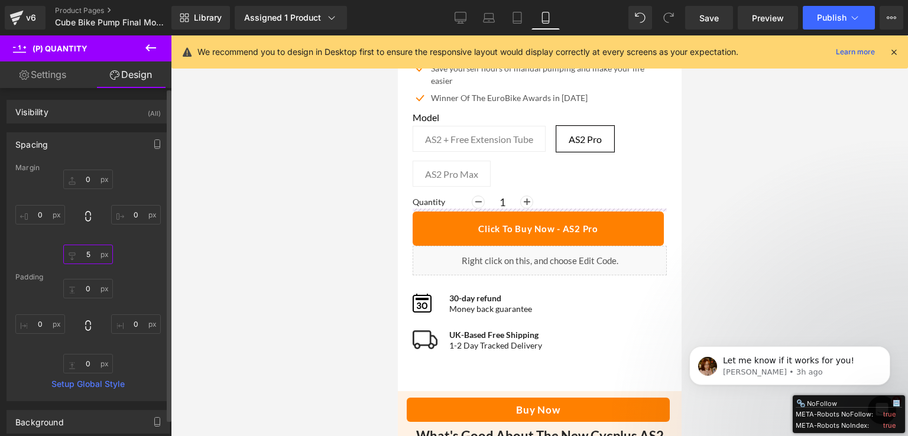
click at [90, 253] on input "text" at bounding box center [88, 255] width 50 height 20
click at [89, 254] on input "text" at bounding box center [88, 255] width 50 height 20
click at [66, 254] on input "text" at bounding box center [88, 255] width 50 height 20
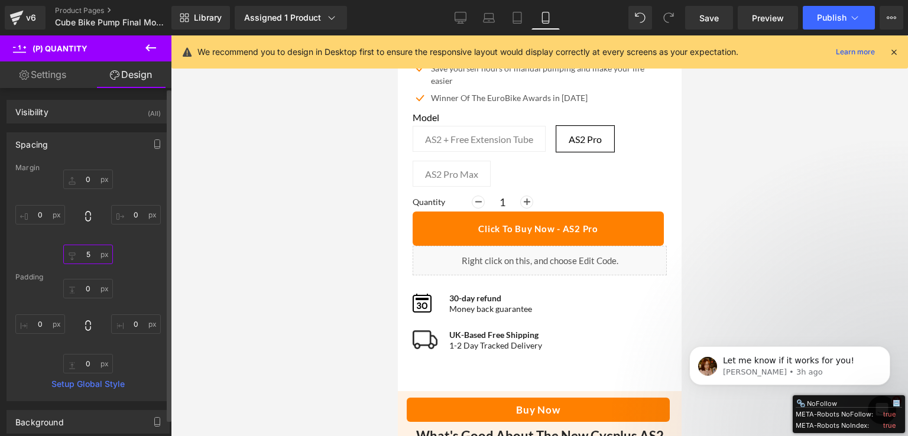
click at [66, 254] on input "text" at bounding box center [88, 255] width 50 height 20
click at [87, 251] on input "text" at bounding box center [88, 255] width 50 height 20
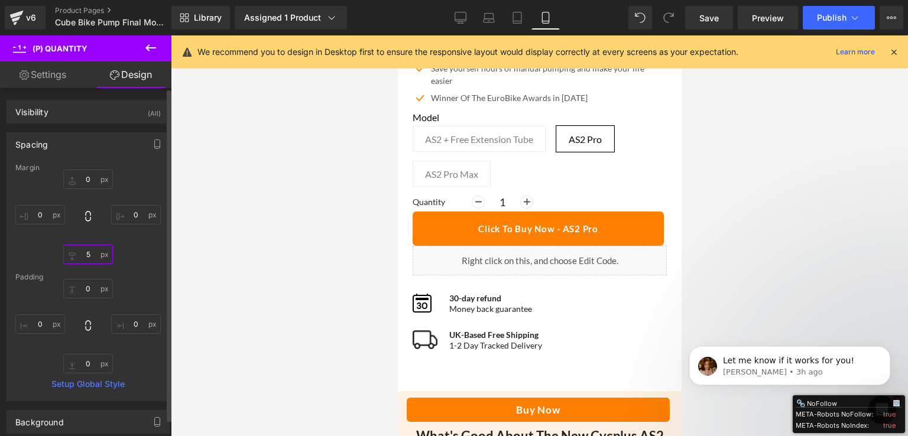
click at [87, 251] on input "text" at bounding box center [88, 255] width 50 height 20
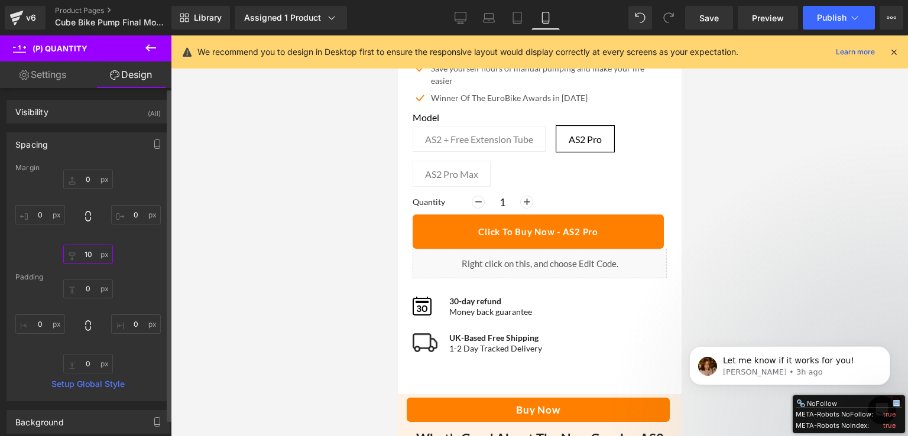
type input "10"
click at [458, 20] on icon at bounding box center [461, 18] width 12 height 12
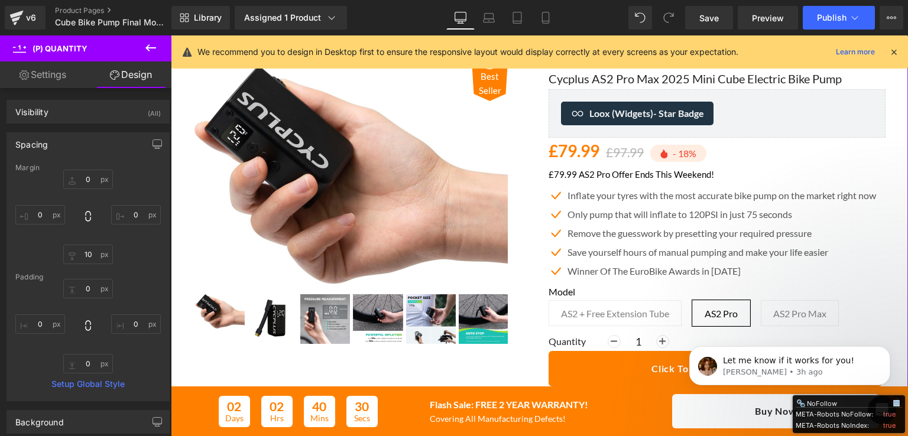
scroll to position [236, 0]
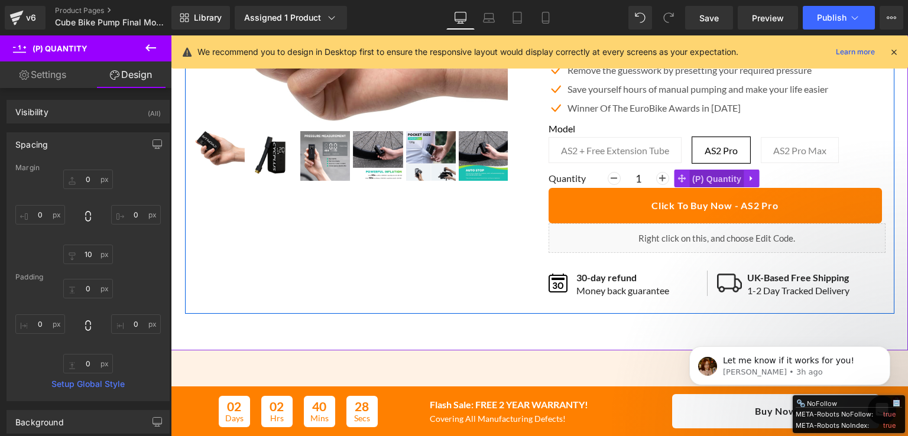
click at [707, 179] on span "(P) Quantity" at bounding box center [716, 179] width 55 height 18
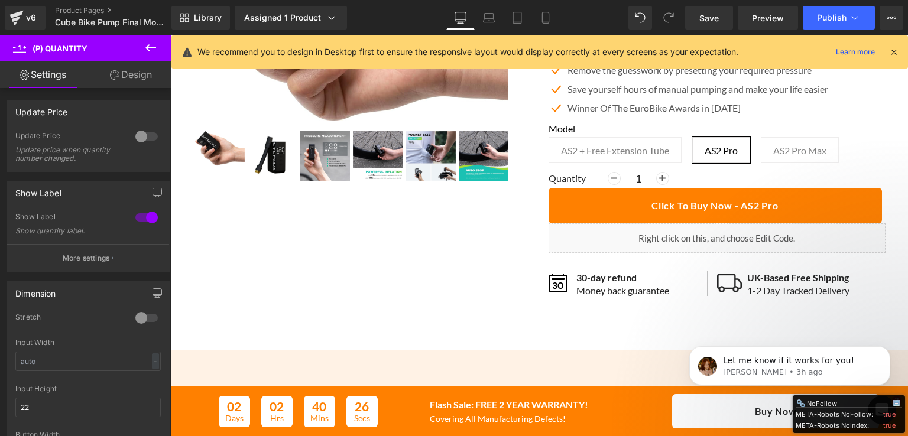
click at [139, 74] on link "Design" at bounding box center [131, 74] width 86 height 27
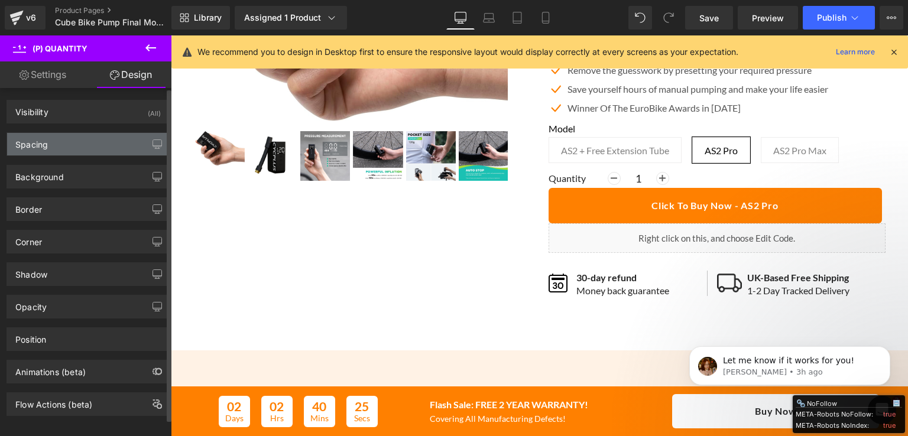
click at [74, 141] on div "Spacing" at bounding box center [88, 144] width 162 height 22
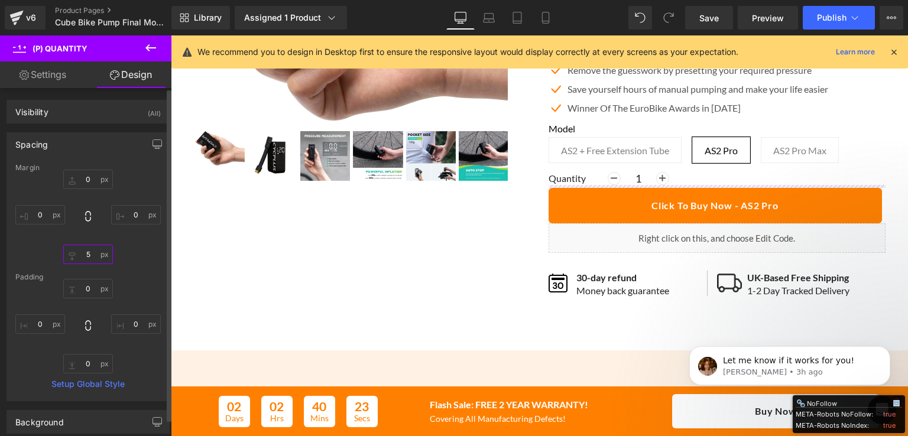
click at [90, 254] on input "text" at bounding box center [88, 255] width 50 height 20
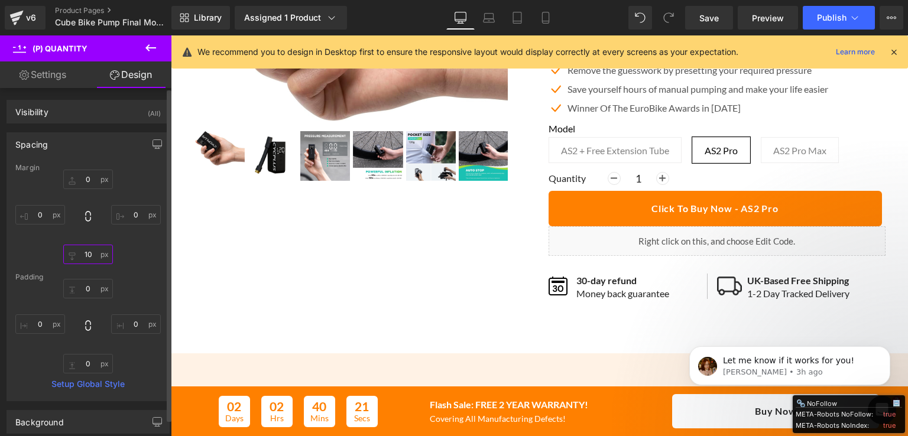
type input "10"
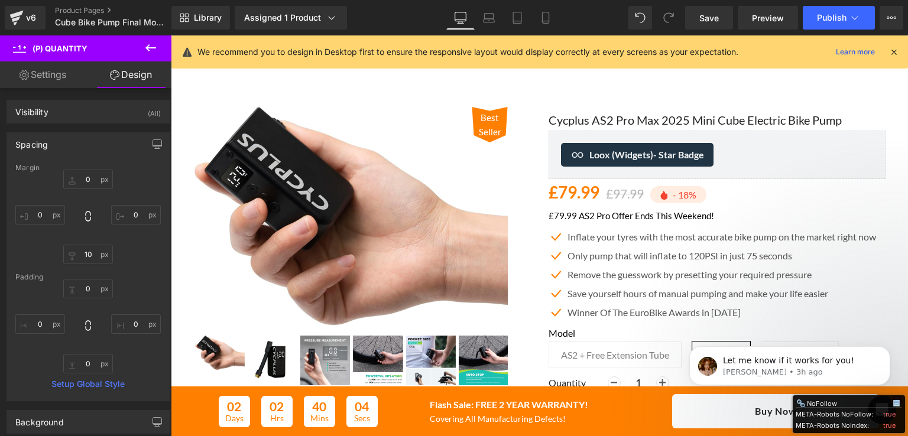
scroll to position [0, 0]
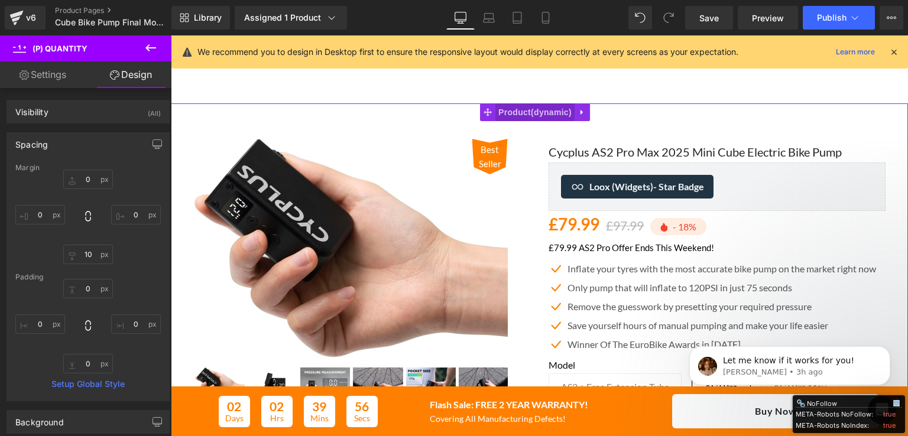
click at [511, 111] on span "Product" at bounding box center [534, 112] width 79 height 18
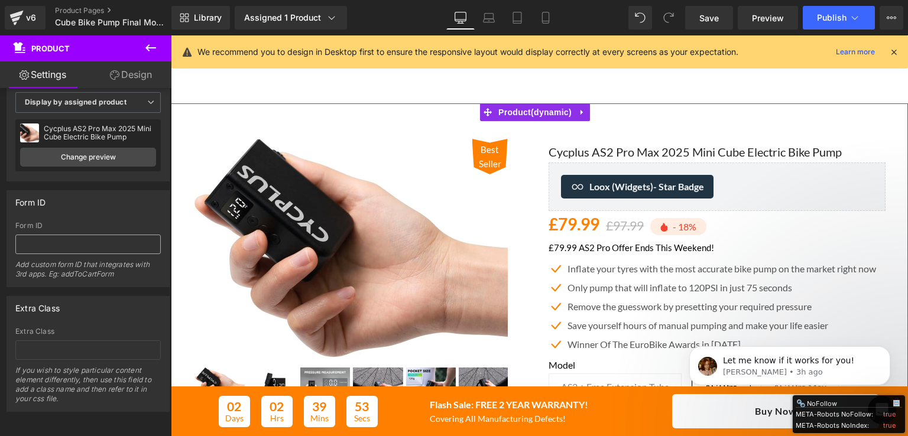
scroll to position [47, 0]
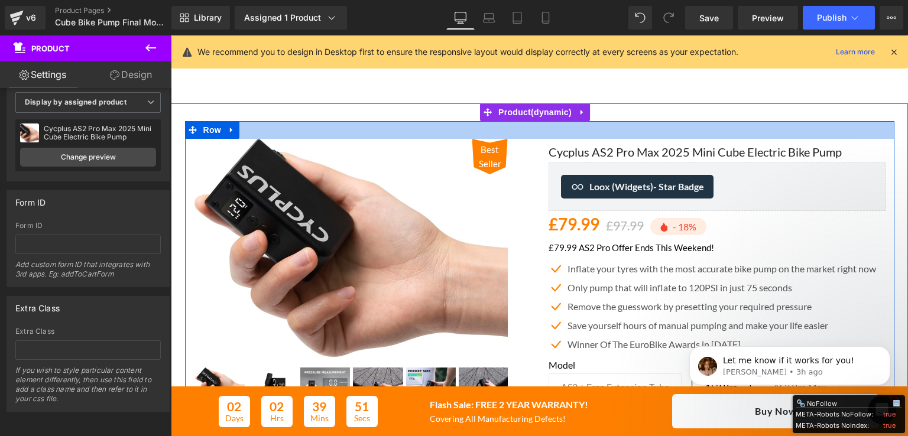
click at [444, 131] on div at bounding box center [539, 130] width 709 height 18
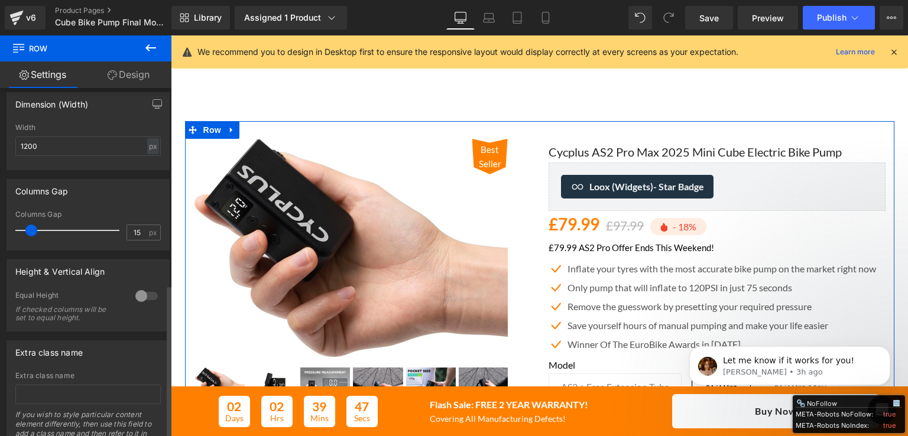
scroll to position [448, 0]
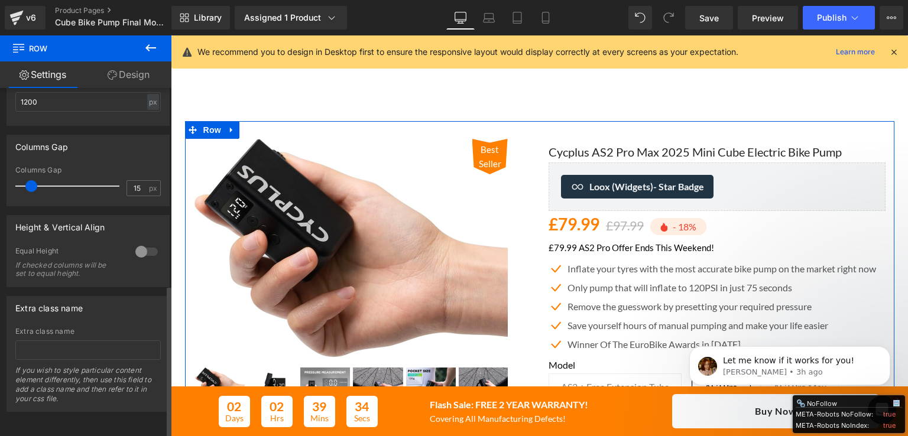
click at [31, 180] on span at bounding box center [31, 186] width 12 height 12
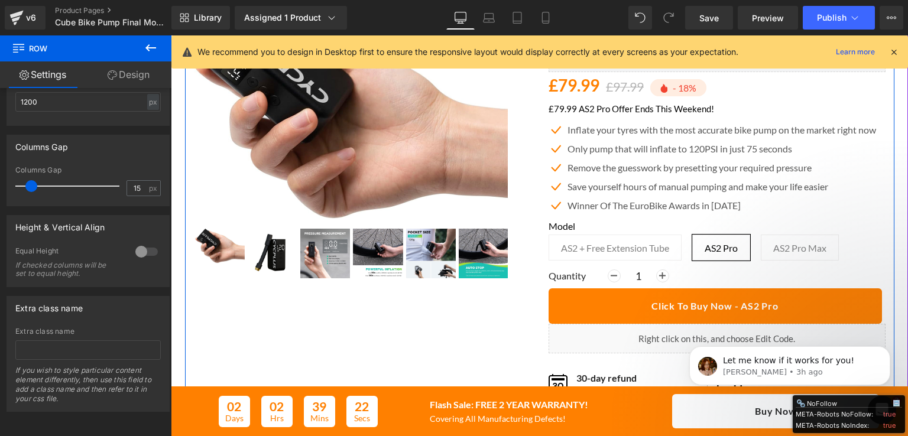
scroll to position [177, 0]
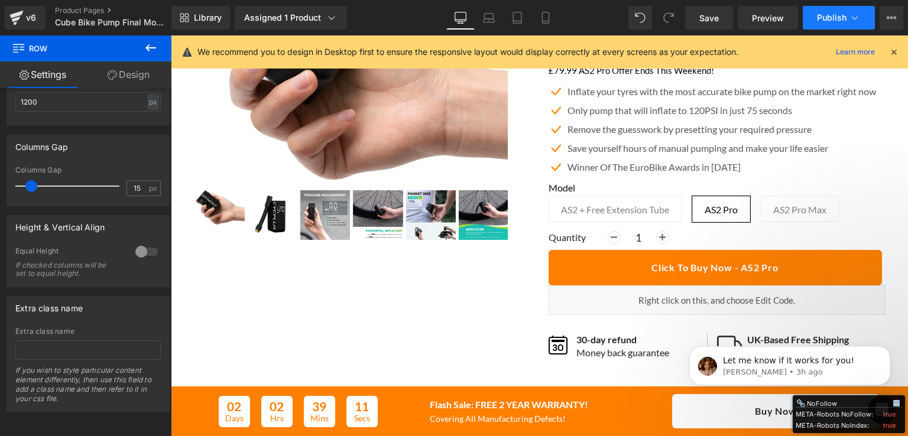
click at [833, 14] on span "Publish" at bounding box center [832, 17] width 30 height 9
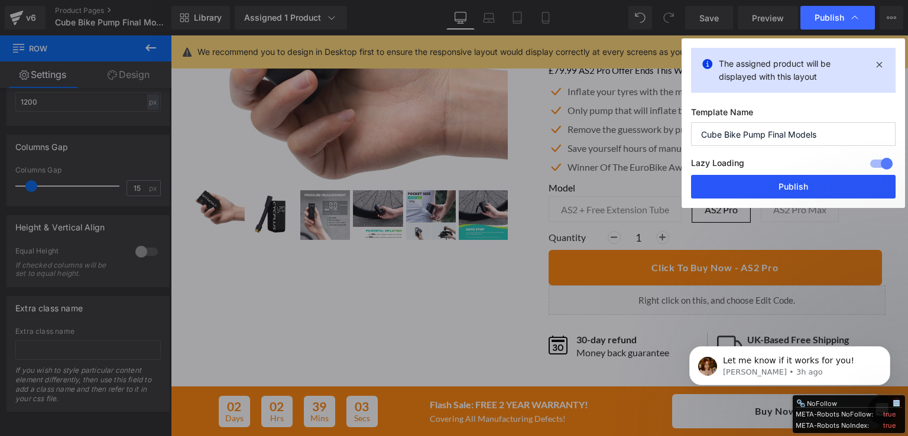
click at [778, 183] on button "Publish" at bounding box center [793, 187] width 205 height 24
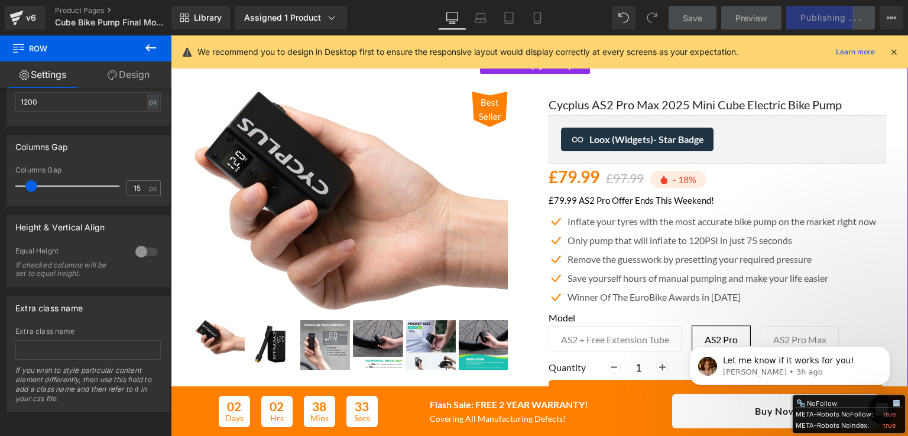
scroll to position [0, 0]
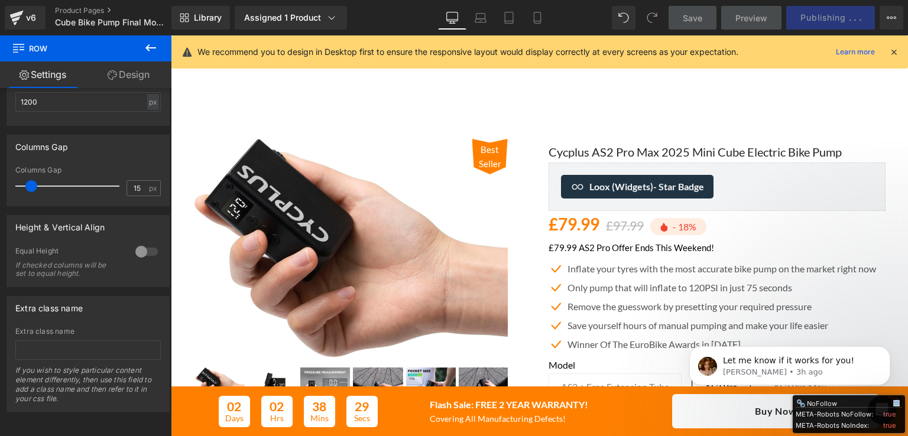
drag, startPoint x: 868, startPoint y: 369, endPoint x: 871, endPoint y: 335, distance: 35.0
